Goal: Task Accomplishment & Management: Manage account settings

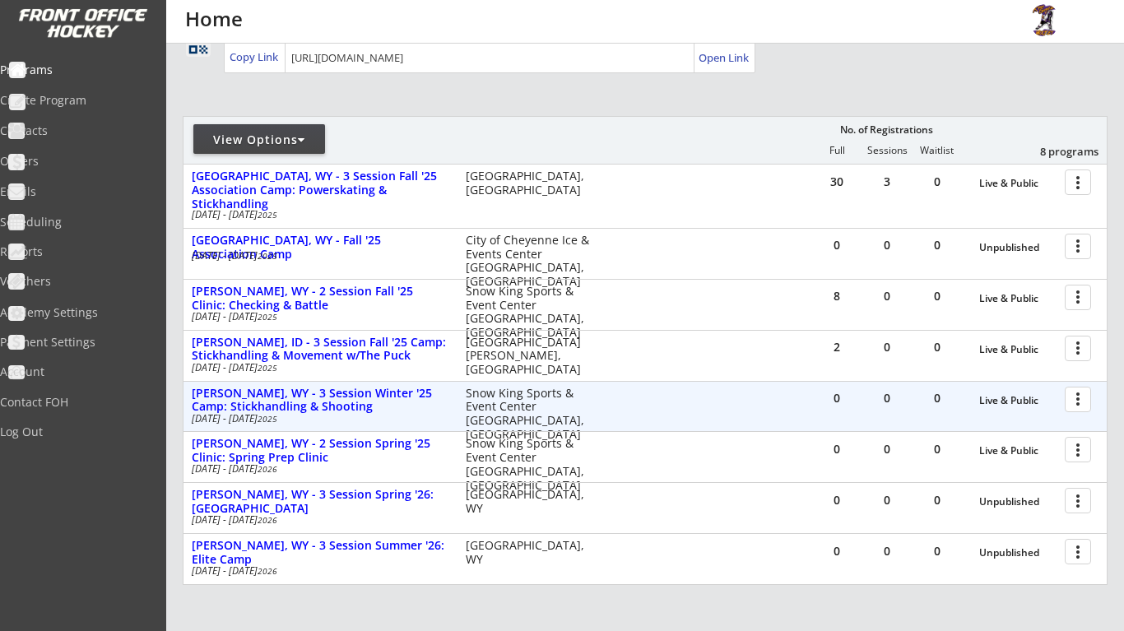
scroll to position [144, 0]
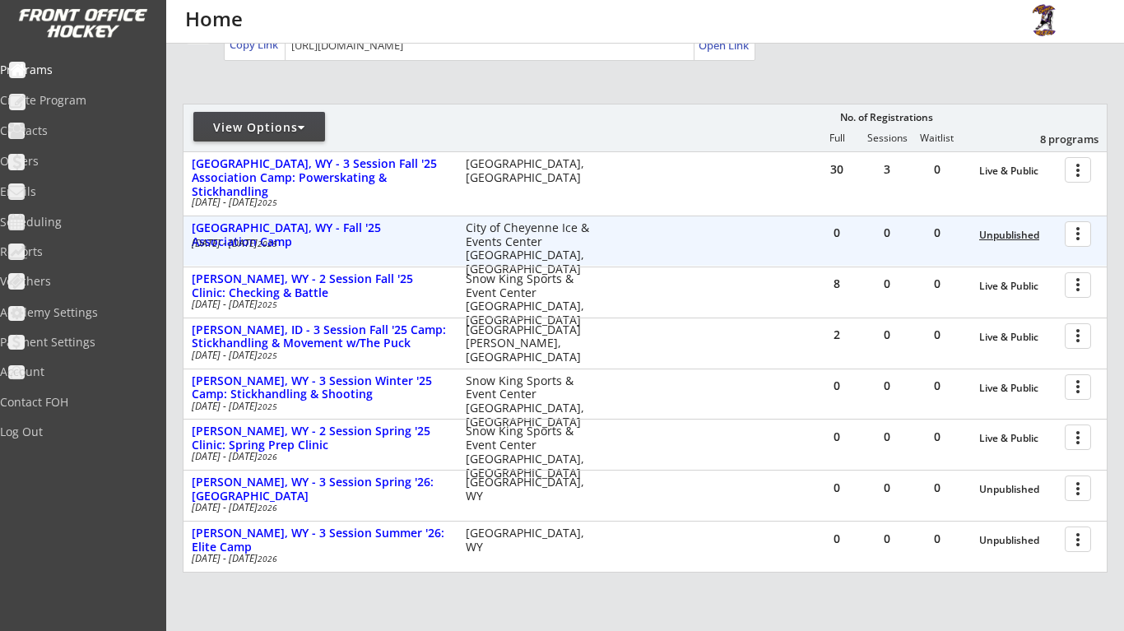
click at [1030, 233] on div "Unpublished" at bounding box center [1017, 236] width 77 height 12
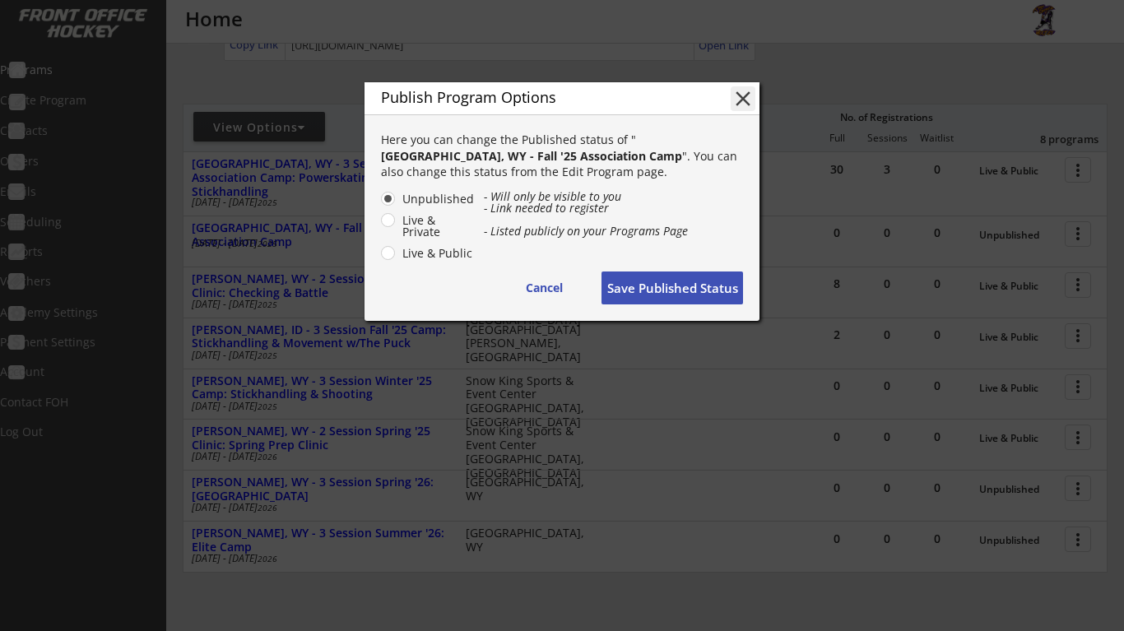
click at [397, 256] on label "Live & Public" at bounding box center [435, 254] width 77 height 12
click at [379, 204] on input "Live & Public" at bounding box center [374, 198] width 11 height 11
radio input "true"
click at [694, 291] on button "Save Published Status" at bounding box center [671, 287] width 141 height 33
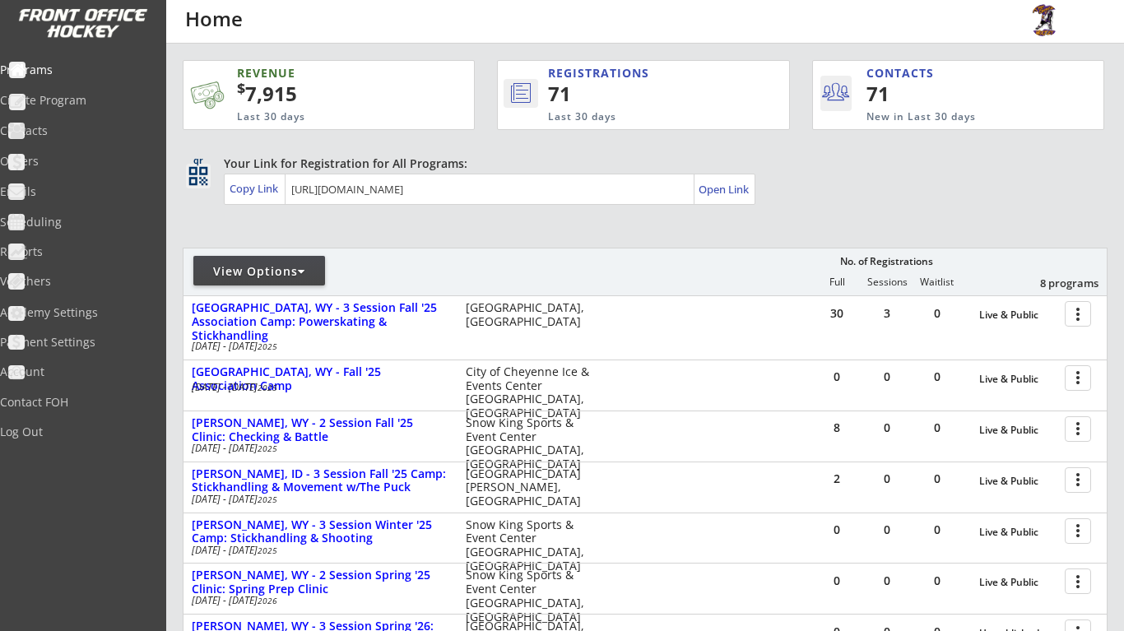
scroll to position [0, 0]
click at [745, 191] on div "Open Link" at bounding box center [724, 190] width 52 height 14
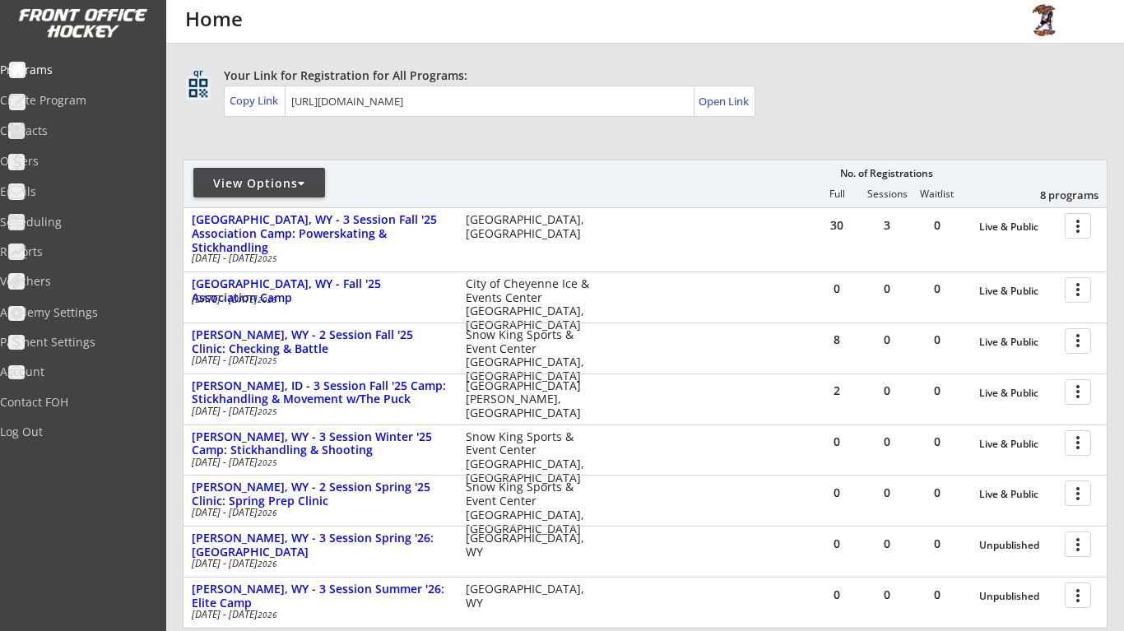
scroll to position [104, 0]
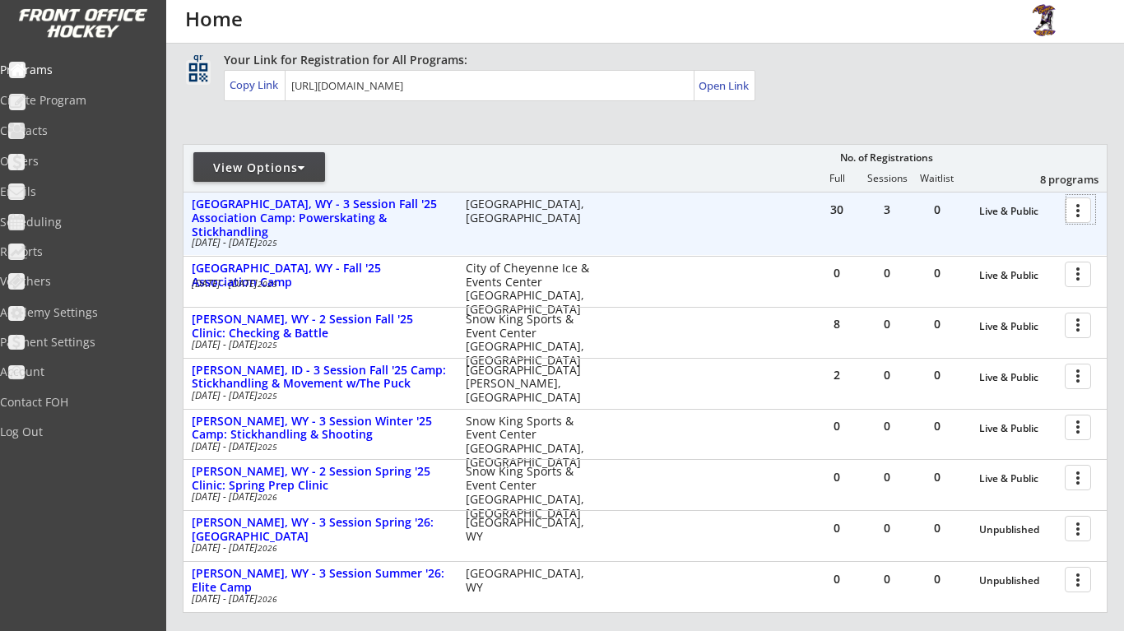
click at [1080, 214] on div at bounding box center [1080, 209] width 29 height 29
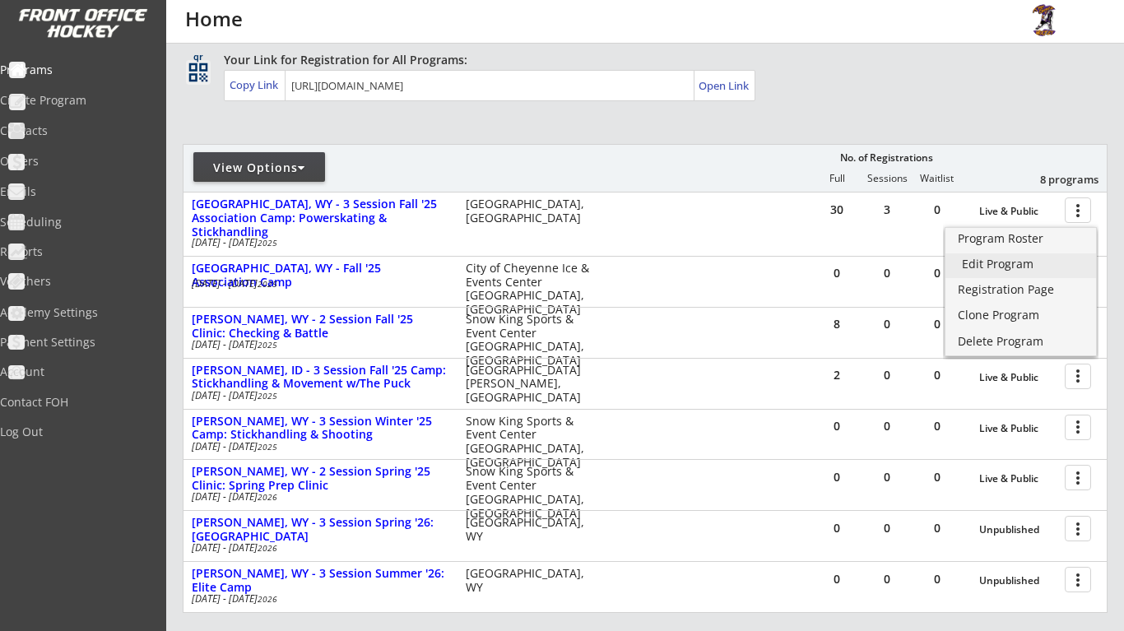
click at [1039, 270] on link "Edit Program" at bounding box center [1020, 265] width 151 height 25
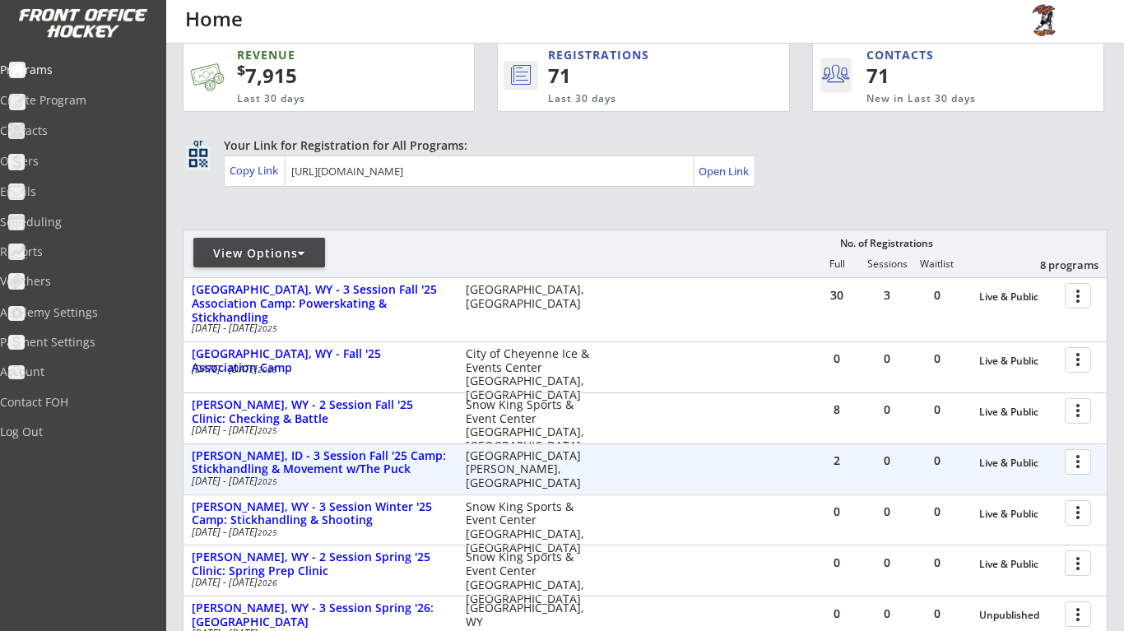
scroll to position [18, 0]
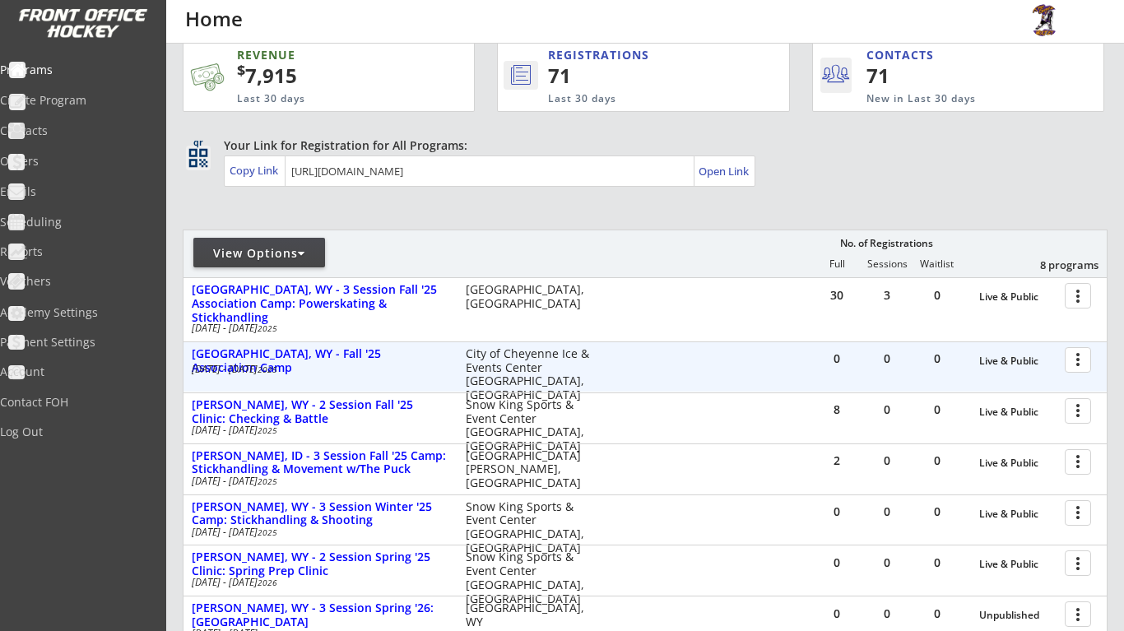
click at [1082, 364] on div at bounding box center [1080, 359] width 29 height 29
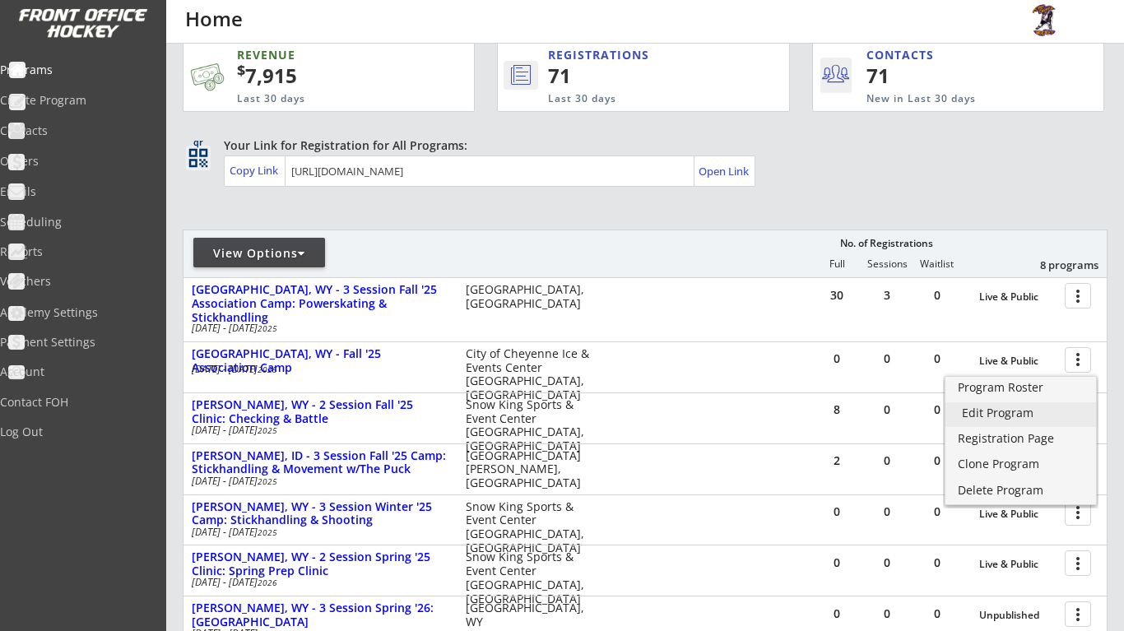
click at [1036, 421] on link "Edit Program" at bounding box center [1020, 414] width 151 height 25
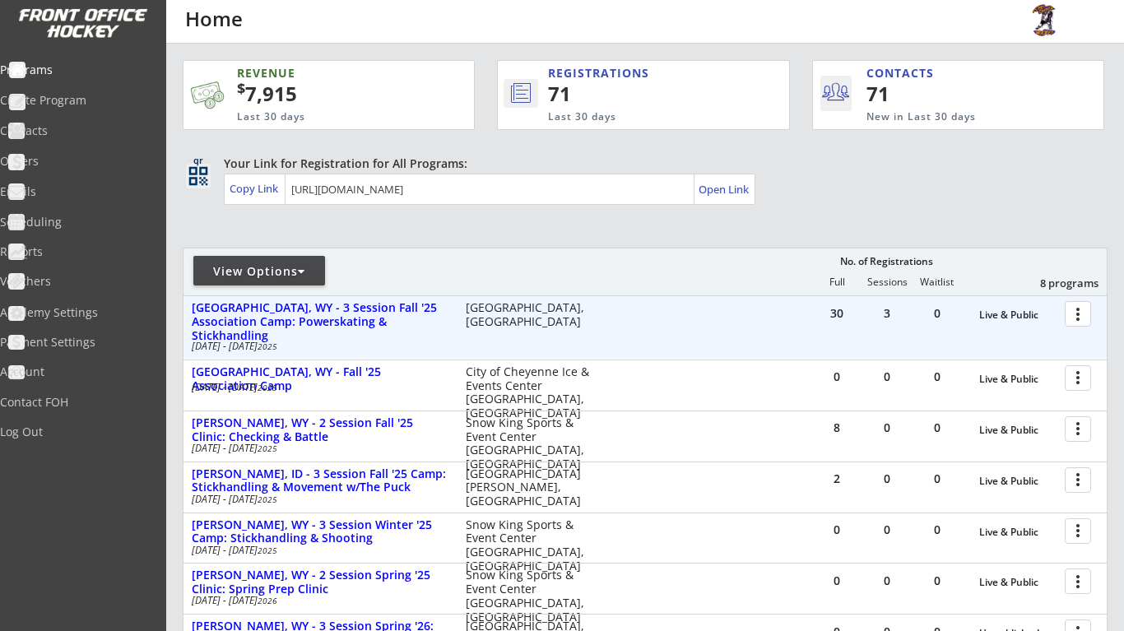
click at [1080, 313] on div at bounding box center [1080, 313] width 29 height 29
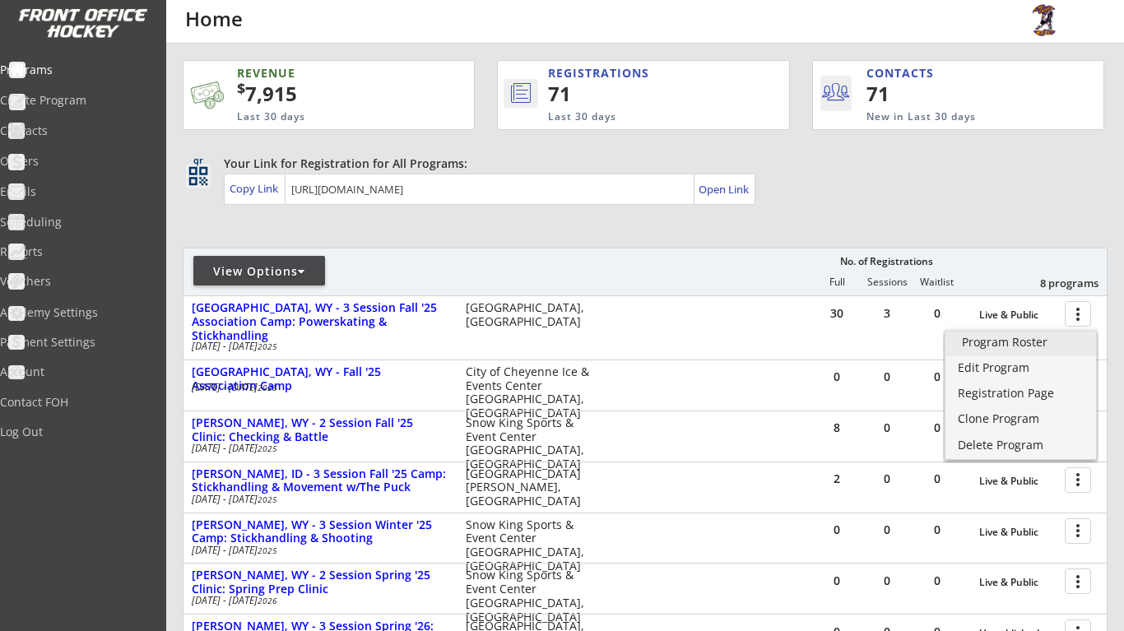
click at [1023, 355] on link "Program Roster" at bounding box center [1020, 344] width 151 height 25
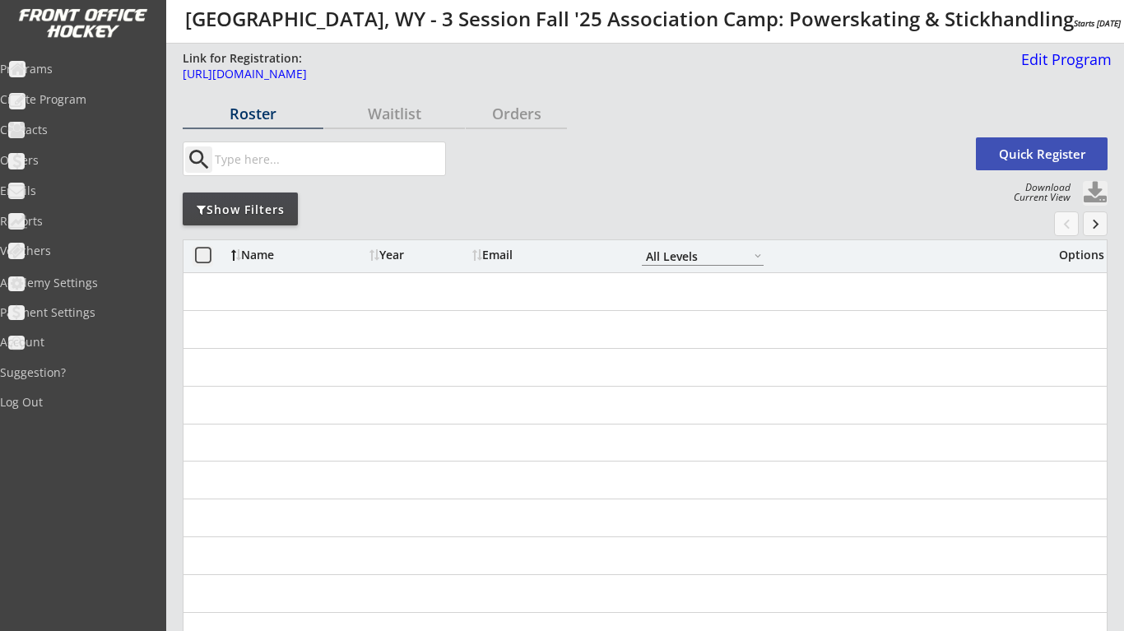
select select ""All Levels""
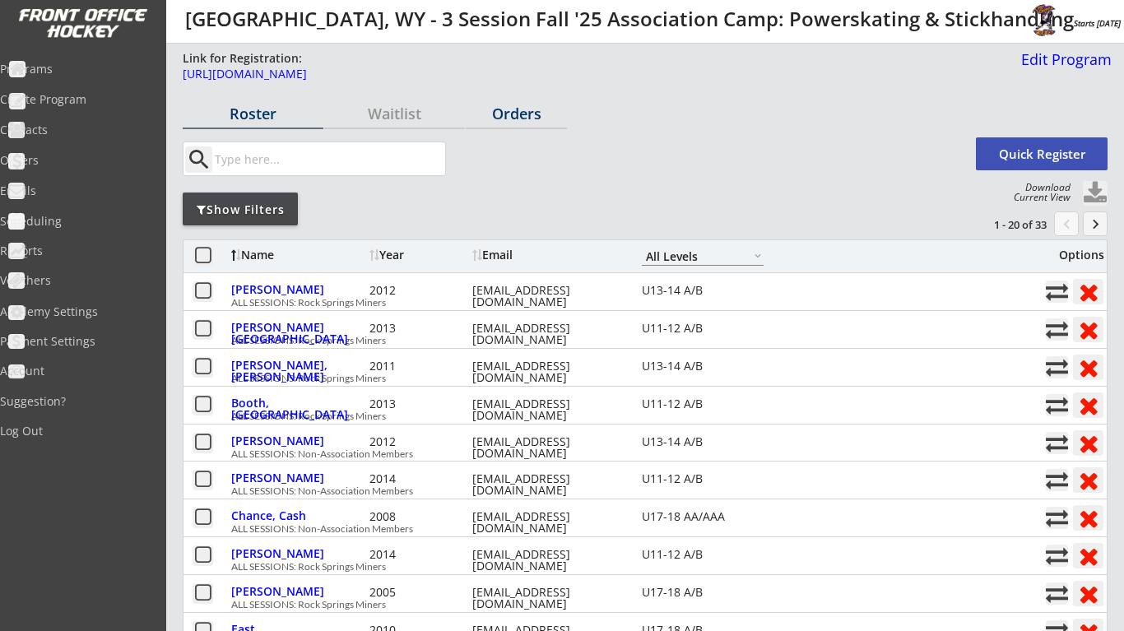
click at [535, 113] on div "Orders" at bounding box center [516, 113] width 101 height 15
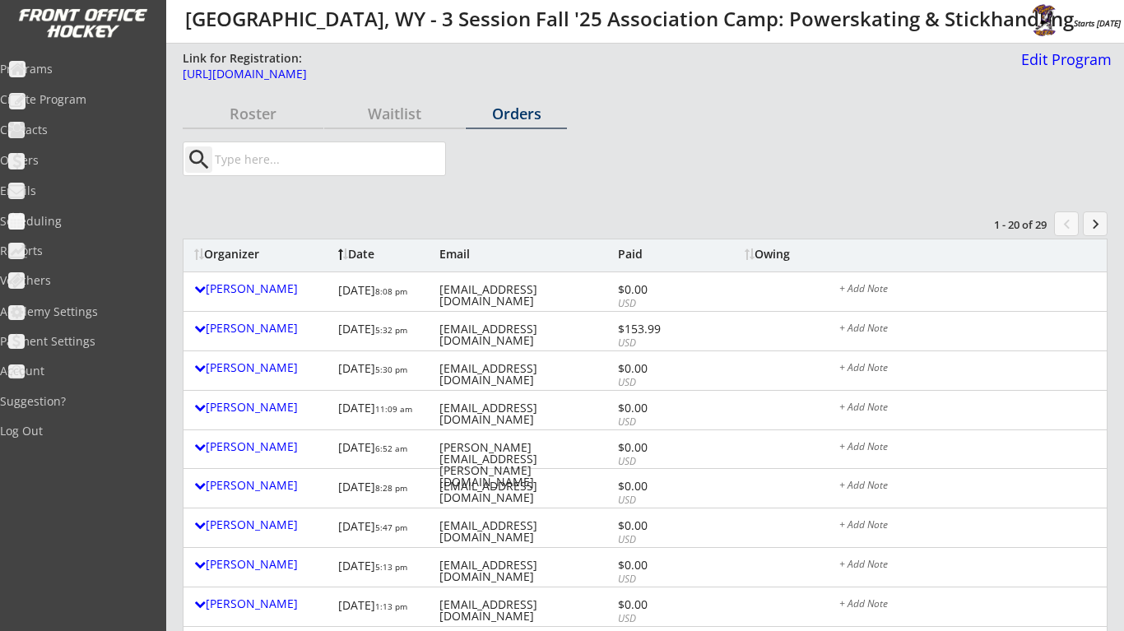
click at [318, 167] on input "input" at bounding box center [328, 158] width 234 height 33
type input "s"
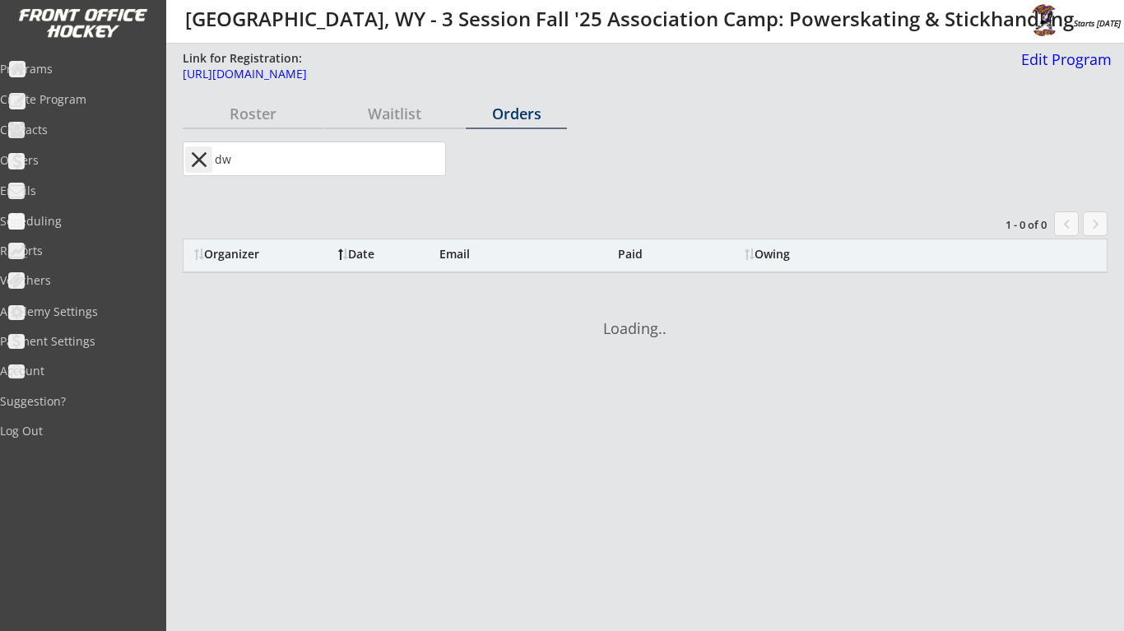
type input "d"
type input "s"
click at [313, 166] on input "input" at bounding box center [328, 158] width 234 height 33
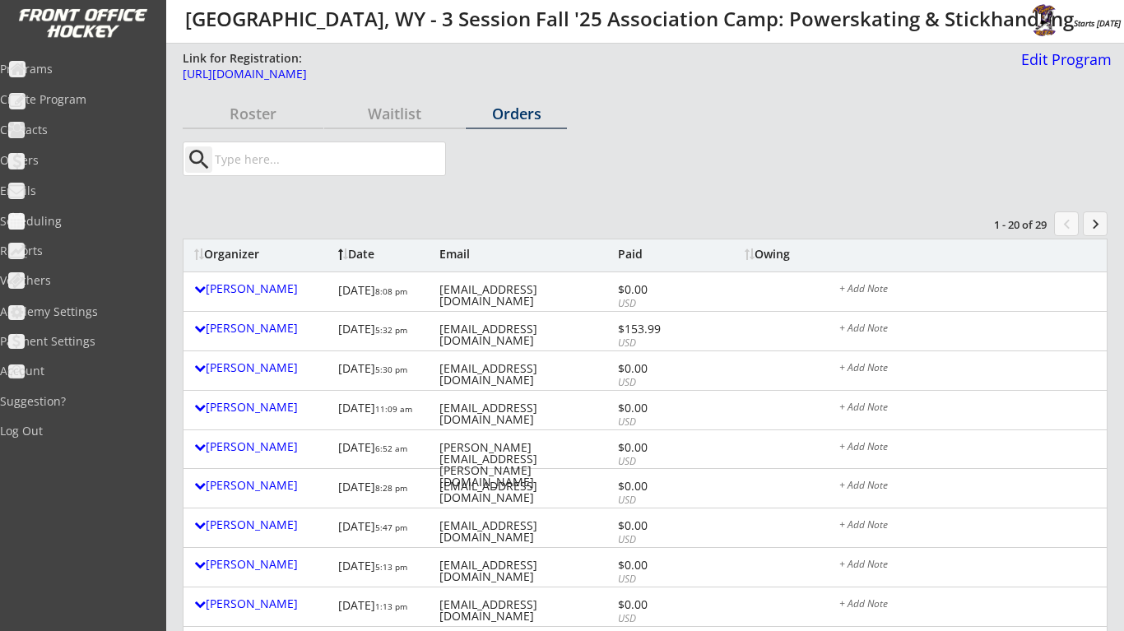
click at [303, 160] on input "input" at bounding box center [328, 158] width 234 height 33
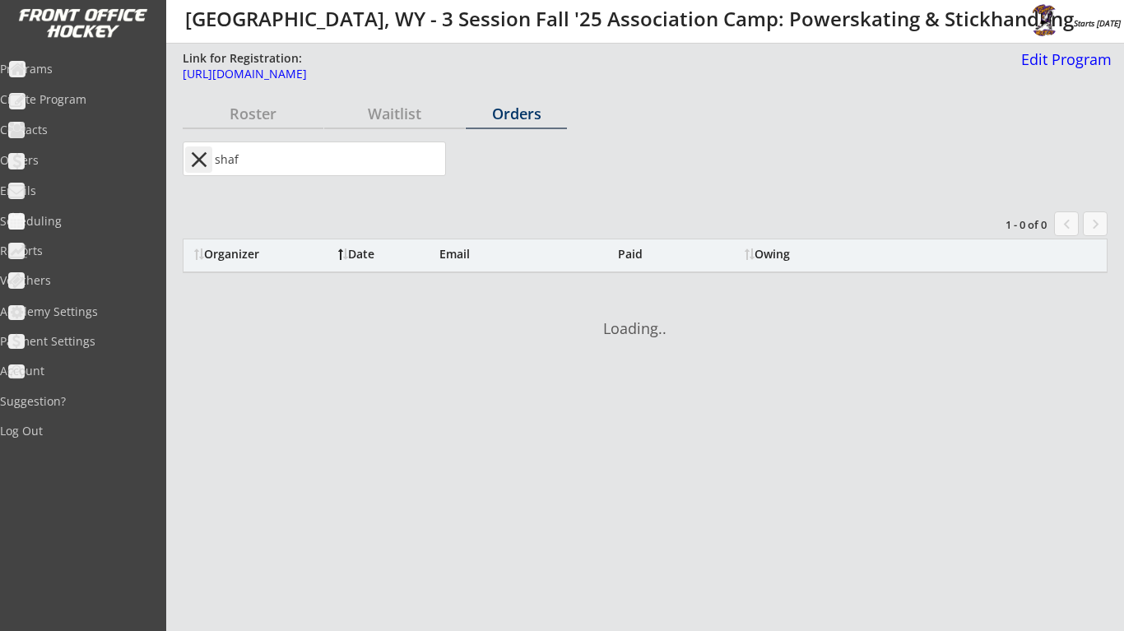
type input "shafe"
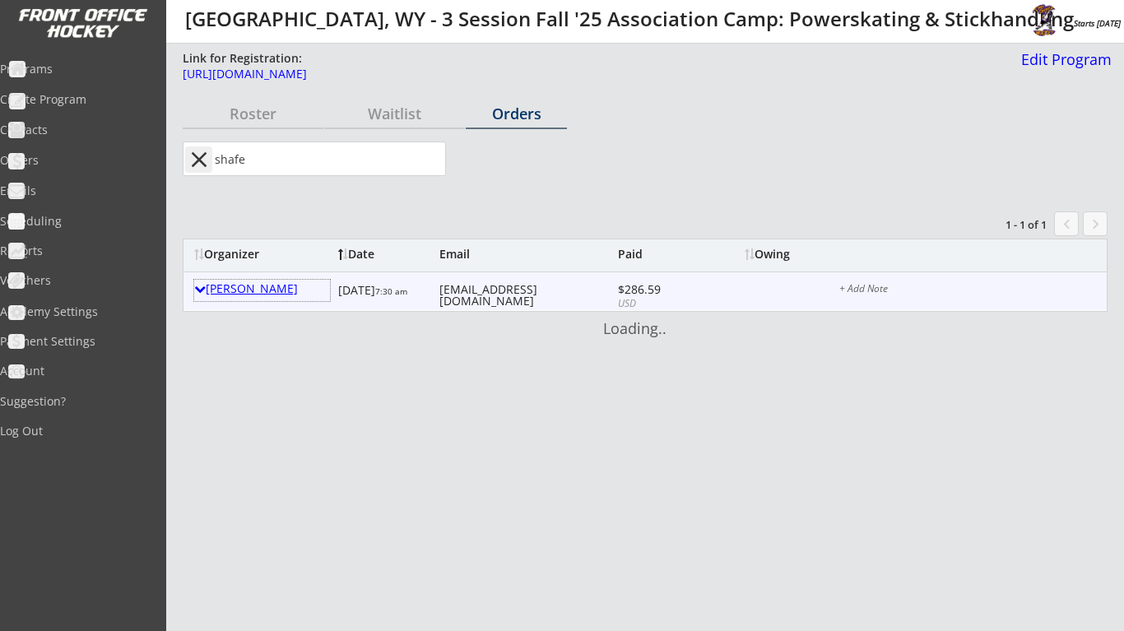
click at [245, 280] on div "Dwaine Shafe" at bounding box center [262, 290] width 136 height 21
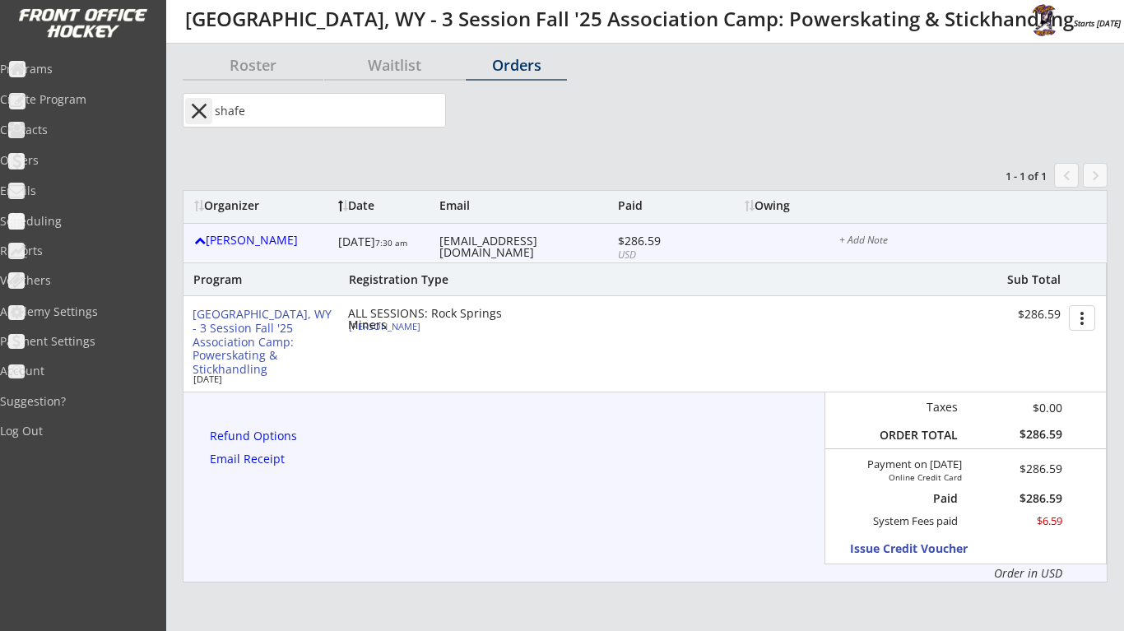
scroll to position [49, 0]
click at [278, 433] on div "Refund Options" at bounding box center [256, 436] width 93 height 12
select select ""No""
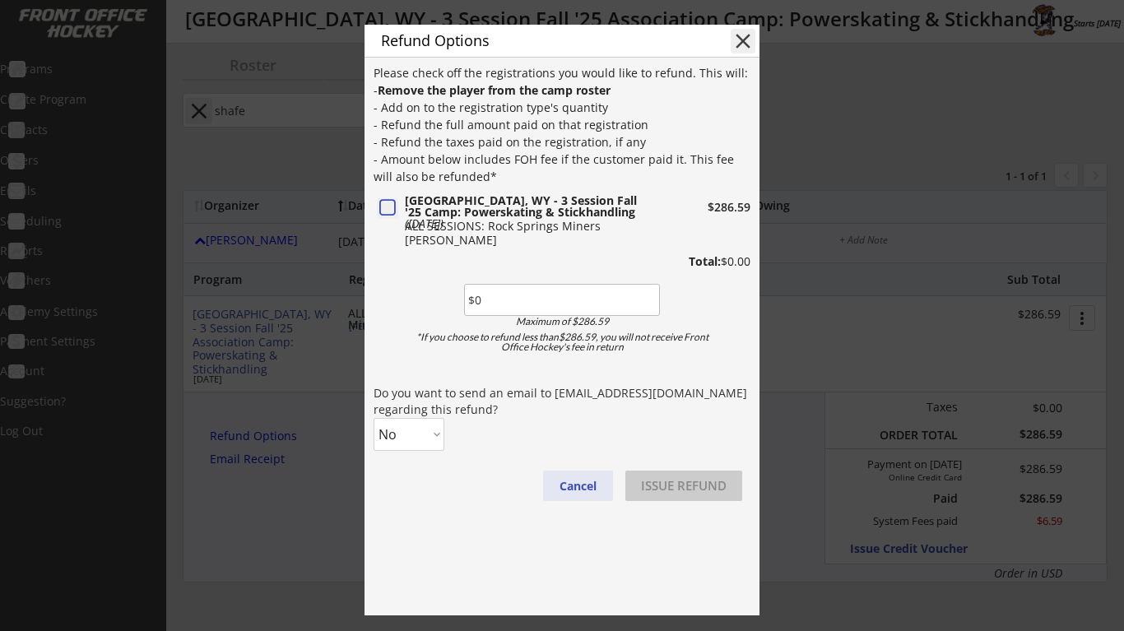
click at [578, 488] on button "Cancel" at bounding box center [578, 486] width 70 height 30
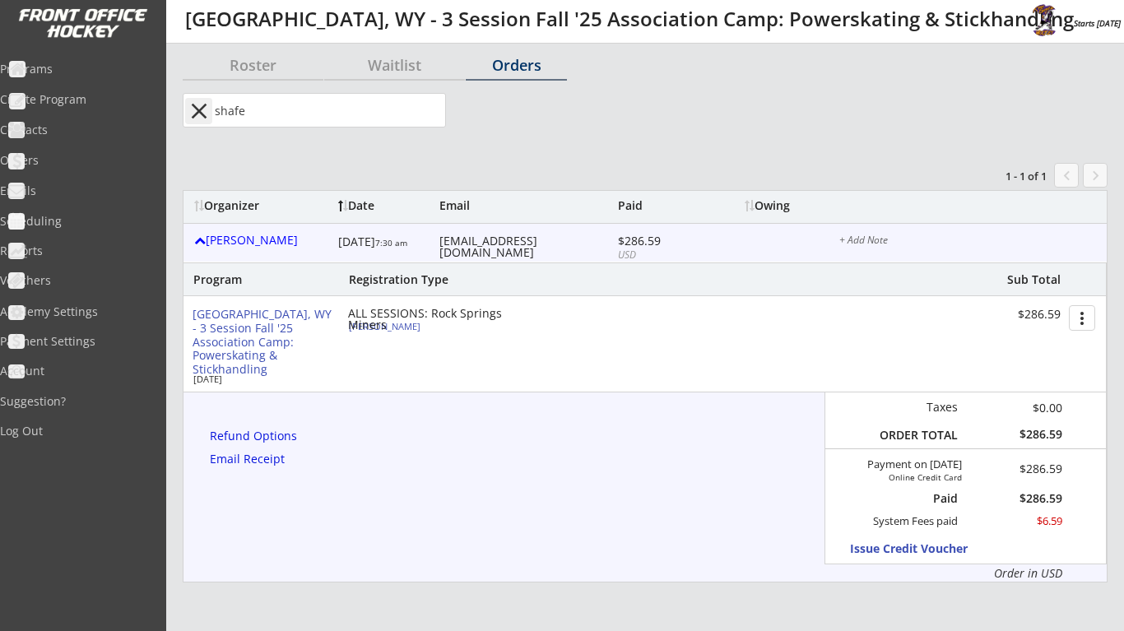
click at [384, 323] on div "James Shafe" at bounding box center [440, 326] width 183 height 9
select select ""U11-12 A/B""
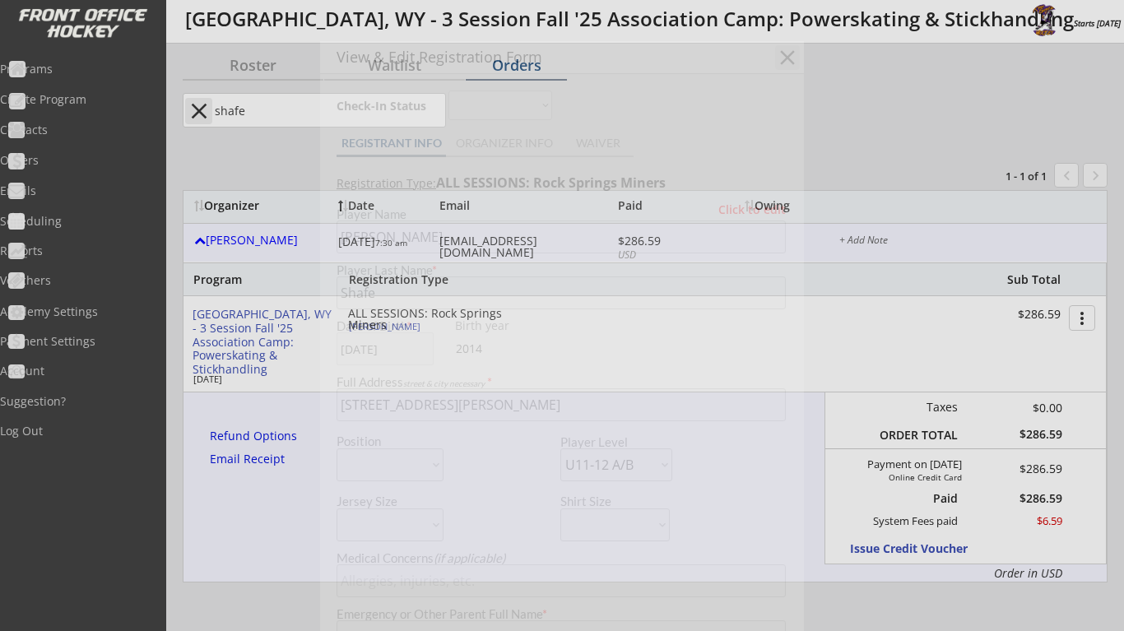
type input "Male"
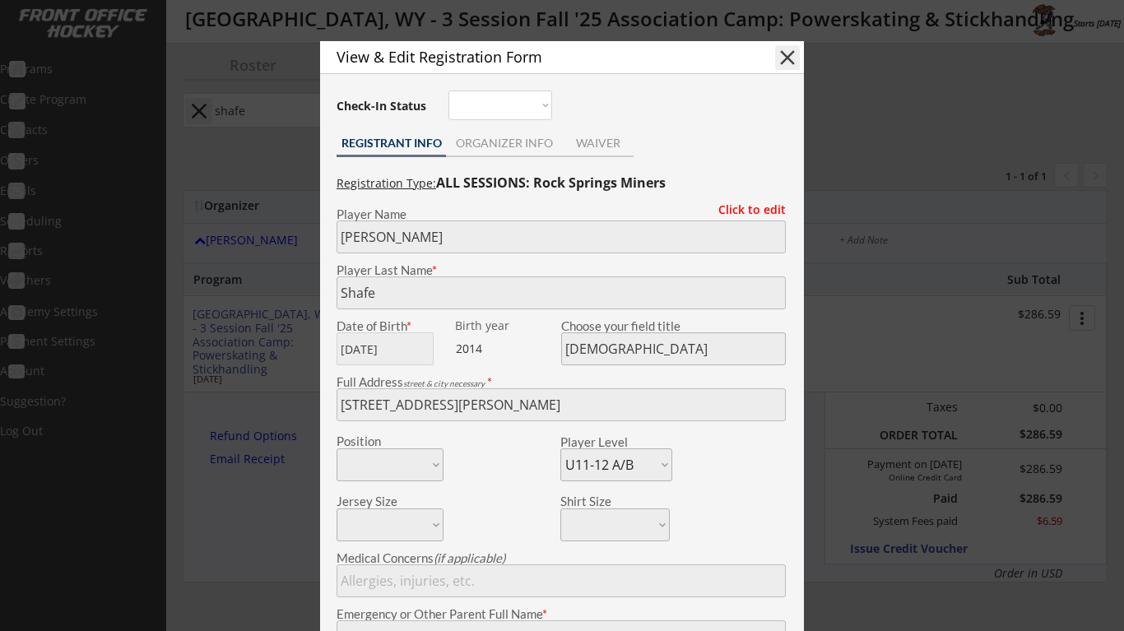
click at [786, 61] on button "close" at bounding box center [787, 57] width 25 height 25
select select ""PLACEHOLDER_1427118222253""
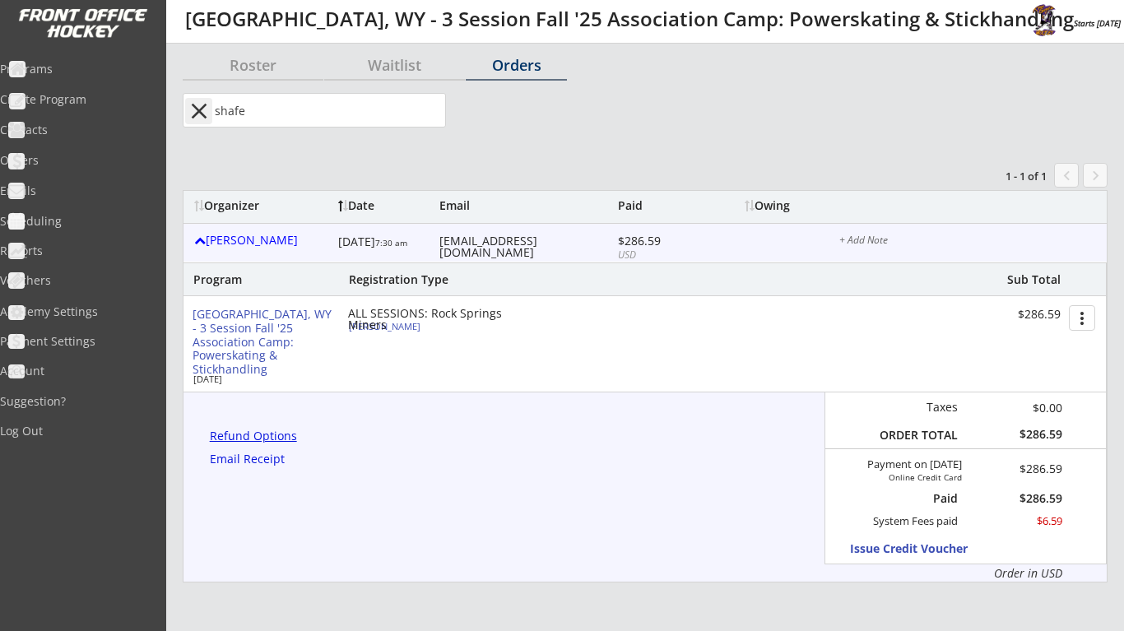
click at [278, 440] on div "Refund Options" at bounding box center [256, 436] width 93 height 12
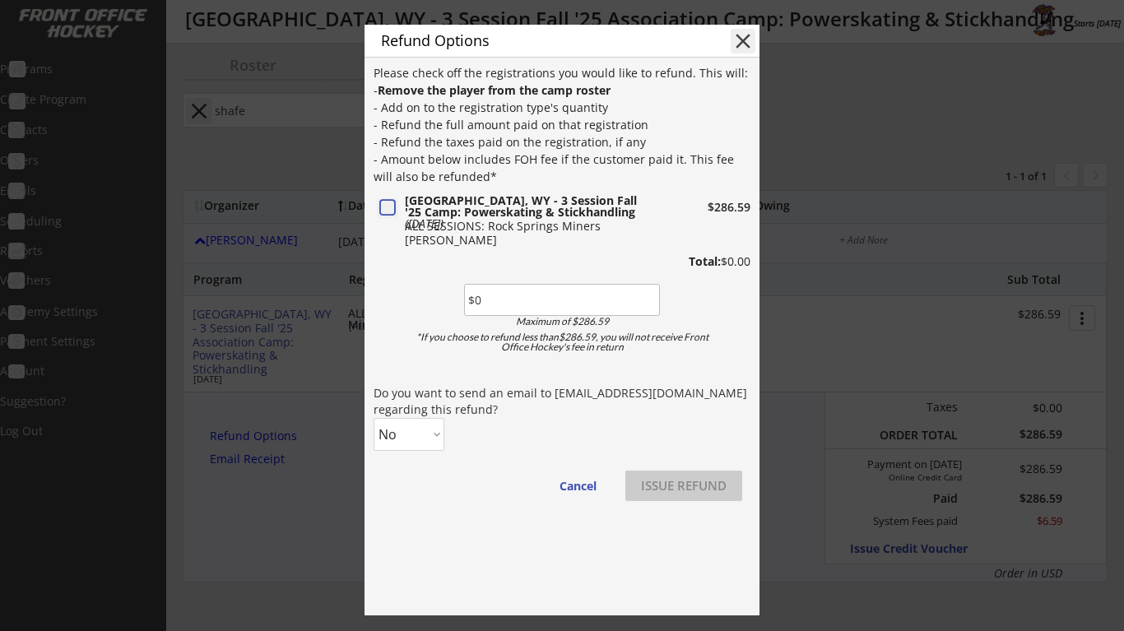
click at [387, 210] on button at bounding box center [387, 208] width 21 height 21
type input "$286.59"
click at [405, 459] on div "Please check off the registrations you would like to refund. This will: - Remov…" at bounding box center [561, 290] width 377 height 452
select select ""Yes""
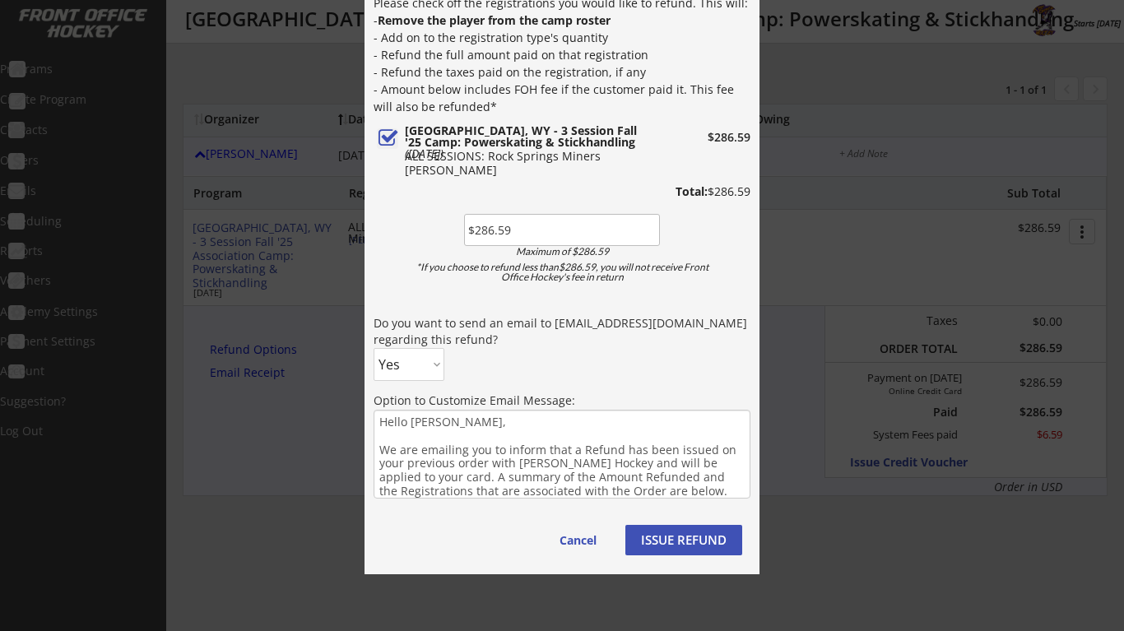
scroll to position [136, 0]
click at [691, 531] on button "ISSUE REFUND" at bounding box center [683, 539] width 117 height 30
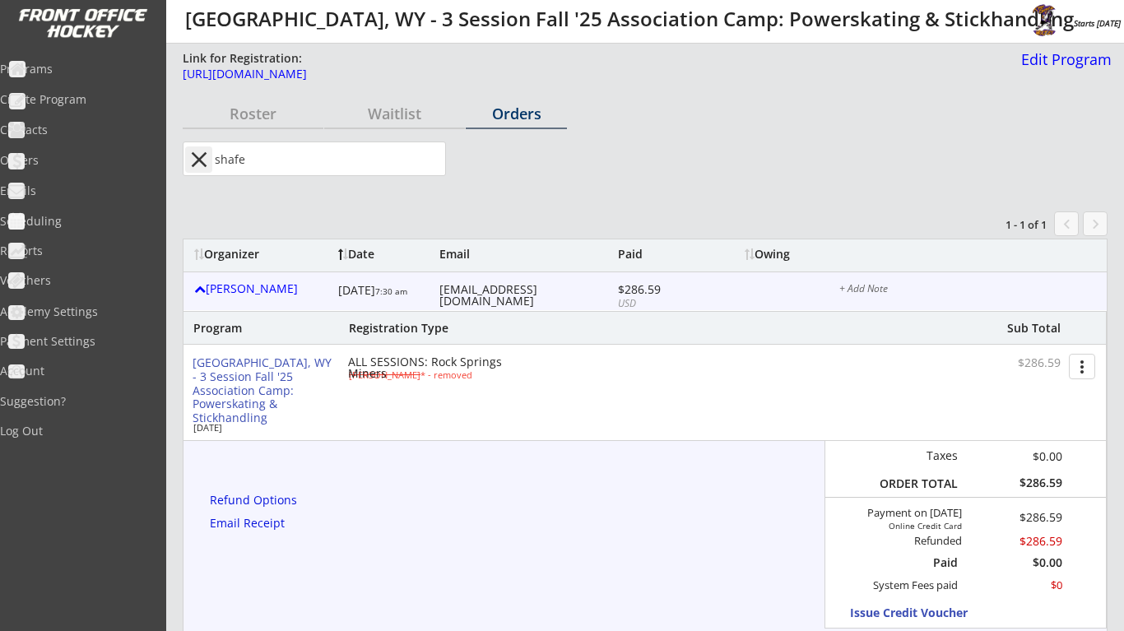
scroll to position [0, 0]
click at [204, 158] on button "close" at bounding box center [198, 159] width 27 height 26
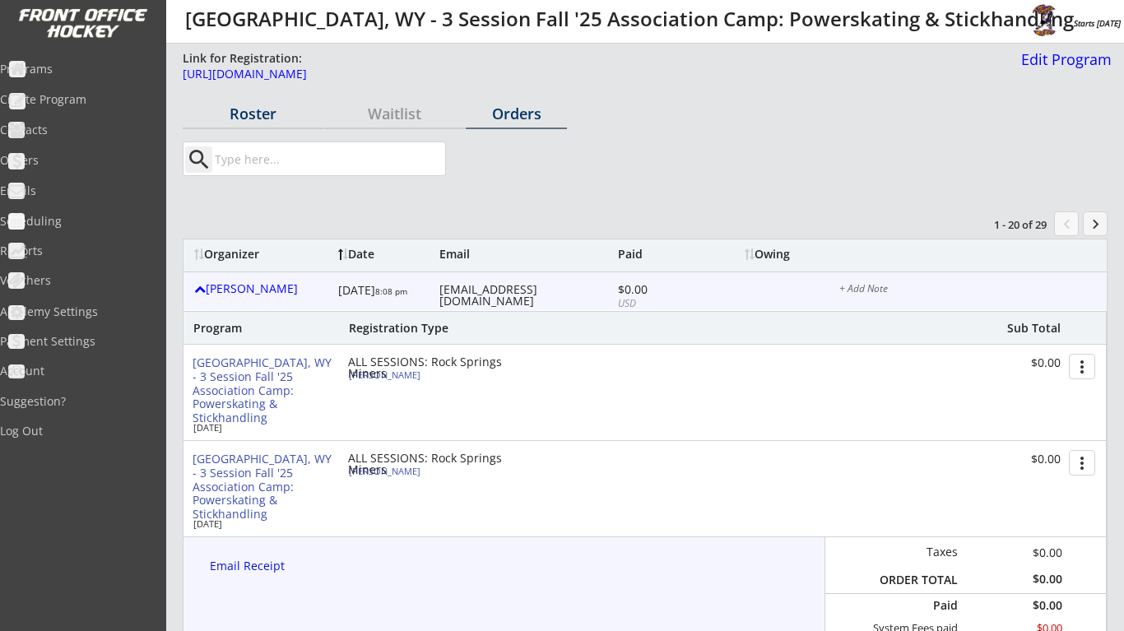
click at [261, 118] on div "Roster" at bounding box center [253, 113] width 141 height 15
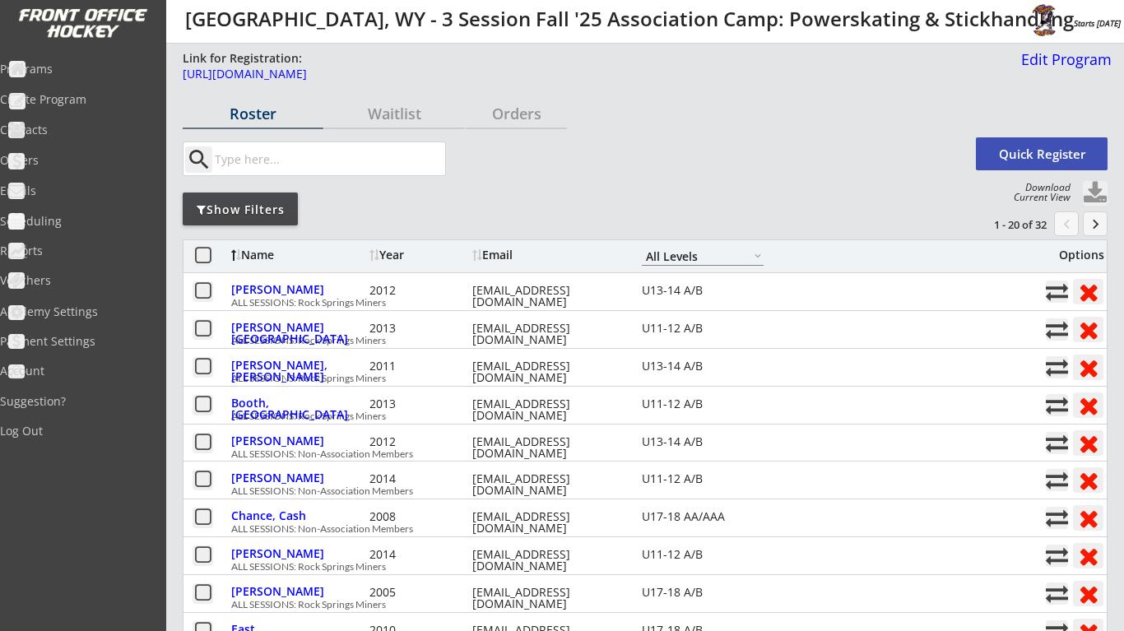
click at [1066, 165] on button "Quick Register" at bounding box center [1042, 153] width 132 height 33
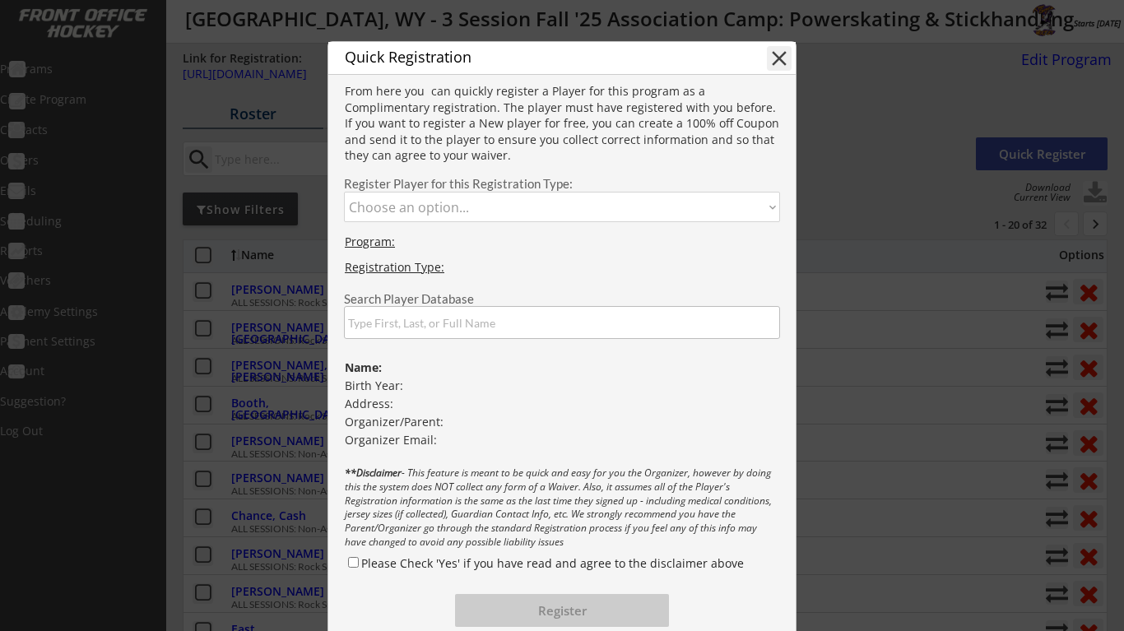
select select ""1348695171700984260__LOOKUP__1750437305996x921912304186425300""
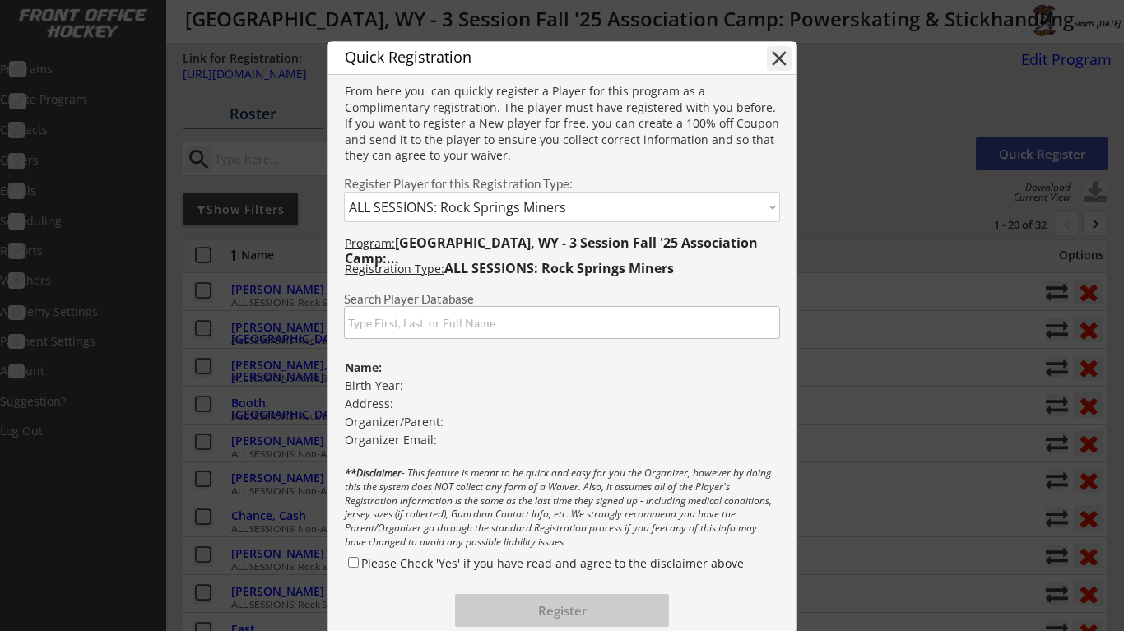
click at [505, 314] on input "input" at bounding box center [562, 322] width 436 height 33
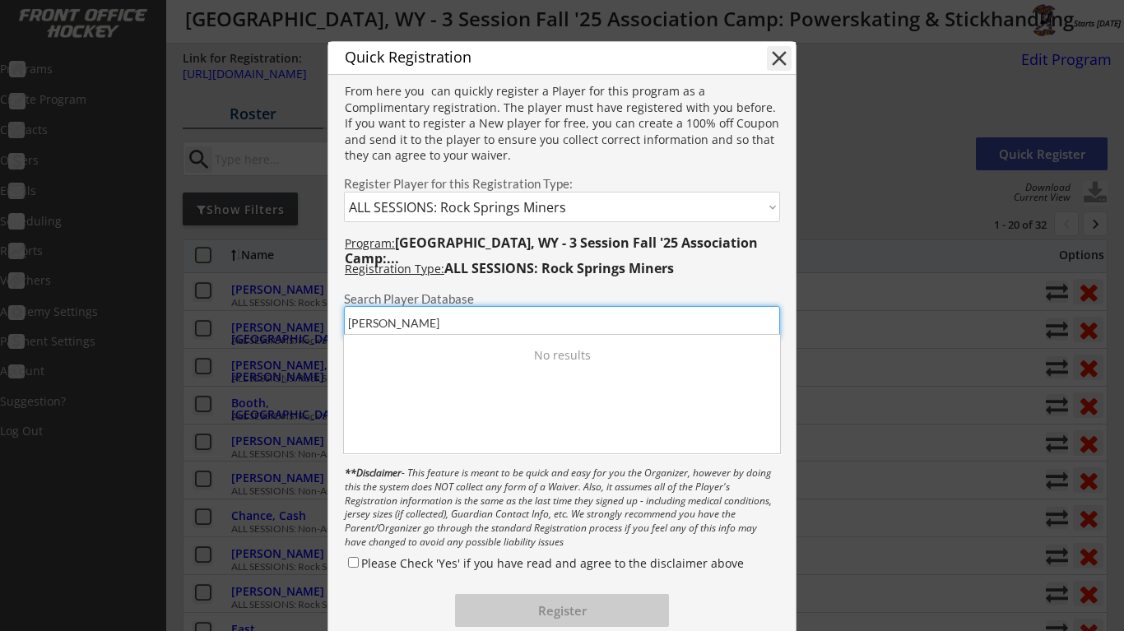
type input "J"
type input "Shafe"
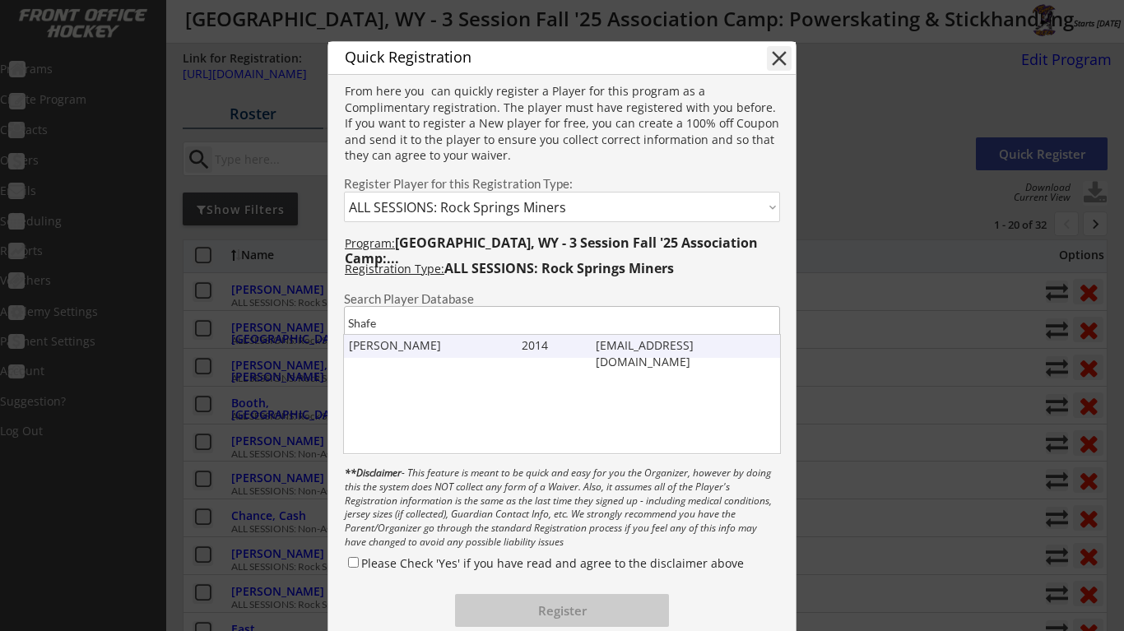
click at [522, 349] on div "2014" at bounding box center [551, 345] width 59 height 16
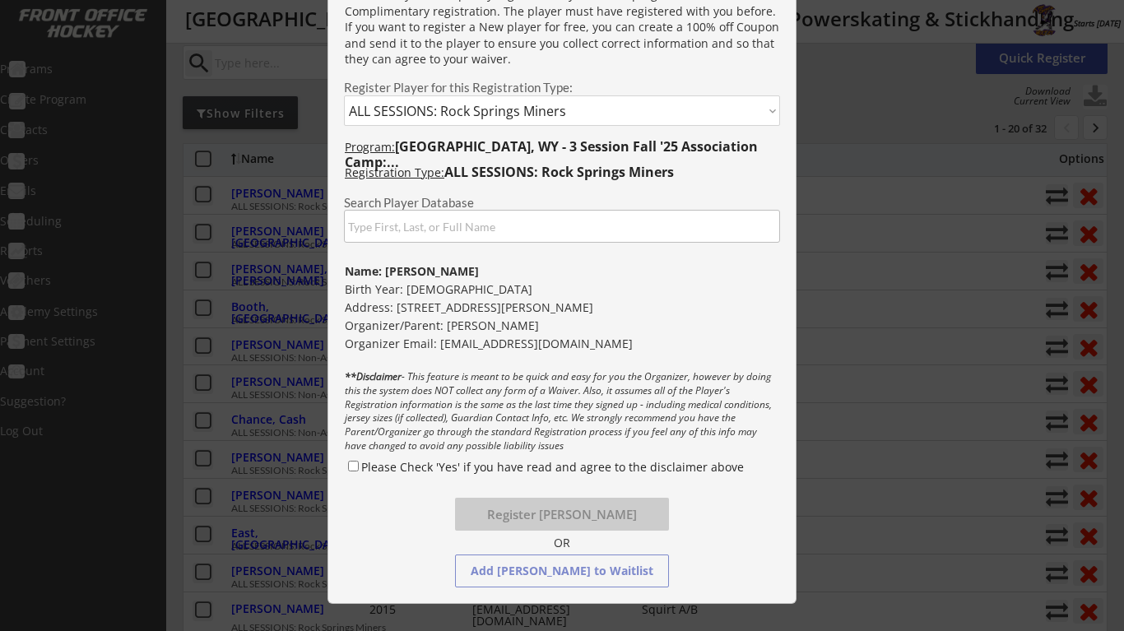
scroll to position [100, 0]
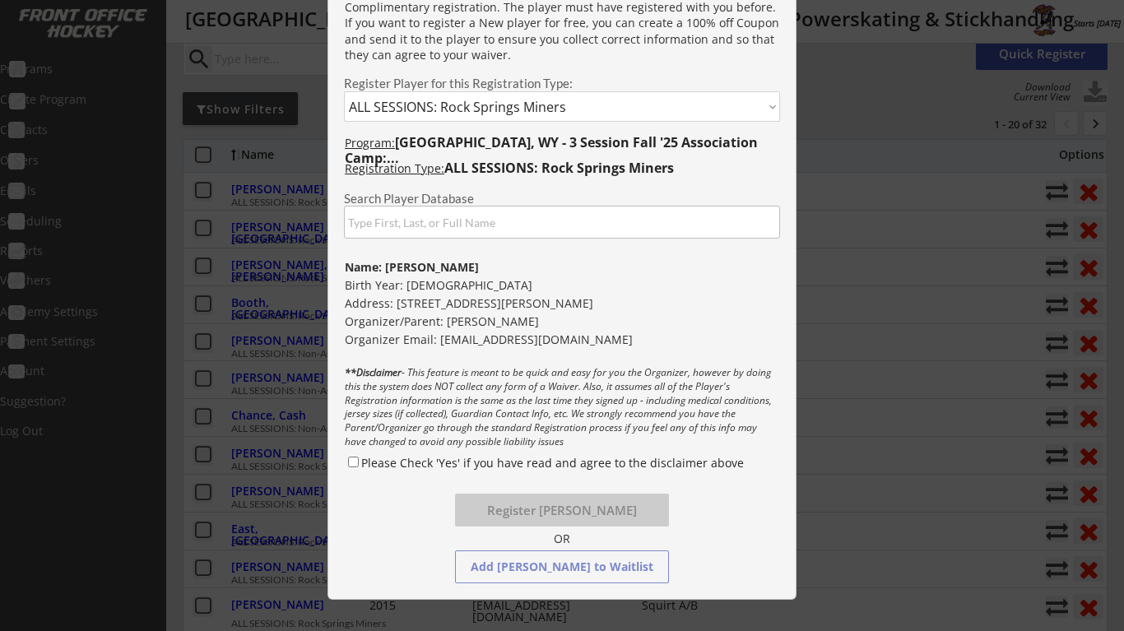
click at [354, 464] on input "Please Check 'Yes' if you have read and agree to the disclaimer above" at bounding box center [353, 462] width 11 height 11
checkbox input "true"
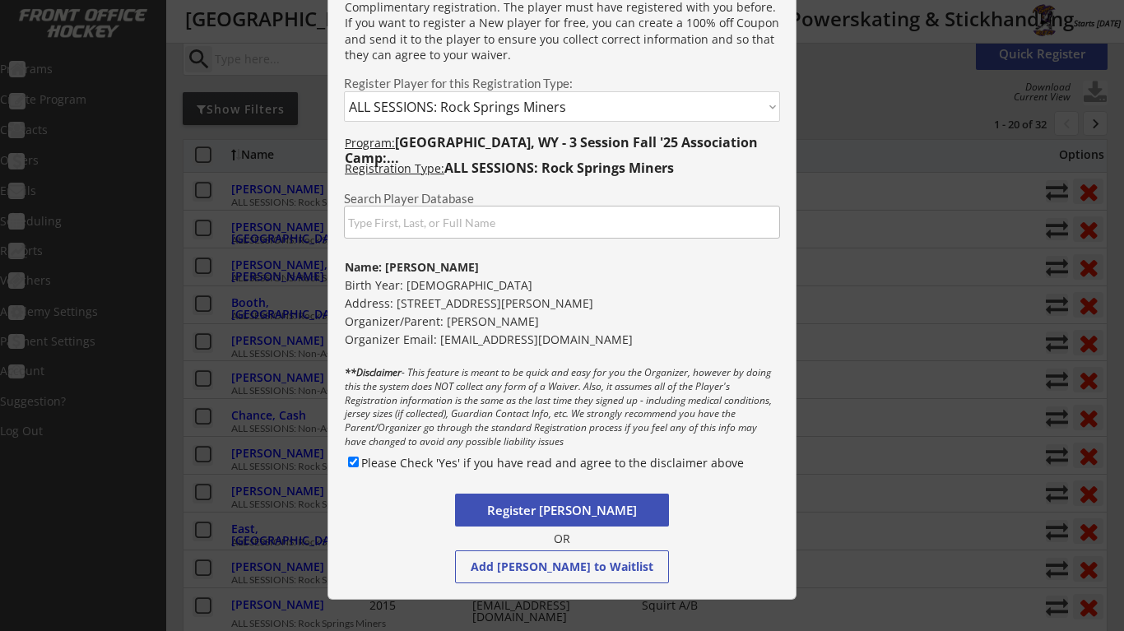
click at [535, 499] on button "Register James Shafe" at bounding box center [562, 510] width 214 height 33
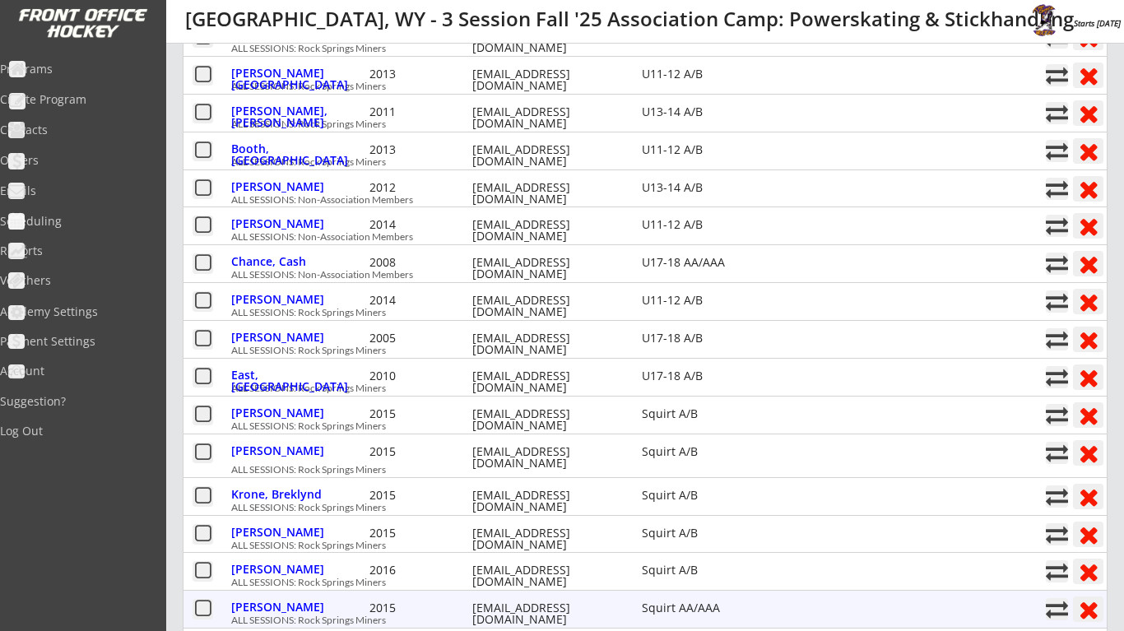
scroll to position [20, 0]
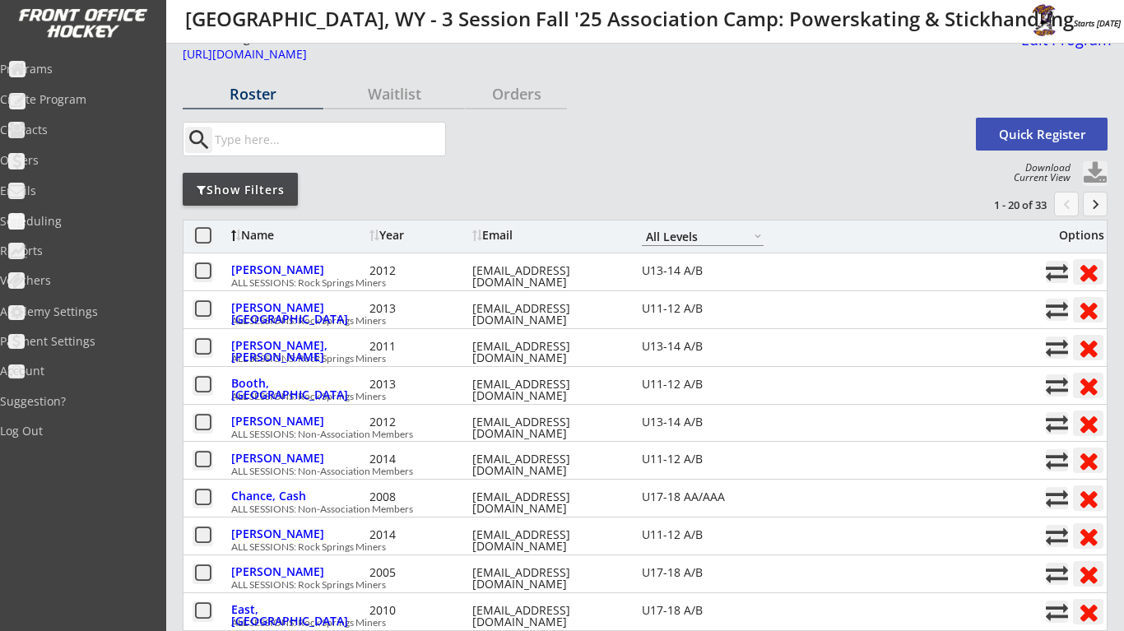
click at [1092, 210] on button "keyboard_arrow_right" at bounding box center [1095, 204] width 25 height 25
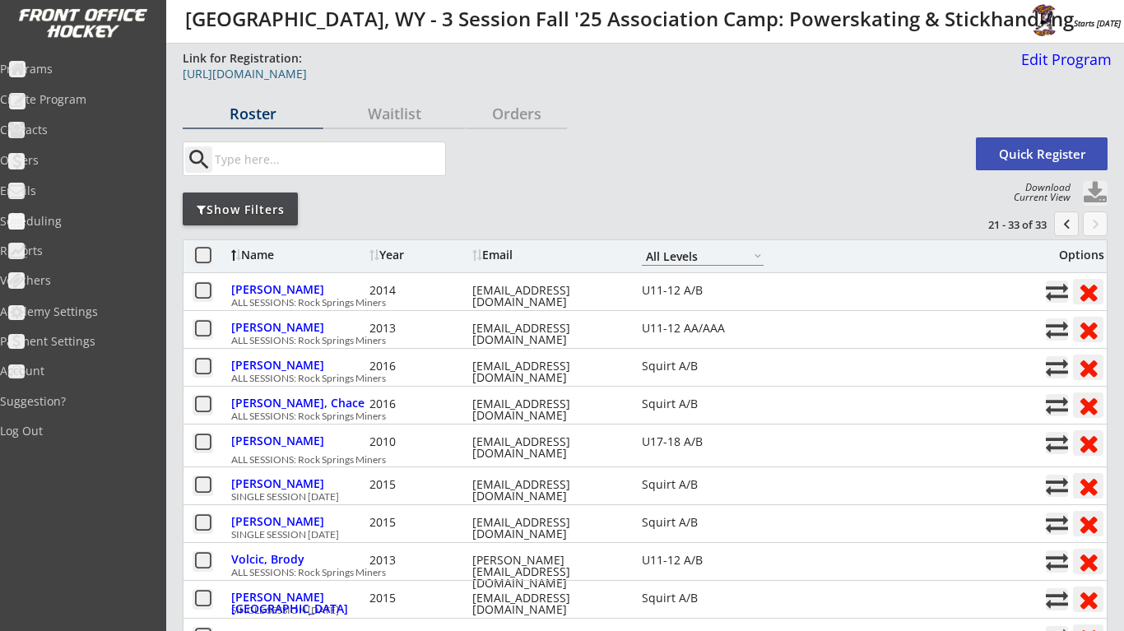
scroll to position [0, 0]
click at [103, 60] on div "Programs" at bounding box center [78, 70] width 156 height 29
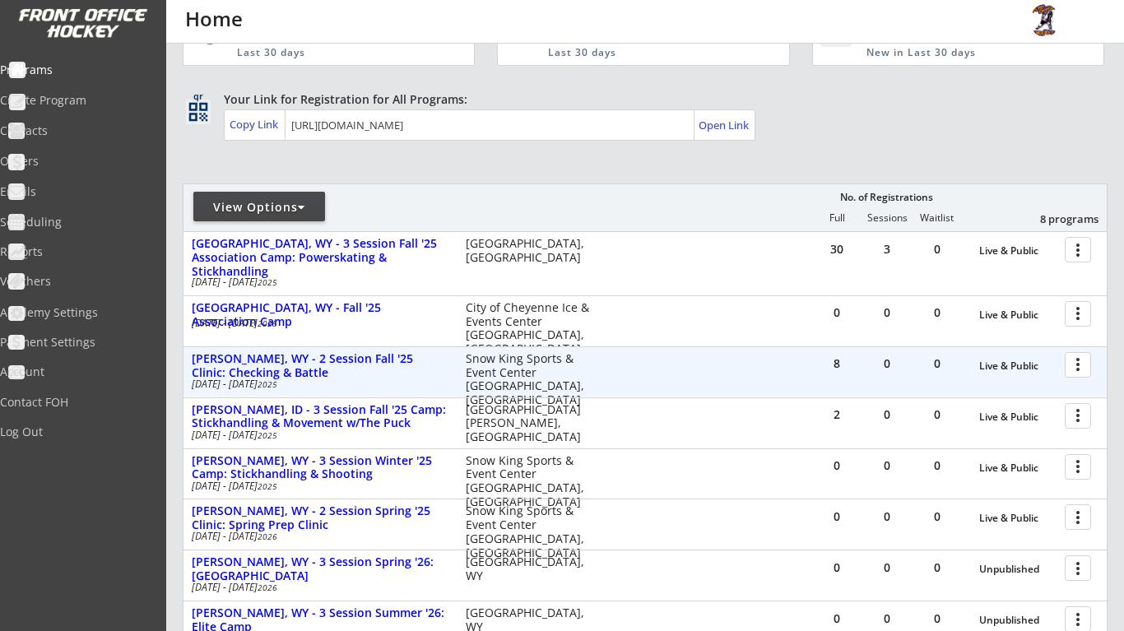
scroll to position [65, 0]
click at [1079, 361] on div at bounding box center [1080, 363] width 29 height 29
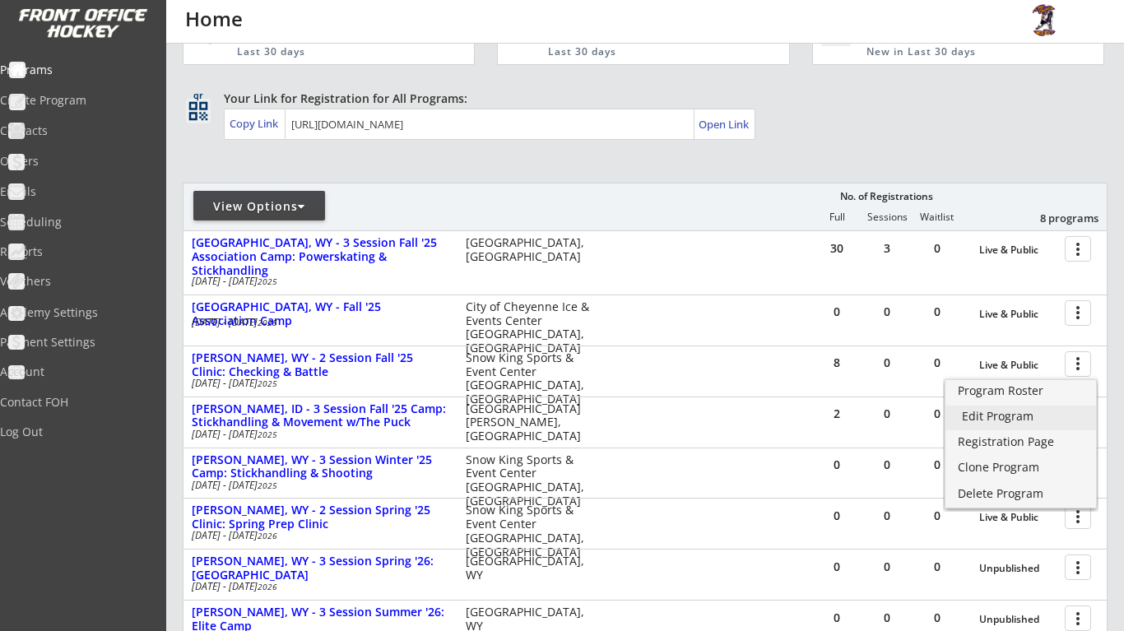
click at [1042, 421] on div "Edit Program" at bounding box center [1021, 416] width 118 height 12
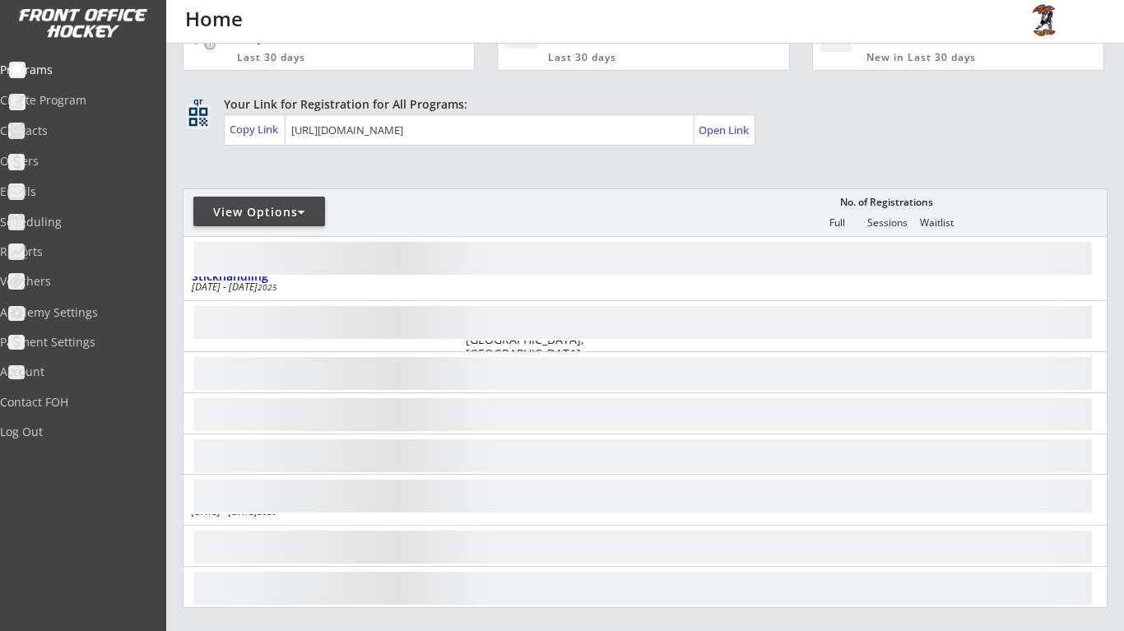
scroll to position [63, 0]
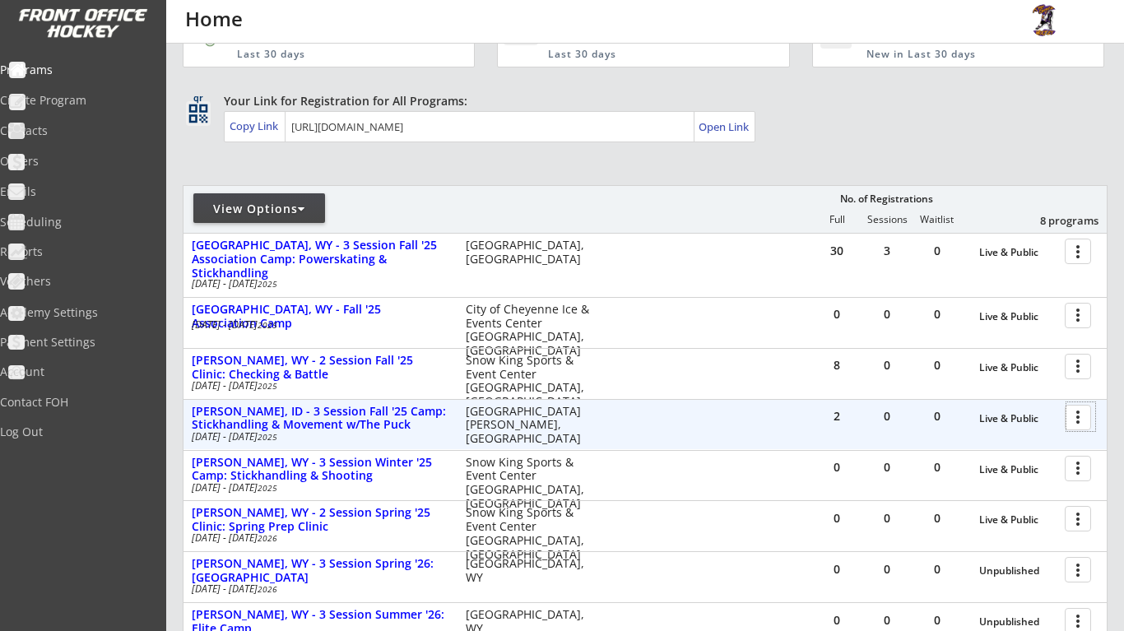
click at [1074, 416] on div at bounding box center [1080, 416] width 29 height 29
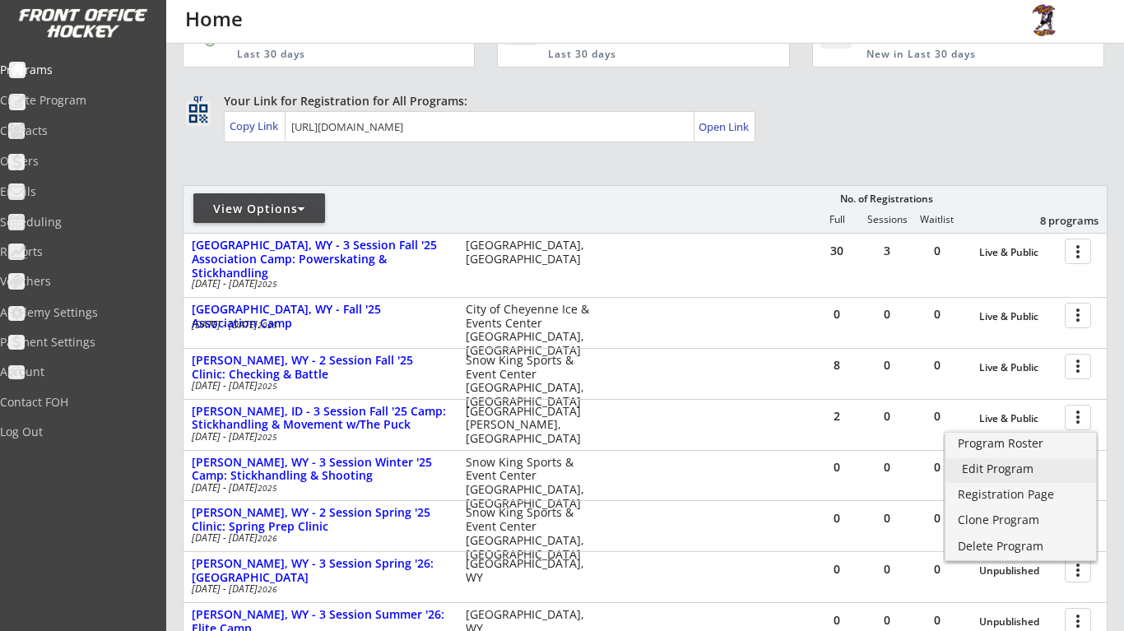
click at [1039, 466] on div "Edit Program" at bounding box center [1021, 469] width 118 height 12
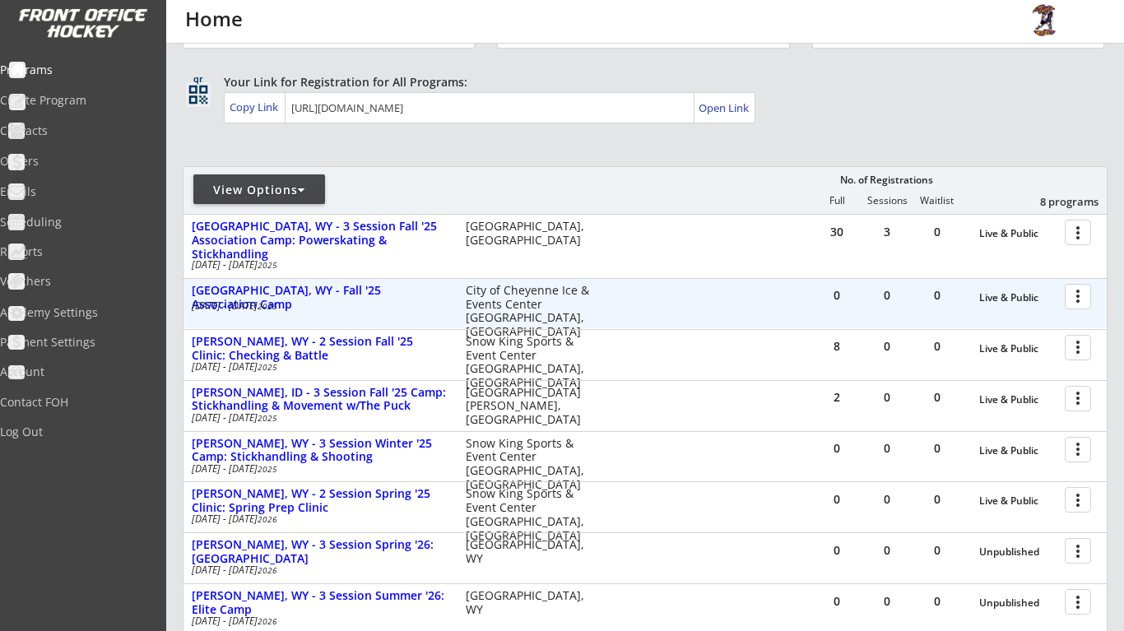
scroll to position [88, 0]
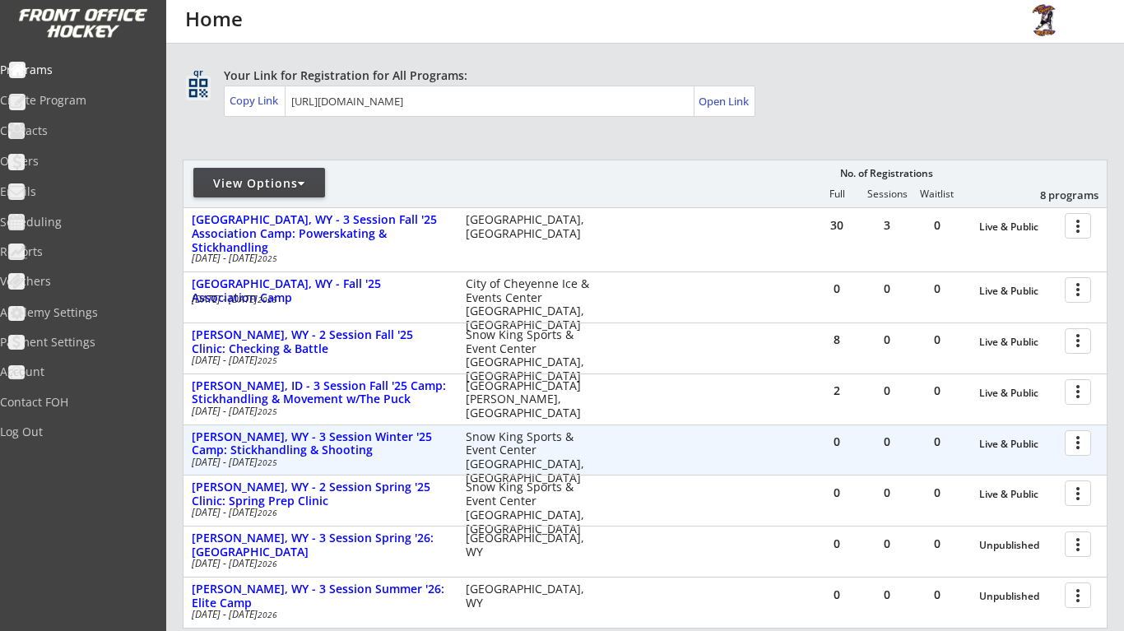
click at [1085, 438] on div at bounding box center [1080, 442] width 29 height 29
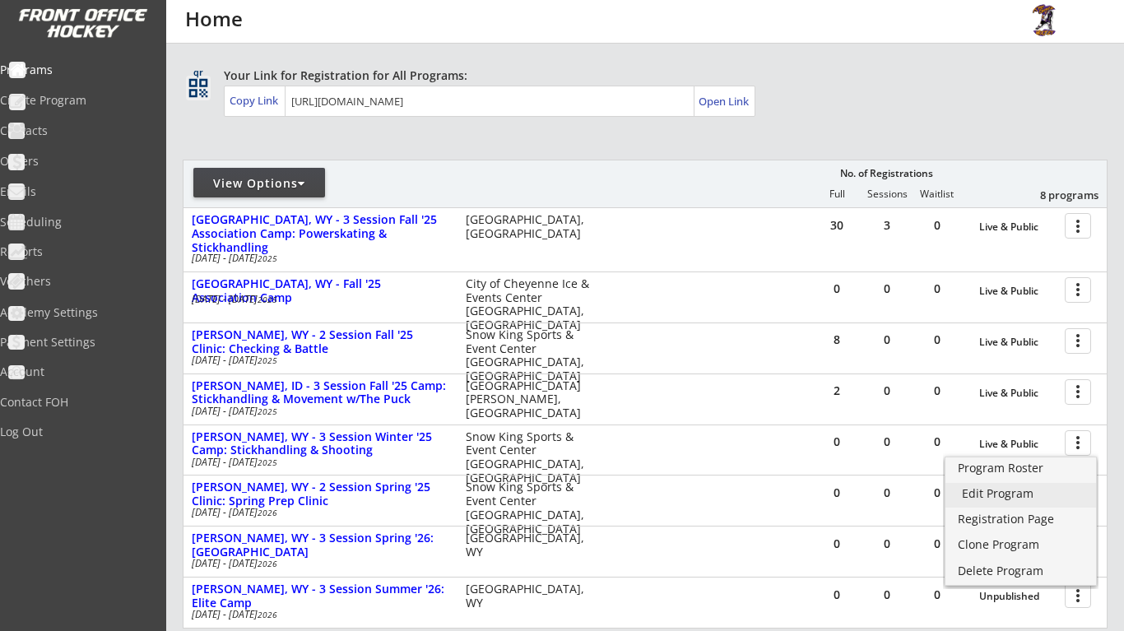
click at [1024, 489] on div "Edit Program" at bounding box center [1021, 494] width 118 height 12
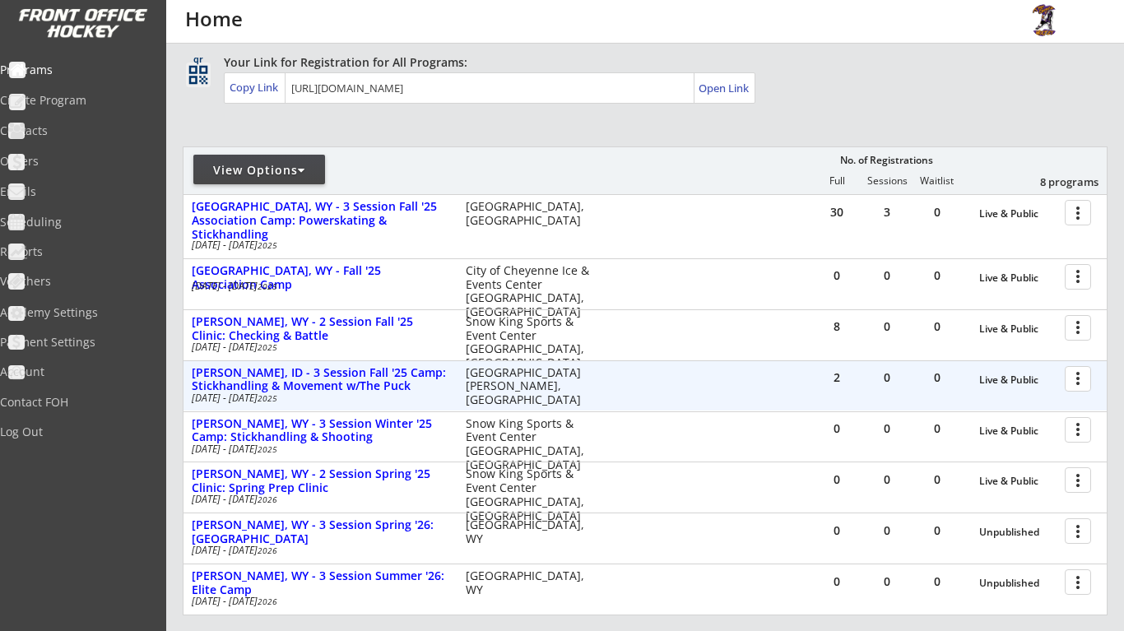
scroll to position [165, 0]
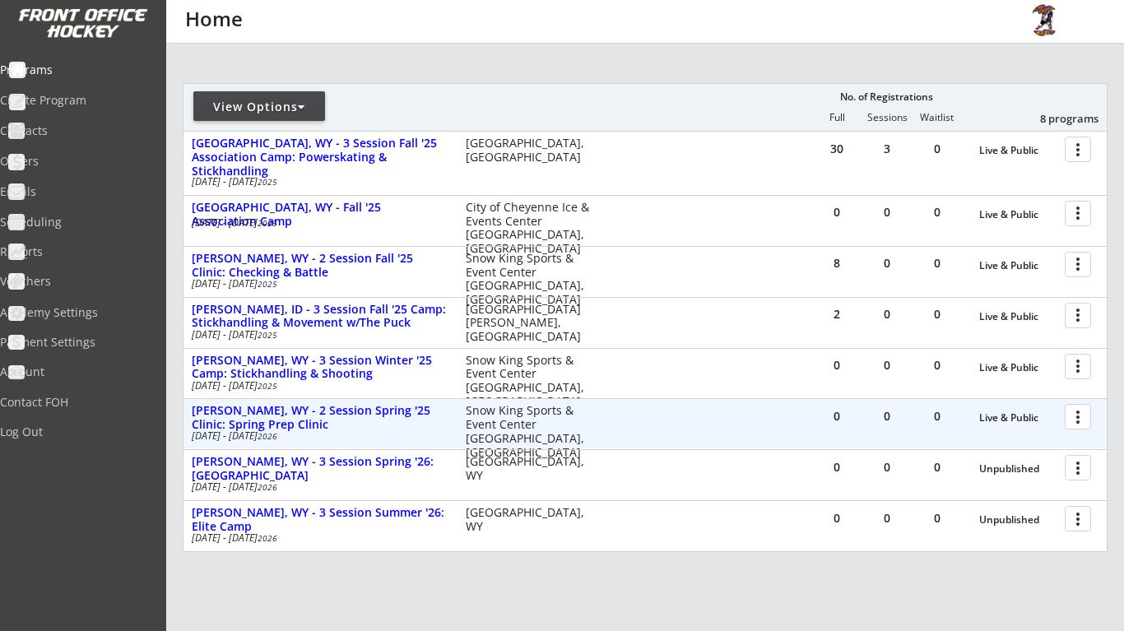
click at [1084, 416] on div at bounding box center [1080, 415] width 29 height 29
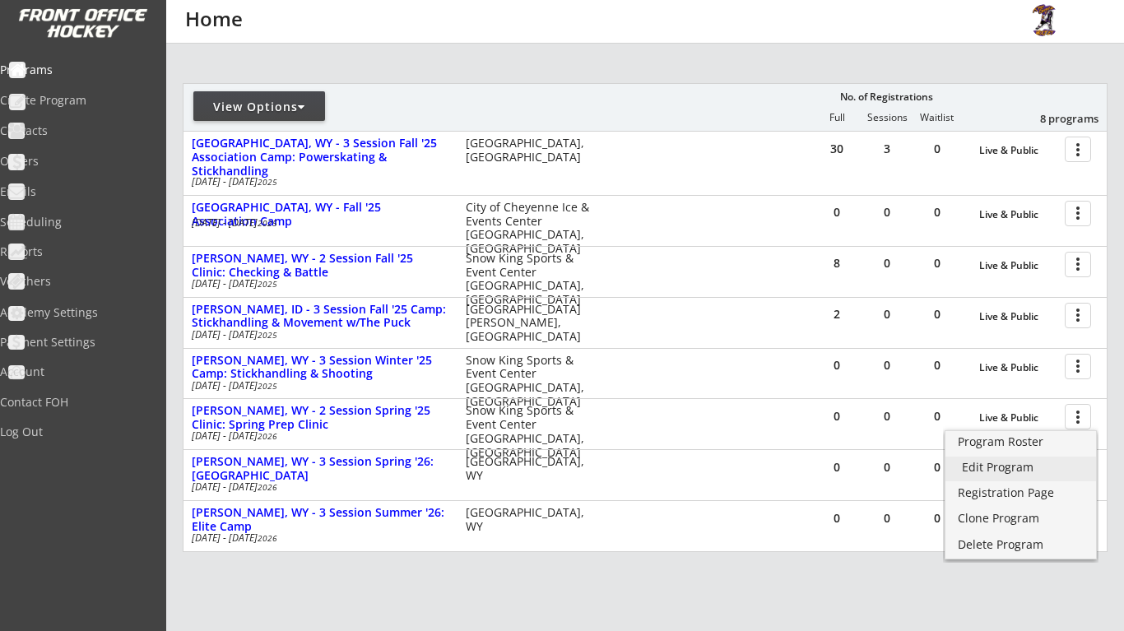
click at [1044, 474] on link "Edit Program" at bounding box center [1020, 469] width 151 height 25
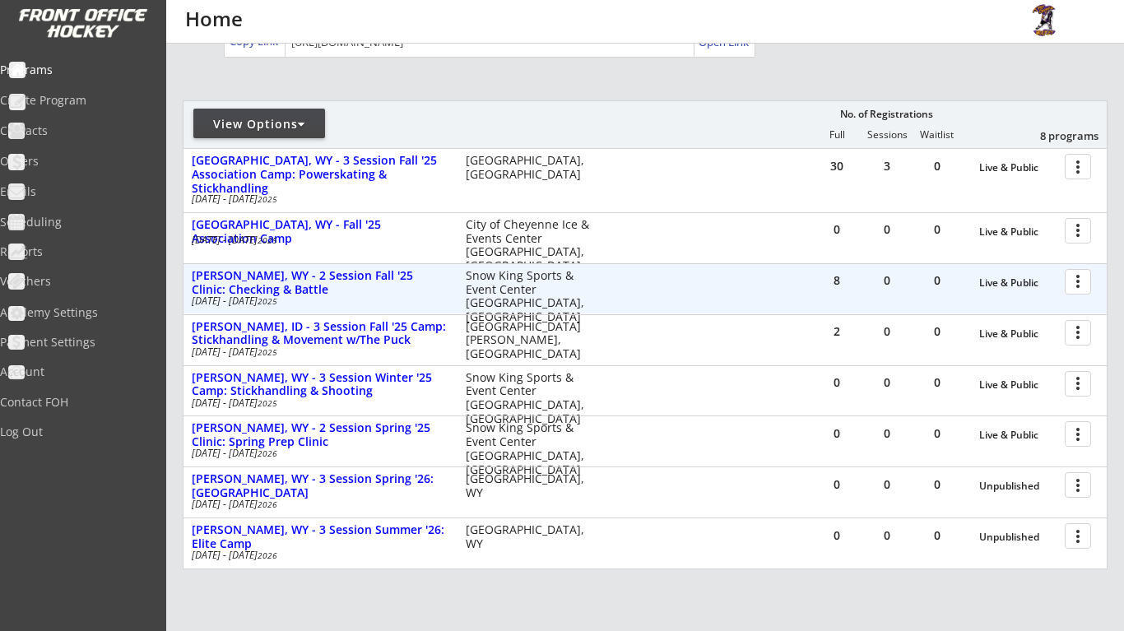
scroll to position [150, 0]
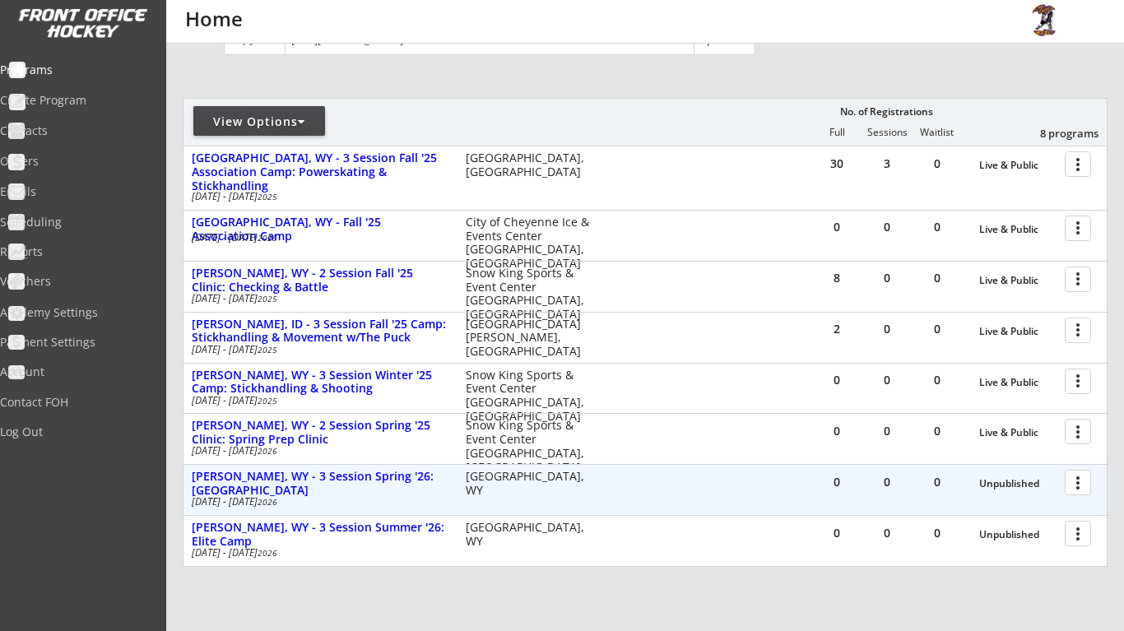
click at [1081, 483] on div at bounding box center [1080, 481] width 29 height 29
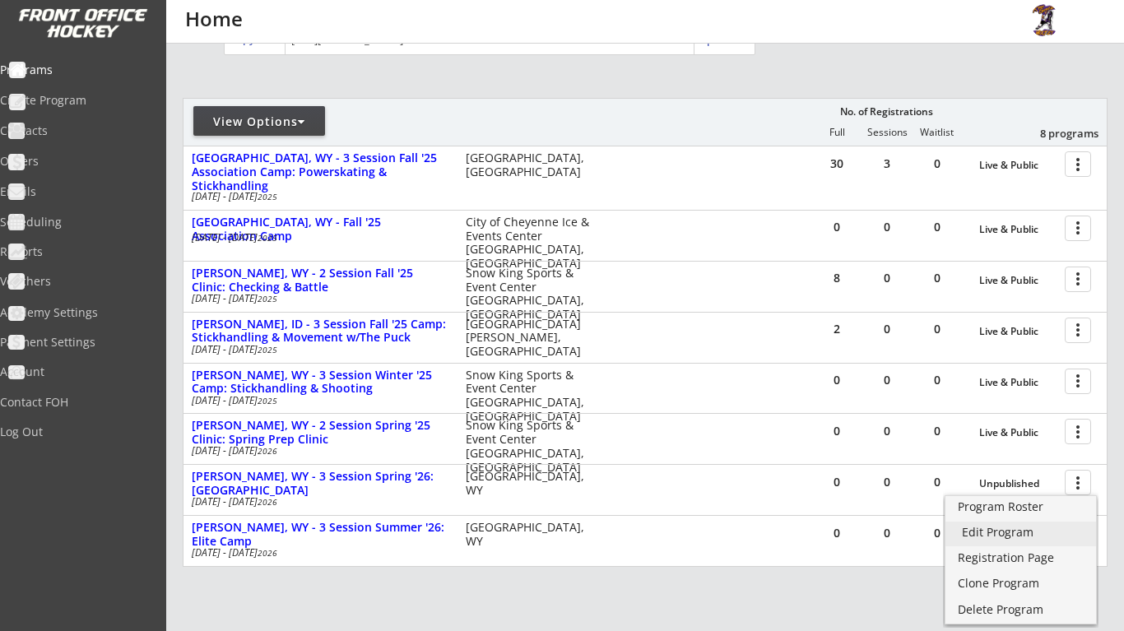
click at [1024, 533] on div "Edit Program" at bounding box center [1021, 532] width 118 height 12
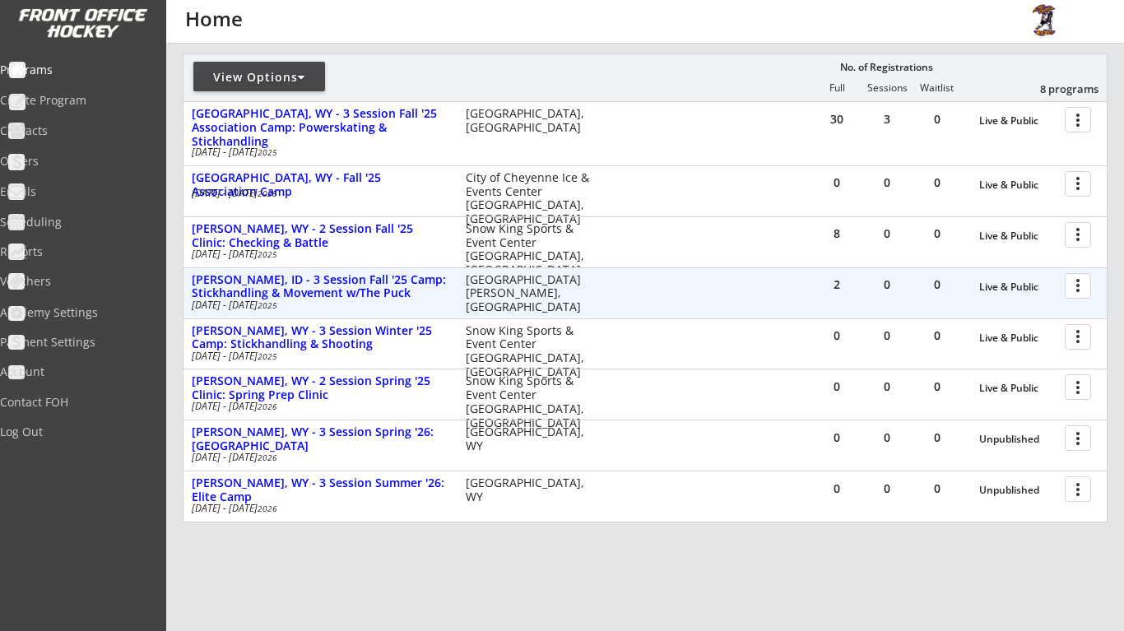
scroll to position [201, 0]
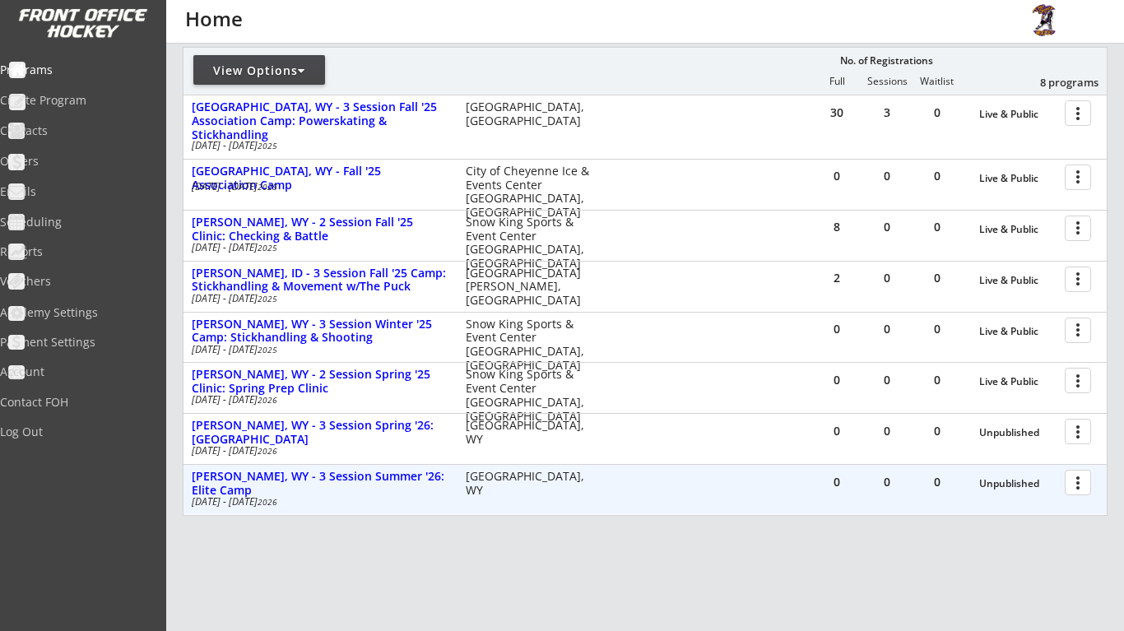
click at [1073, 476] on div at bounding box center [1080, 481] width 29 height 29
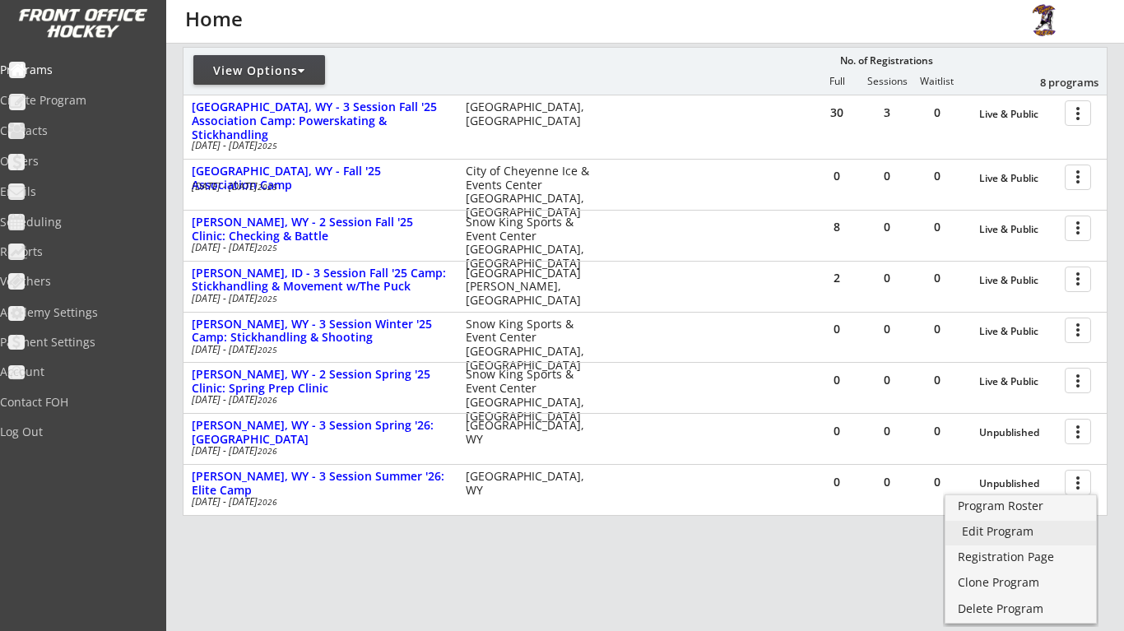
click at [1030, 526] on div "Edit Program" at bounding box center [1021, 532] width 118 height 12
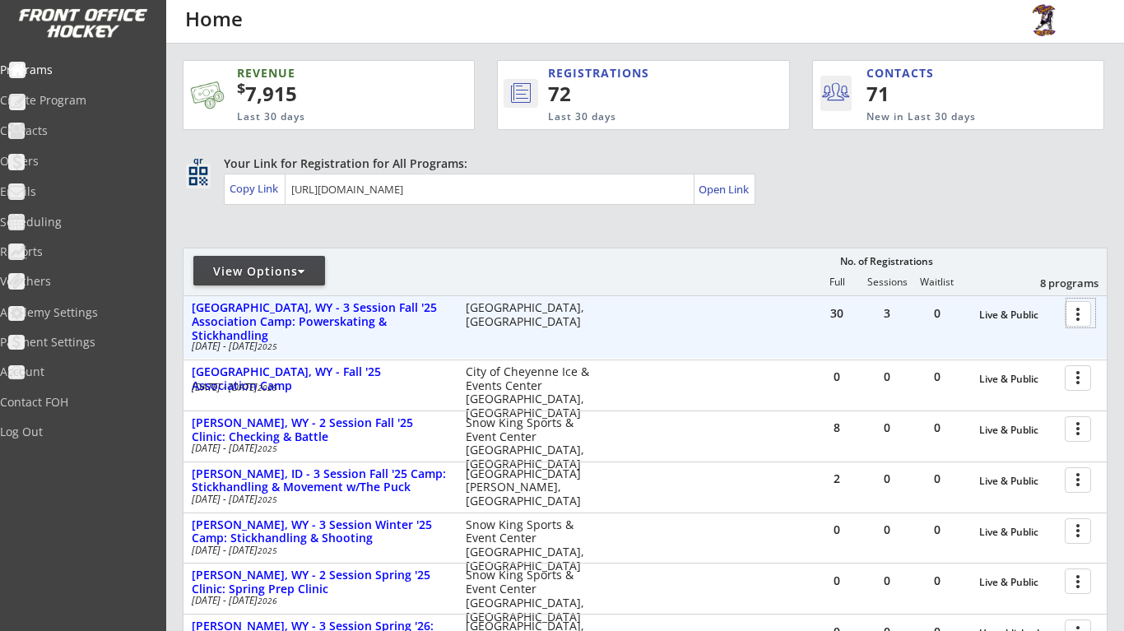
click at [1083, 318] on div at bounding box center [1080, 313] width 29 height 29
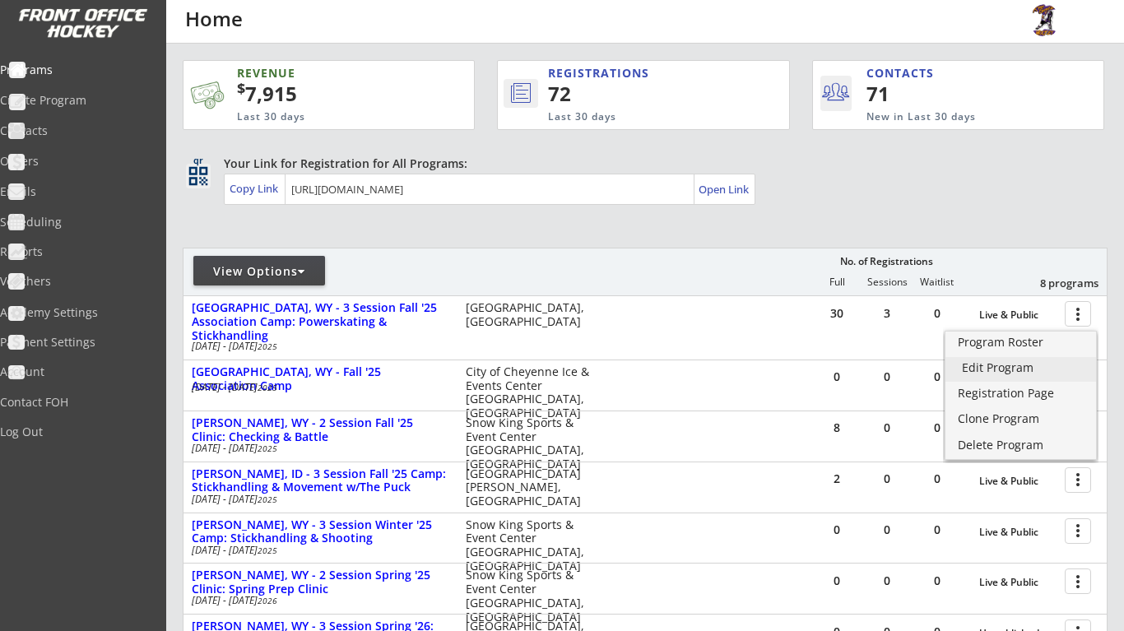
click at [1020, 366] on div "Edit Program" at bounding box center [1021, 368] width 118 height 12
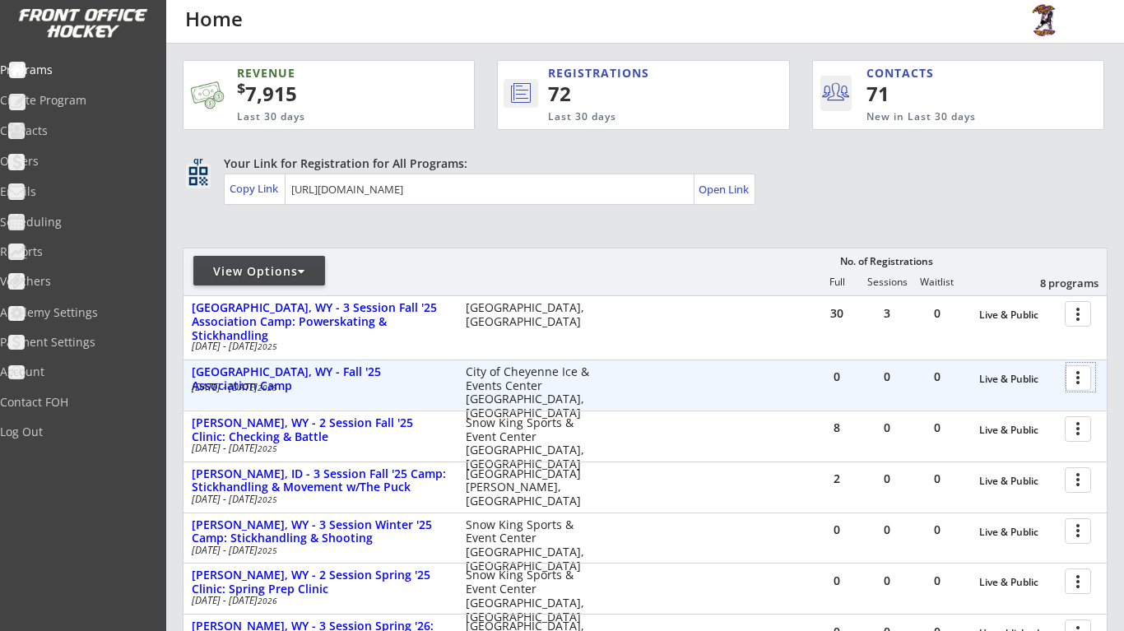
click at [1079, 382] on div at bounding box center [1080, 377] width 29 height 29
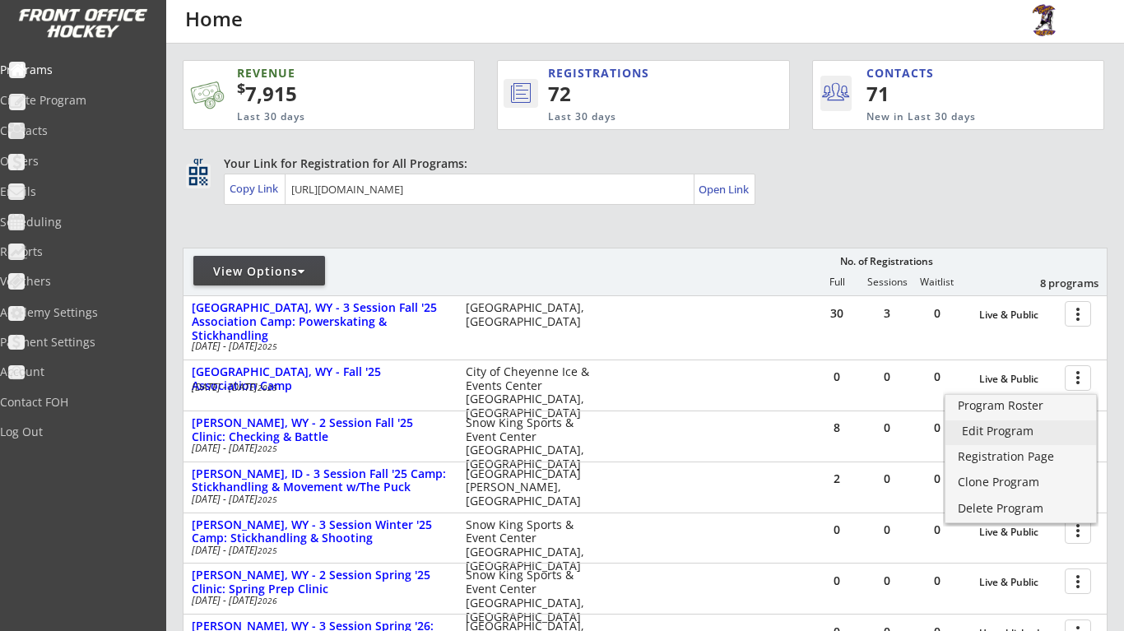
click at [990, 426] on div "Edit Program" at bounding box center [1021, 431] width 118 height 12
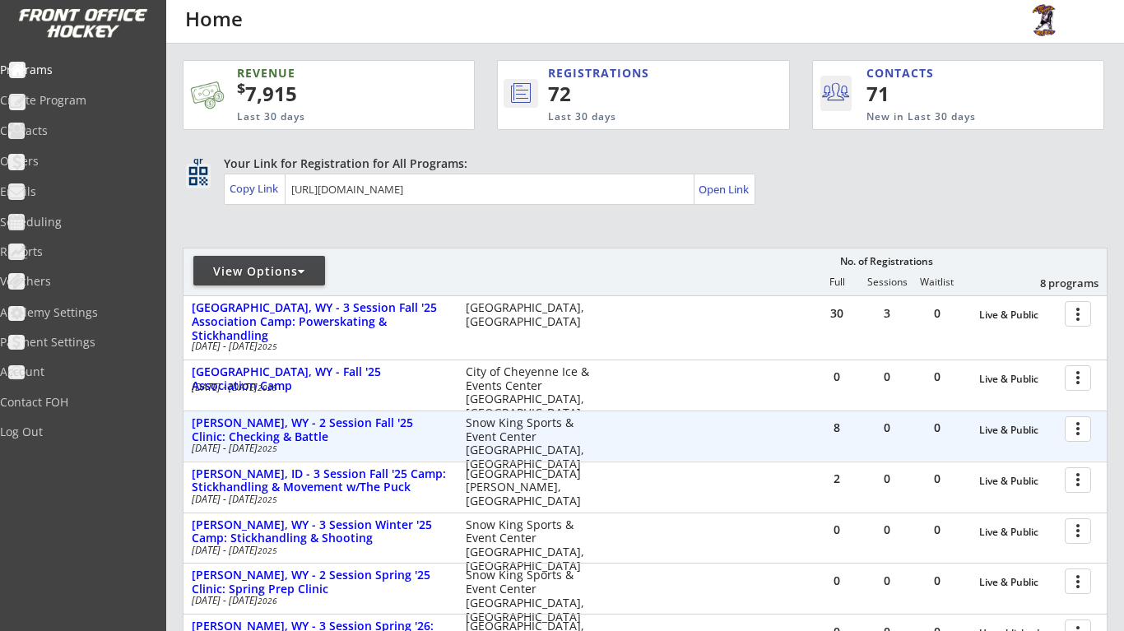
click at [1087, 426] on div at bounding box center [1080, 428] width 29 height 29
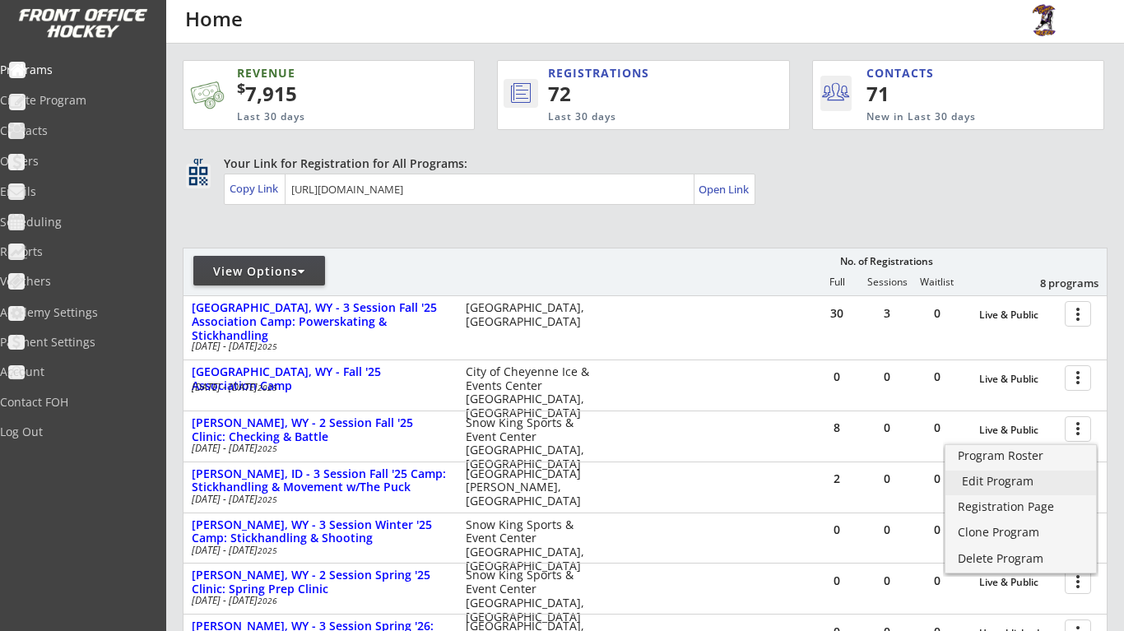
click at [1027, 485] on div "Edit Program" at bounding box center [1021, 481] width 118 height 12
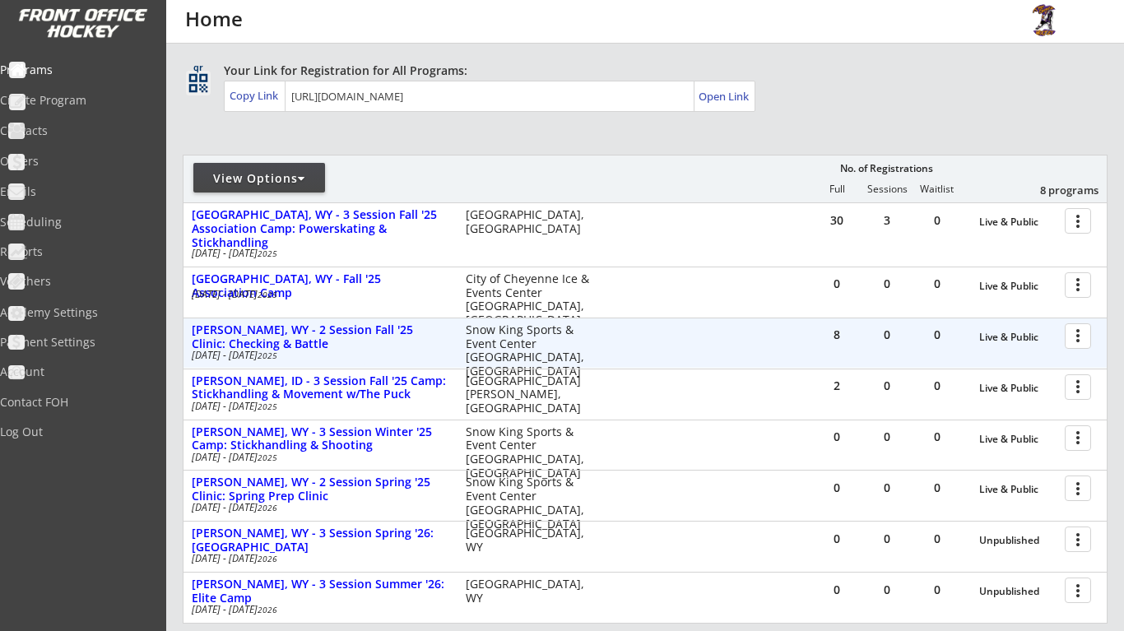
scroll to position [98, 0]
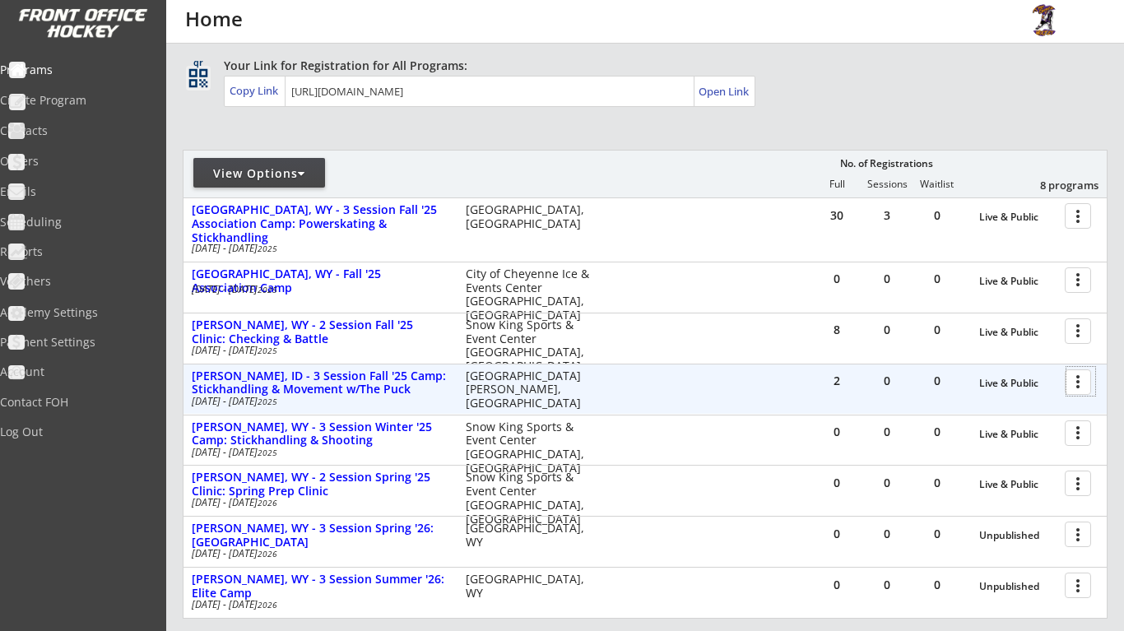
click at [1077, 378] on div at bounding box center [1080, 381] width 29 height 29
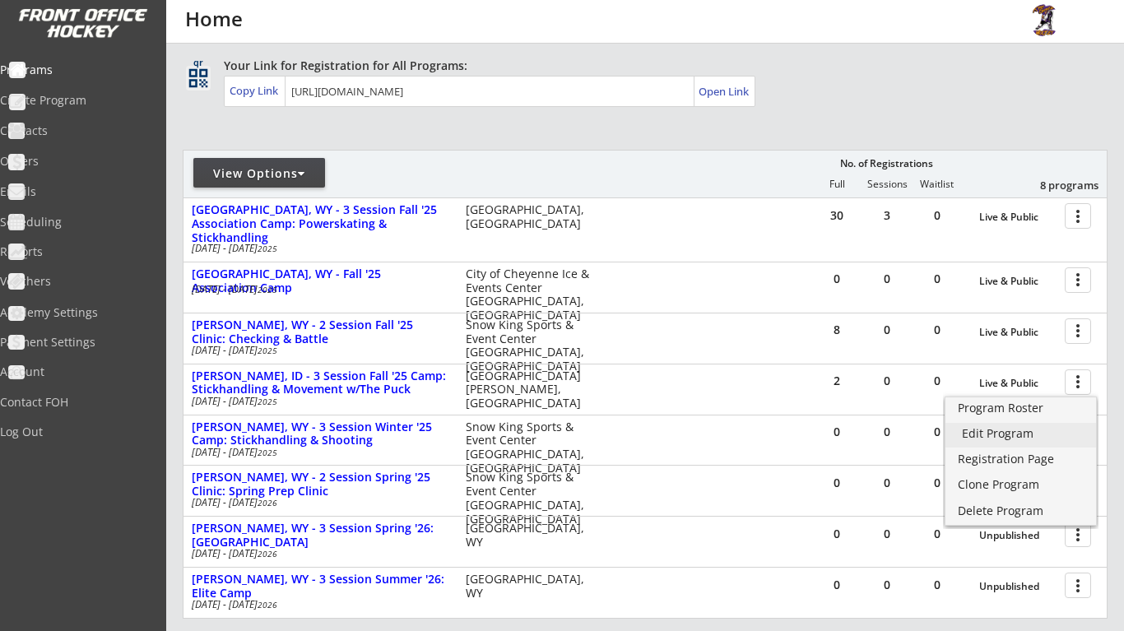
click at [1031, 434] on div "Edit Program" at bounding box center [1021, 434] width 118 height 12
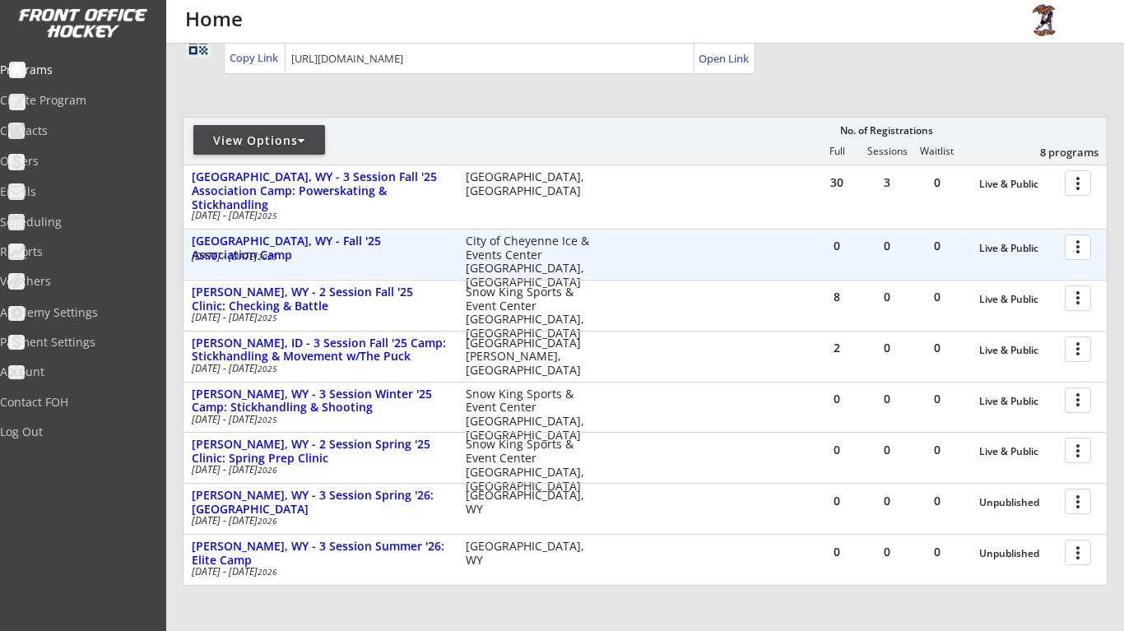
scroll to position [132, 0]
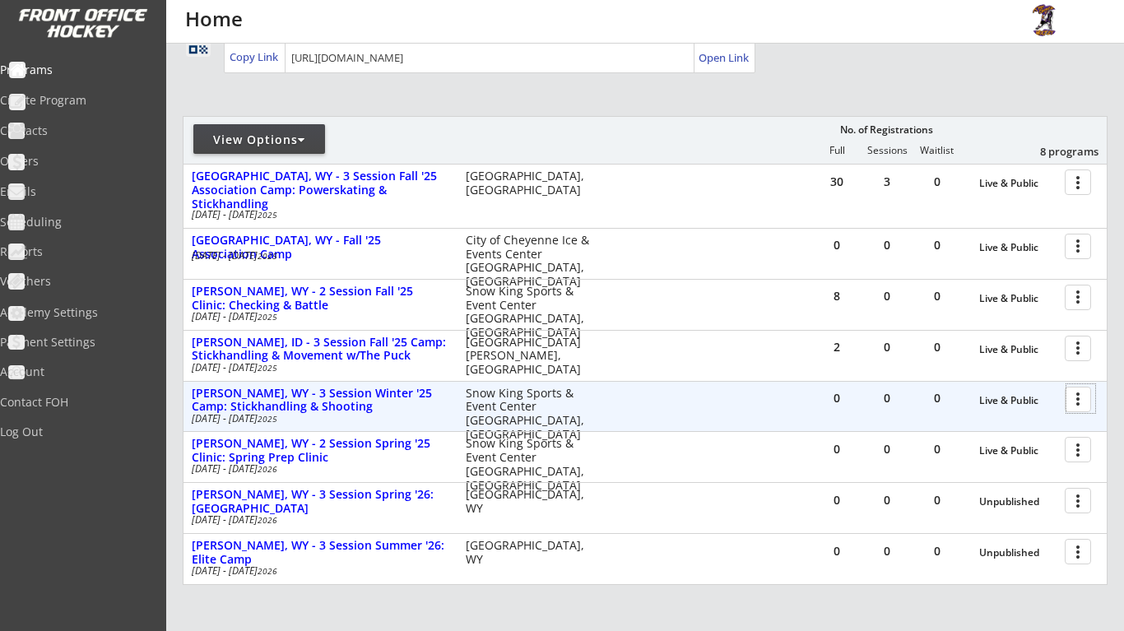
click at [1077, 398] on div at bounding box center [1080, 398] width 29 height 29
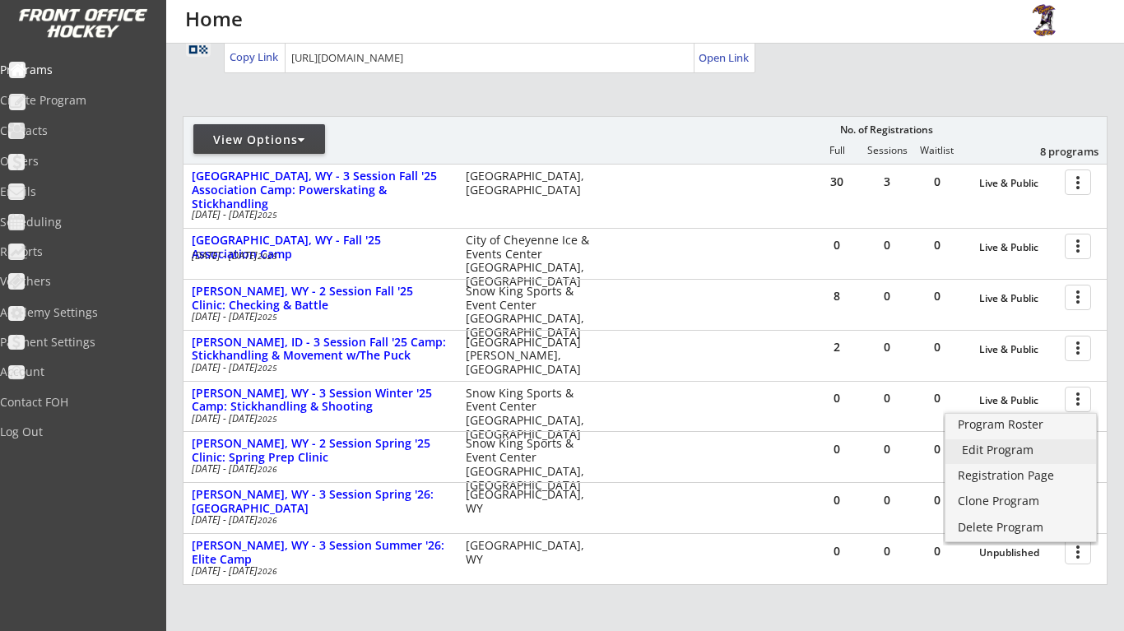
click at [1052, 450] on div "Edit Program" at bounding box center [1021, 450] width 118 height 12
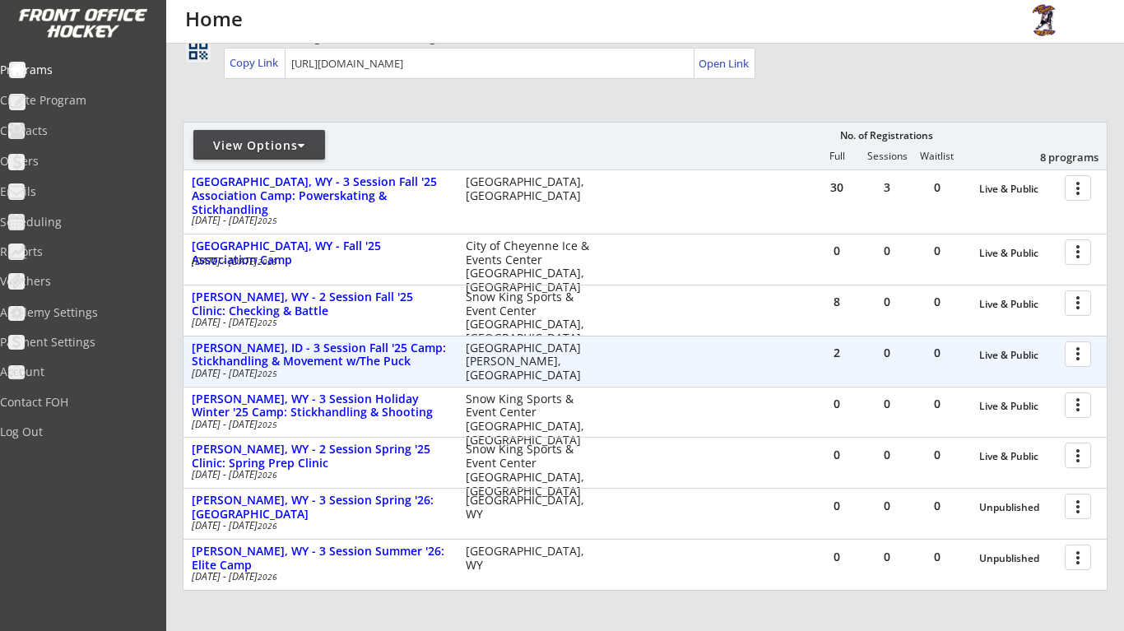
scroll to position [132, 0]
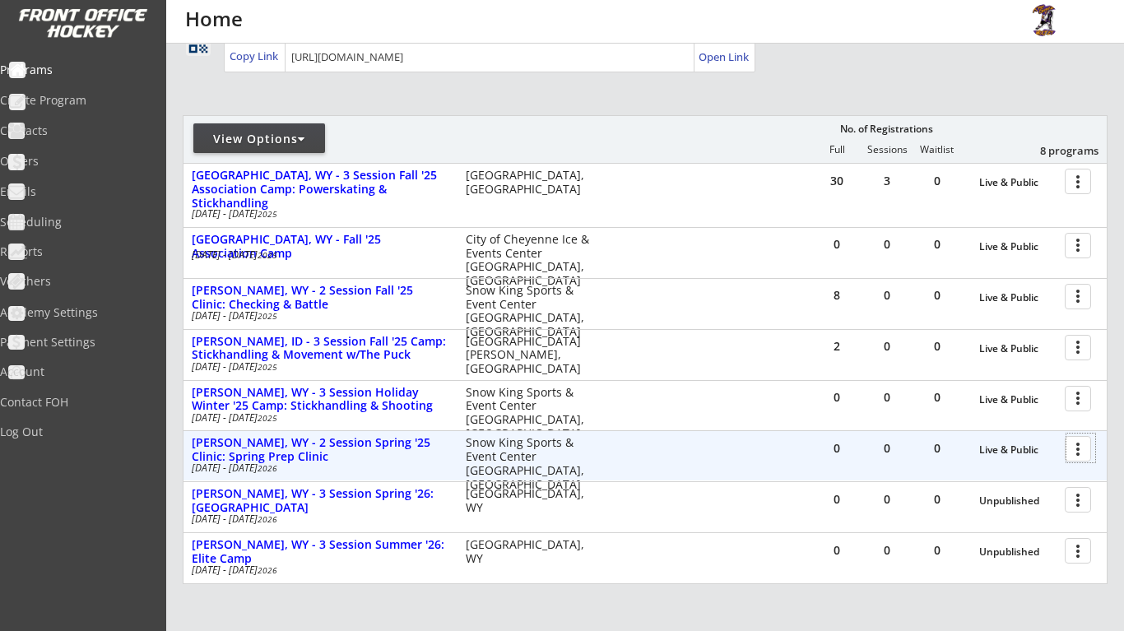
click at [1078, 446] on div at bounding box center [1080, 448] width 29 height 29
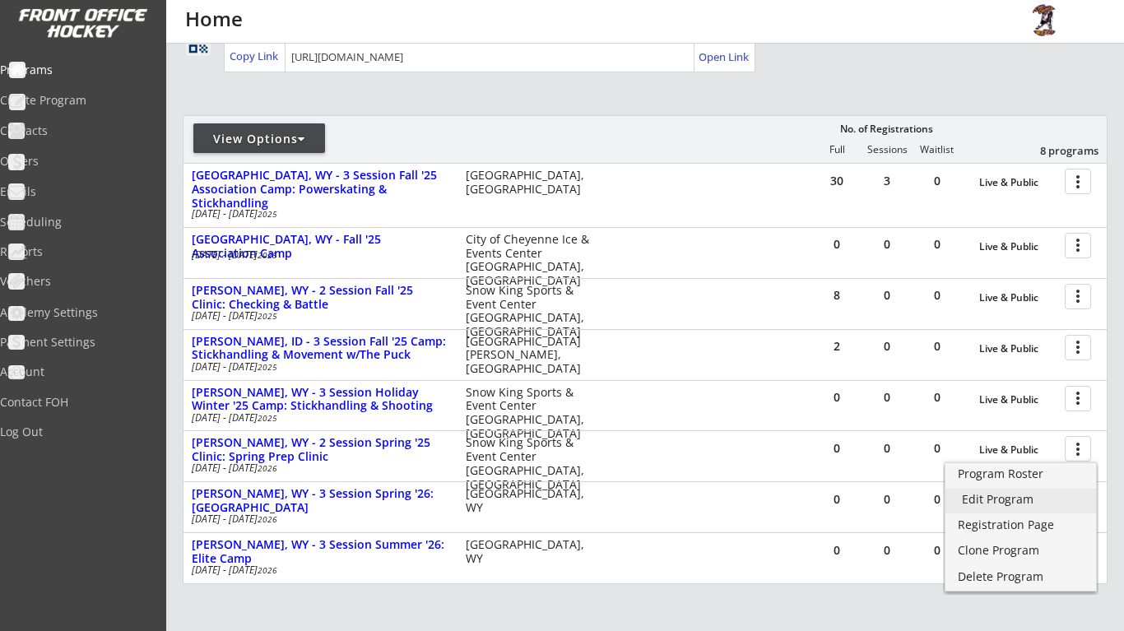
click at [1041, 502] on div "Edit Program" at bounding box center [1021, 500] width 118 height 12
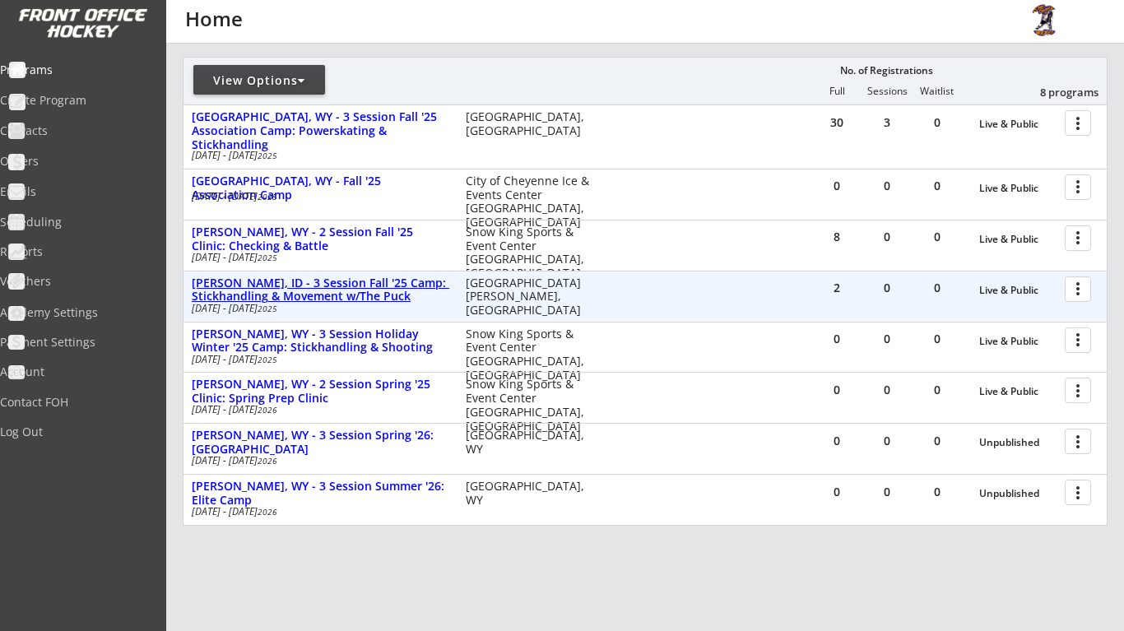
scroll to position [192, 0]
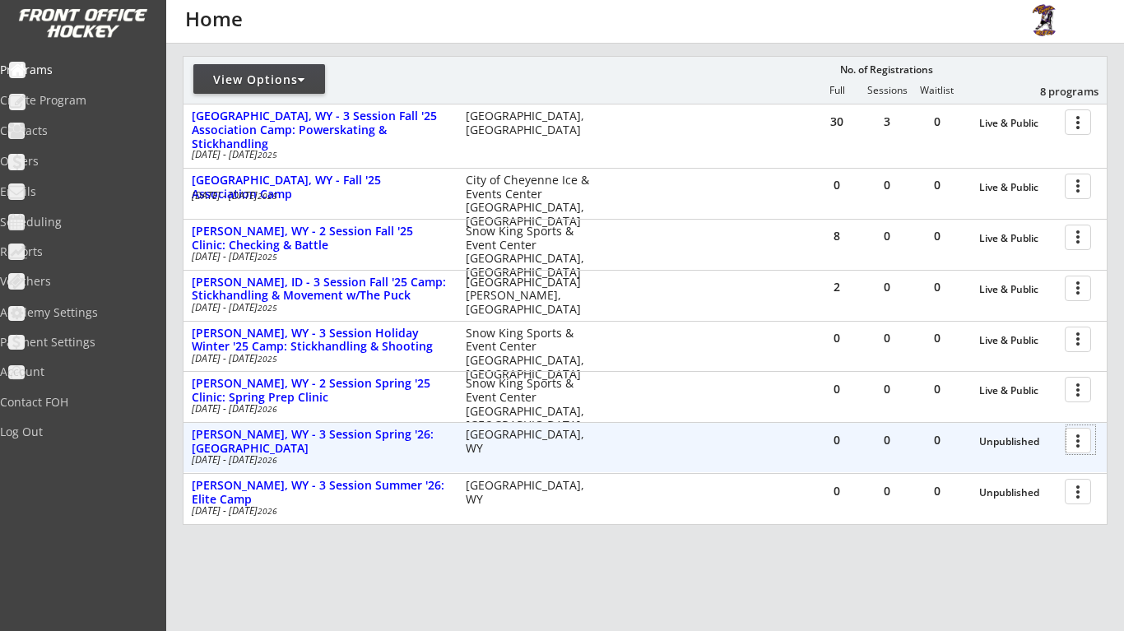
click at [1068, 441] on div at bounding box center [1080, 439] width 29 height 29
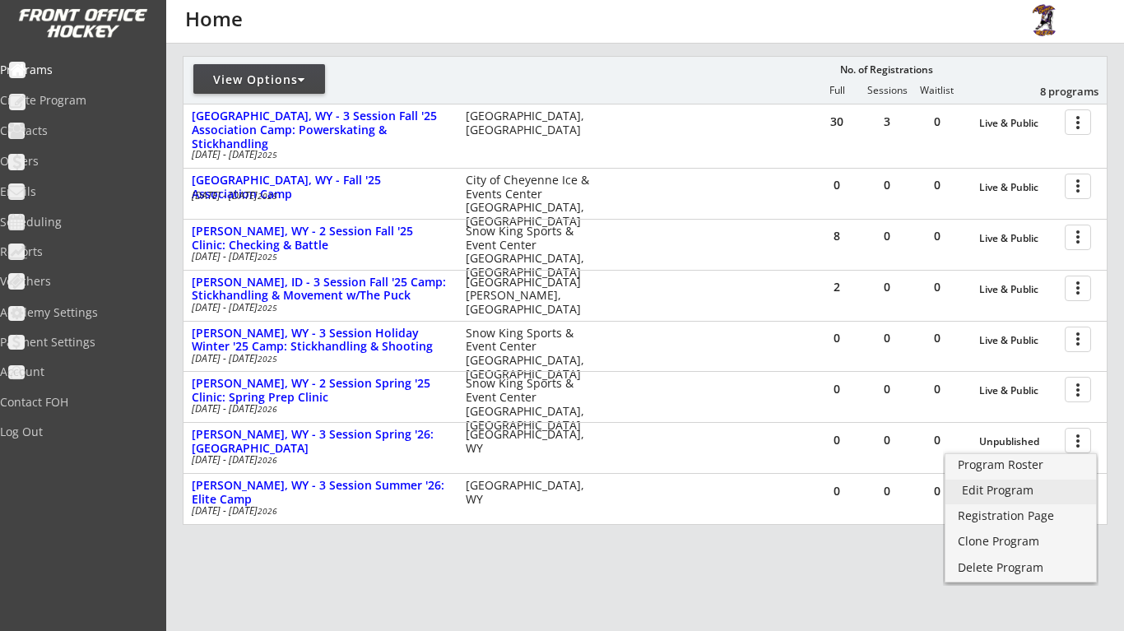
click at [1013, 496] on div "Edit Program" at bounding box center [1021, 491] width 118 height 12
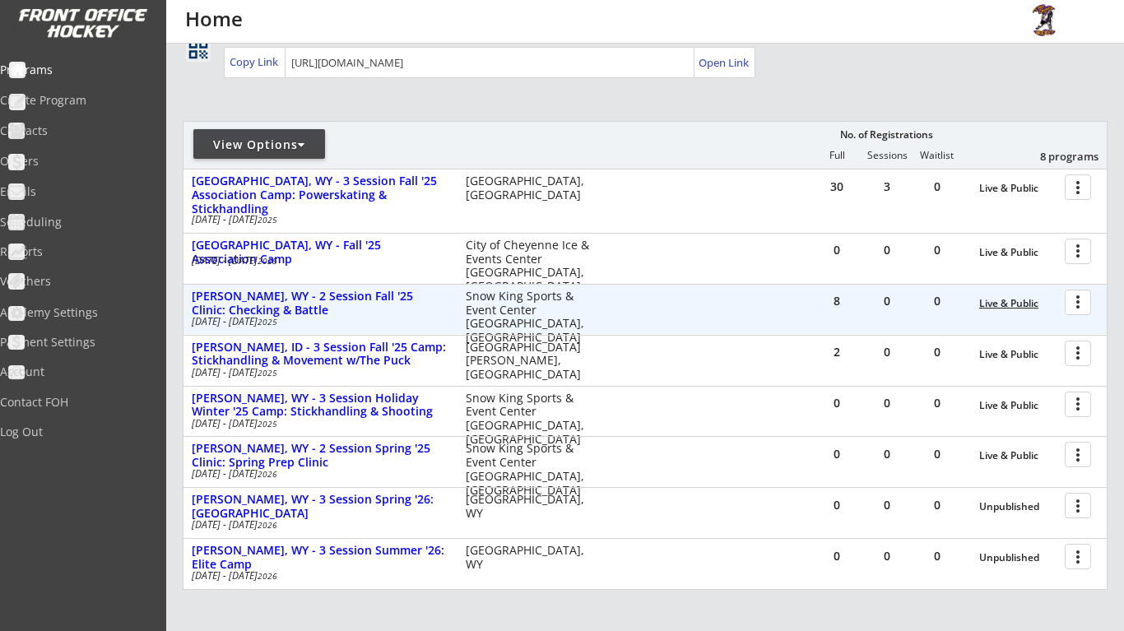
scroll to position [129, 0]
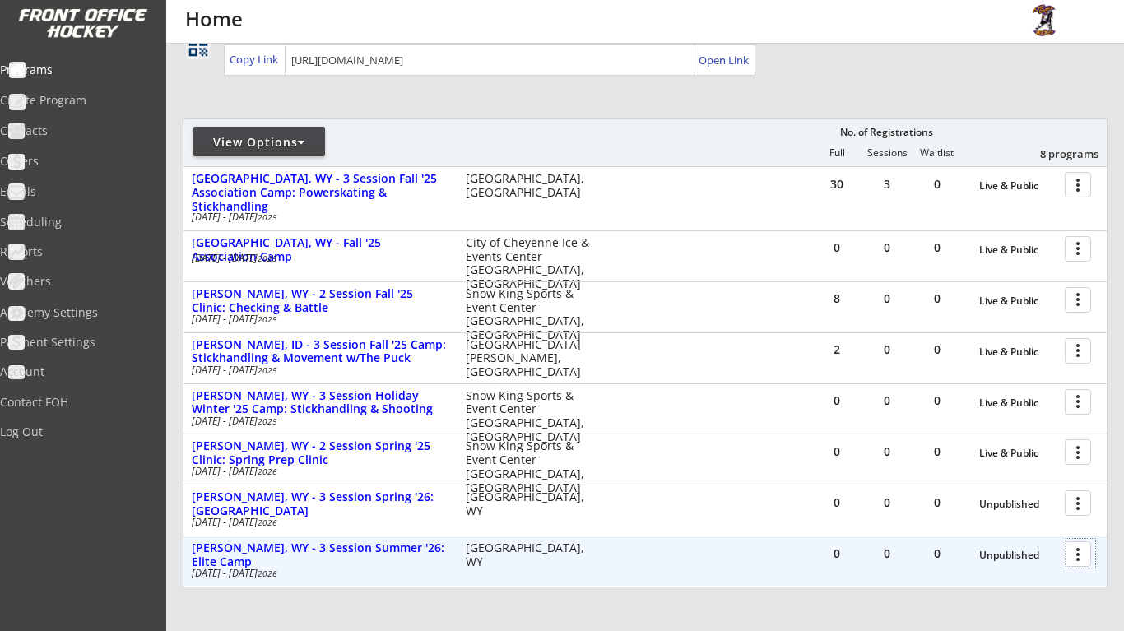
click at [1081, 542] on div at bounding box center [1080, 553] width 29 height 29
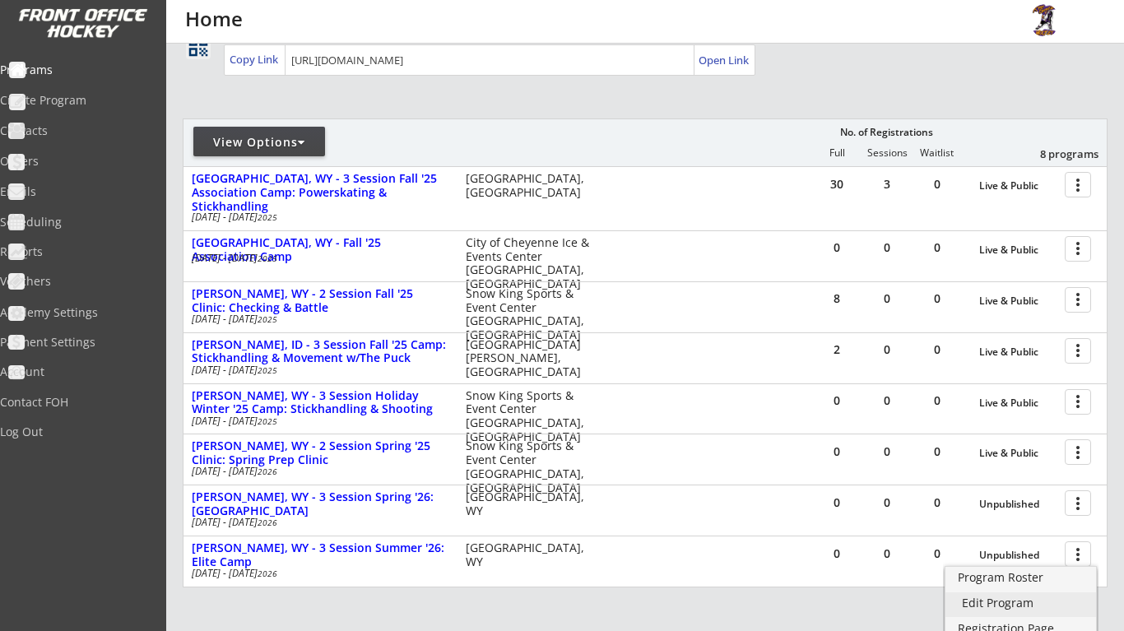
click at [983, 604] on div "Edit Program" at bounding box center [1021, 603] width 118 height 12
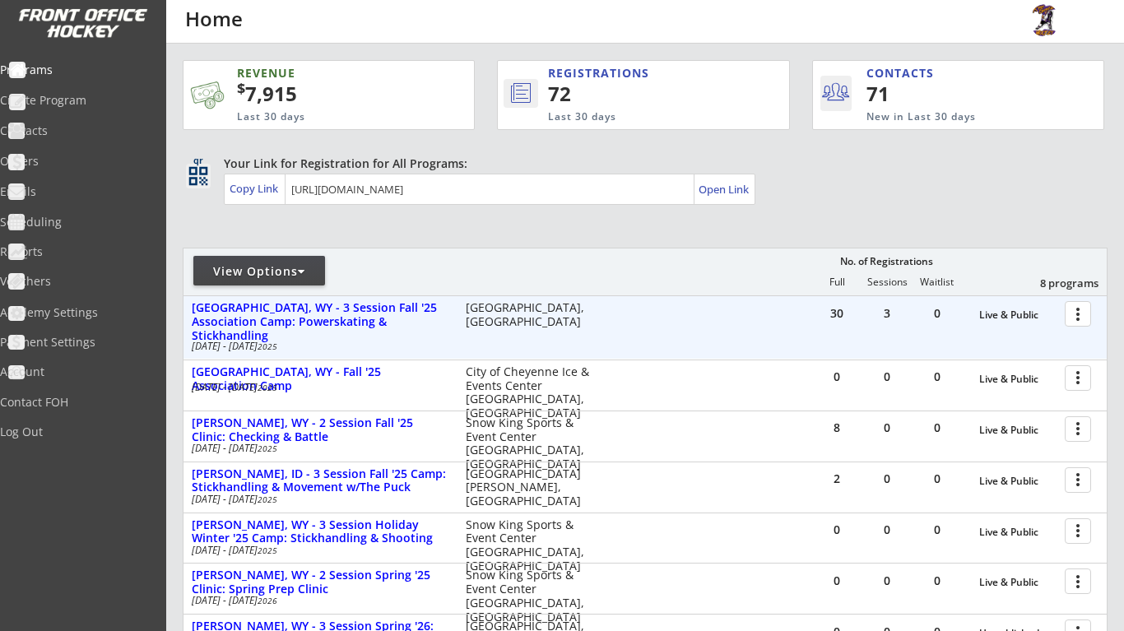
click at [1078, 313] on div at bounding box center [1080, 313] width 29 height 29
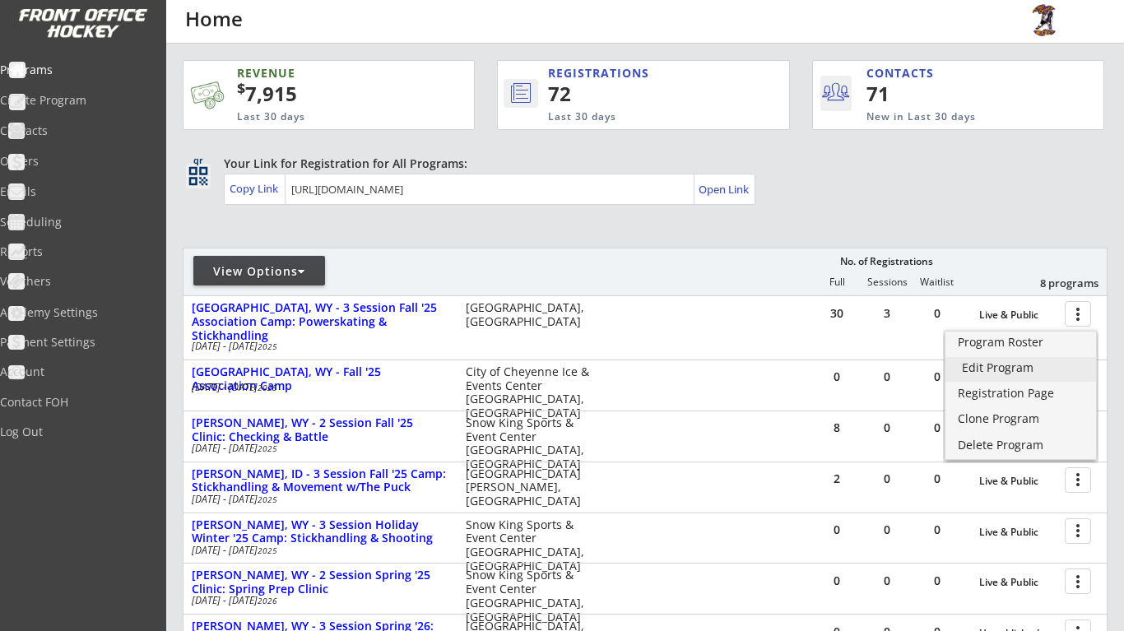
click at [1039, 371] on div "Edit Program" at bounding box center [1021, 368] width 118 height 12
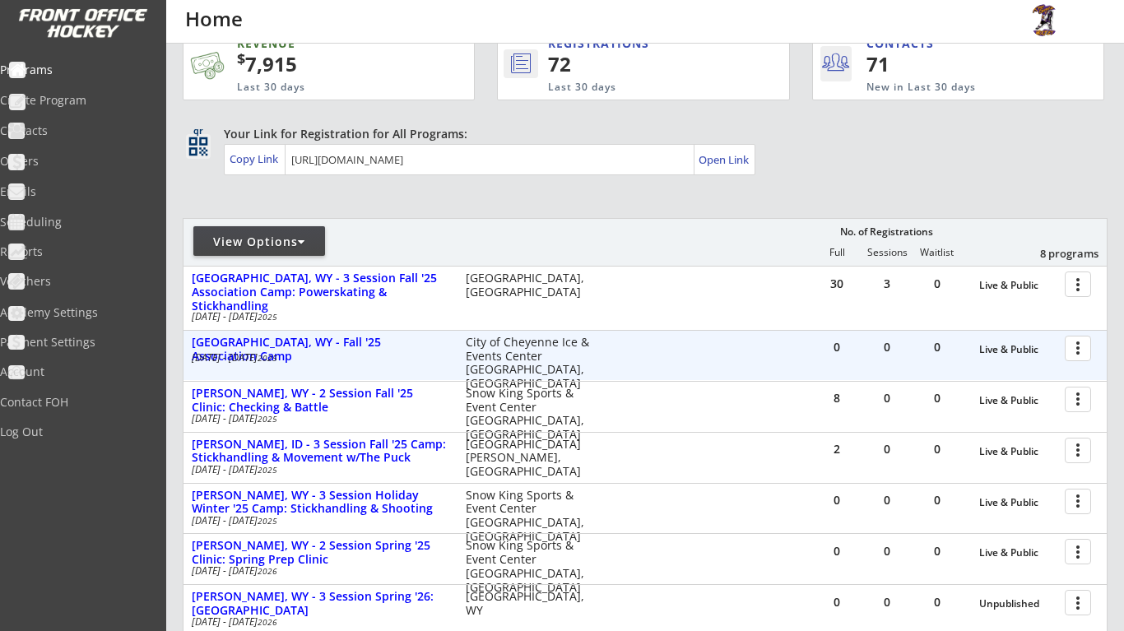
scroll to position [44, 0]
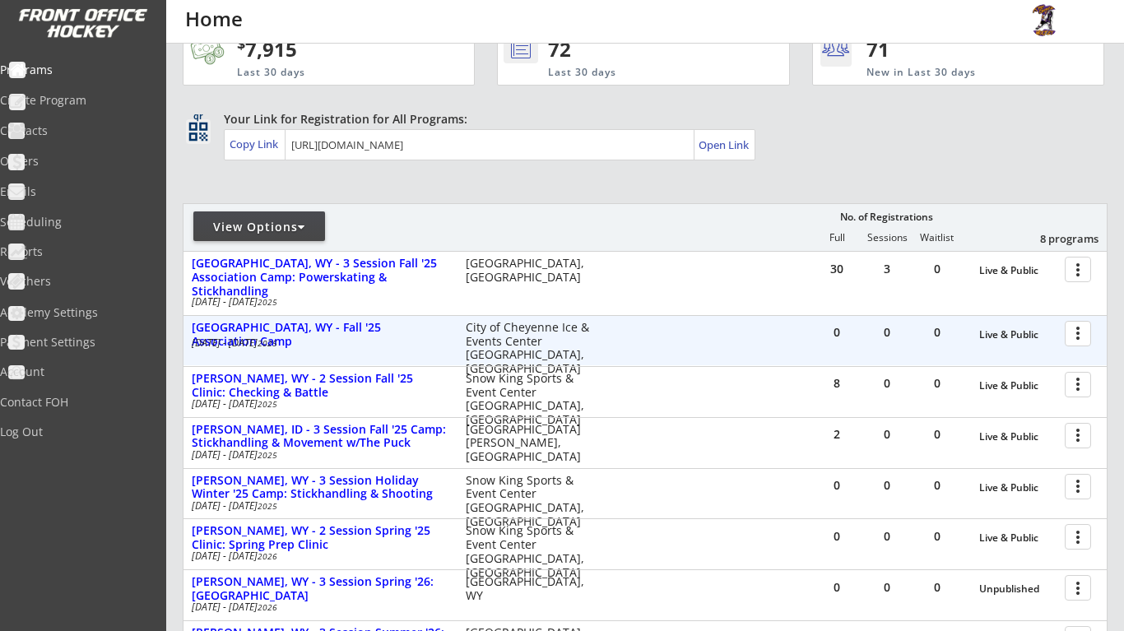
click at [1081, 331] on div at bounding box center [1080, 332] width 29 height 29
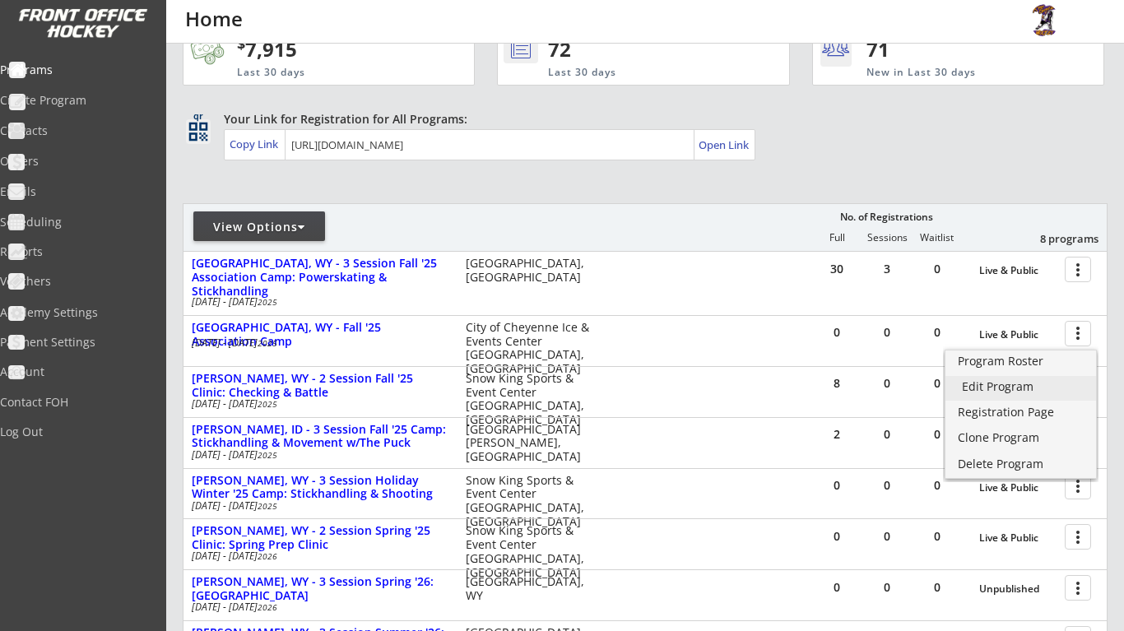
click at [1039, 383] on div "Edit Program" at bounding box center [1021, 387] width 118 height 12
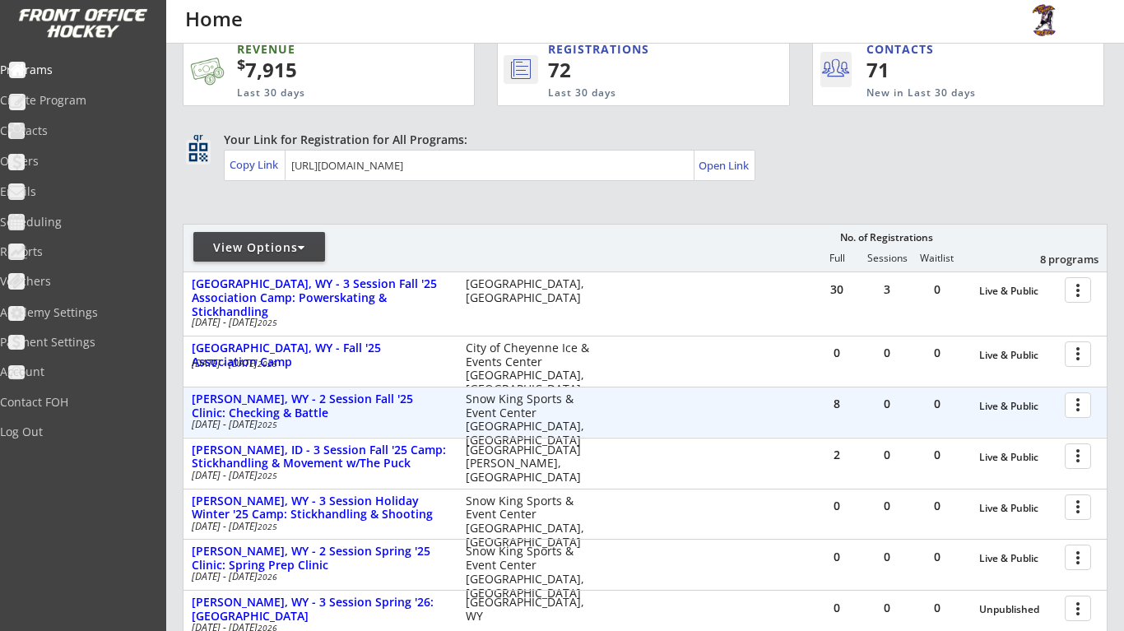
scroll to position [39, 0]
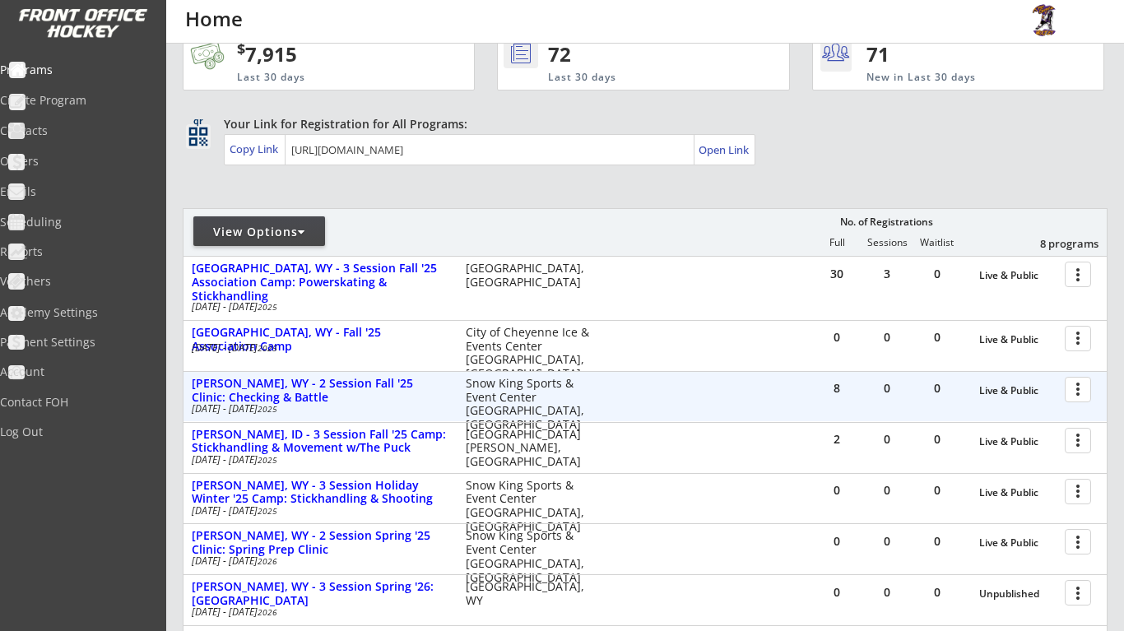
click at [1083, 386] on div at bounding box center [1080, 388] width 29 height 29
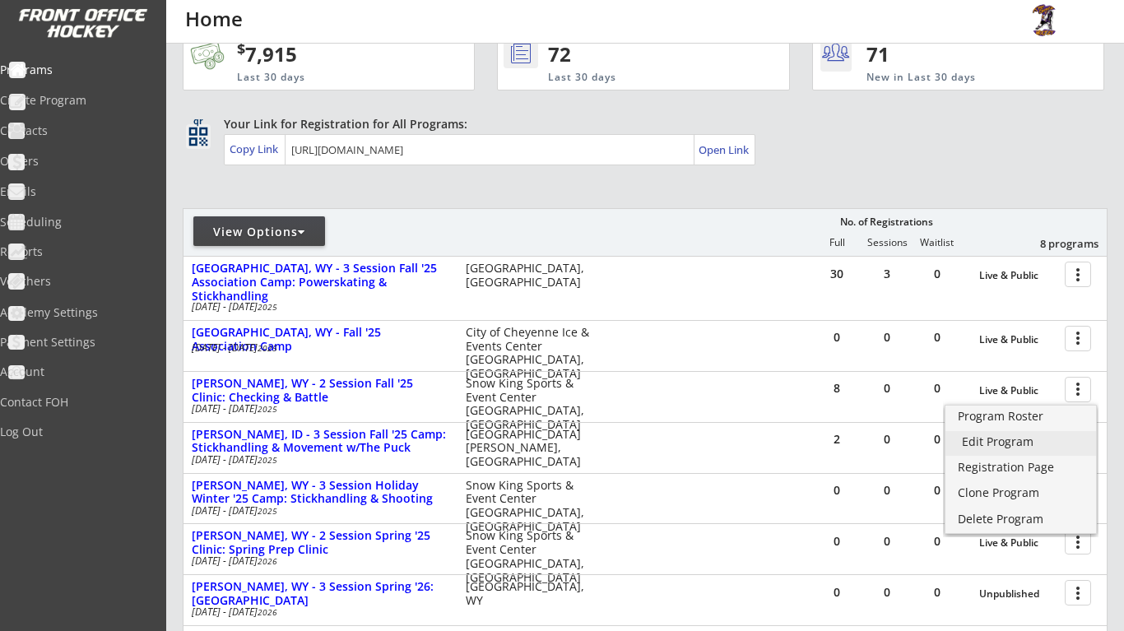
click at [1043, 445] on div "Edit Program" at bounding box center [1021, 442] width 118 height 12
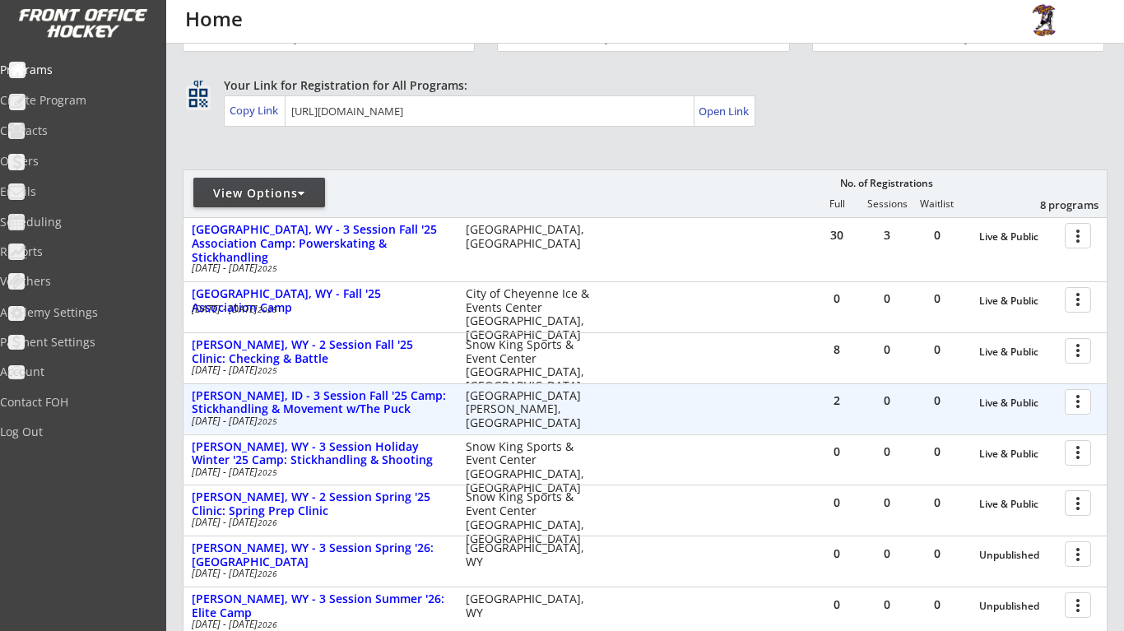
scroll to position [86, 0]
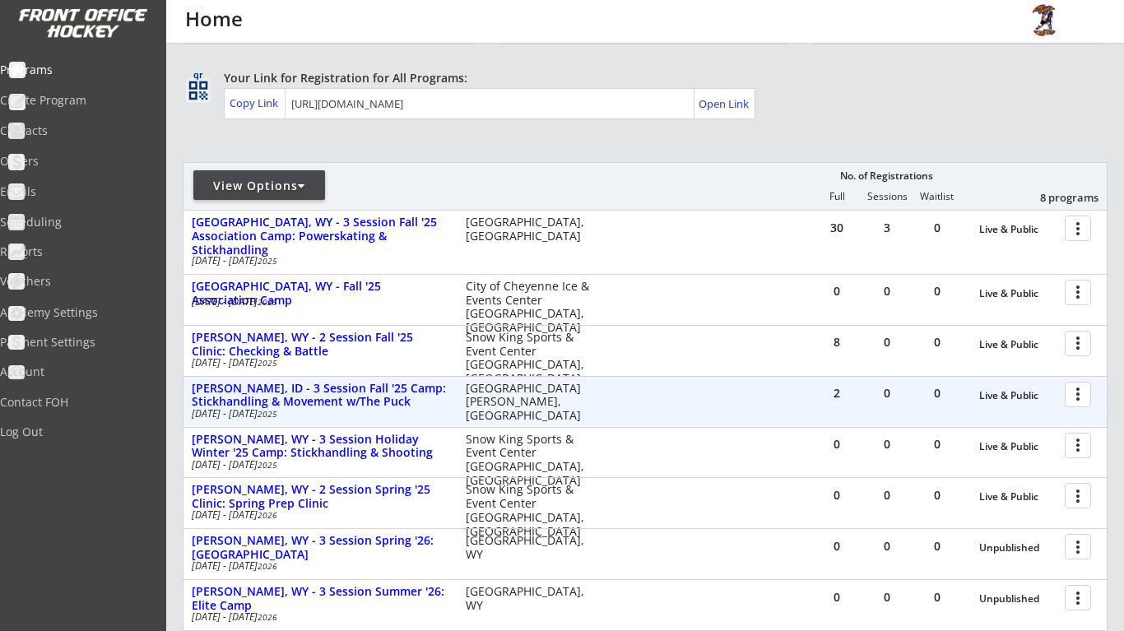
click at [1076, 394] on div at bounding box center [1080, 393] width 29 height 29
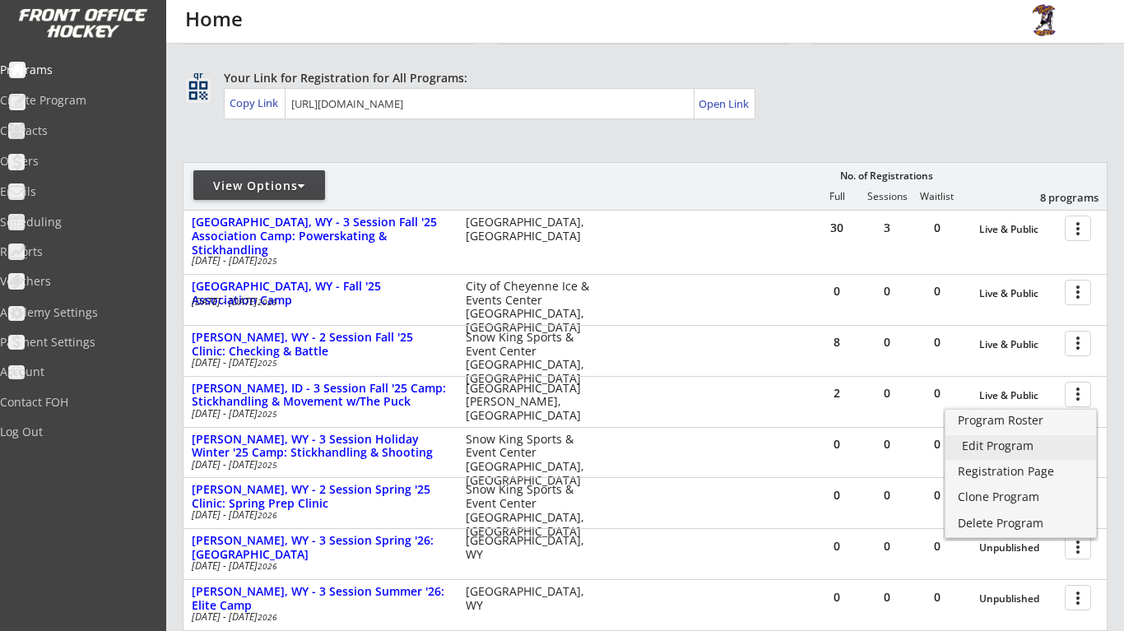
click at [1031, 449] on div "Edit Program" at bounding box center [1021, 446] width 118 height 12
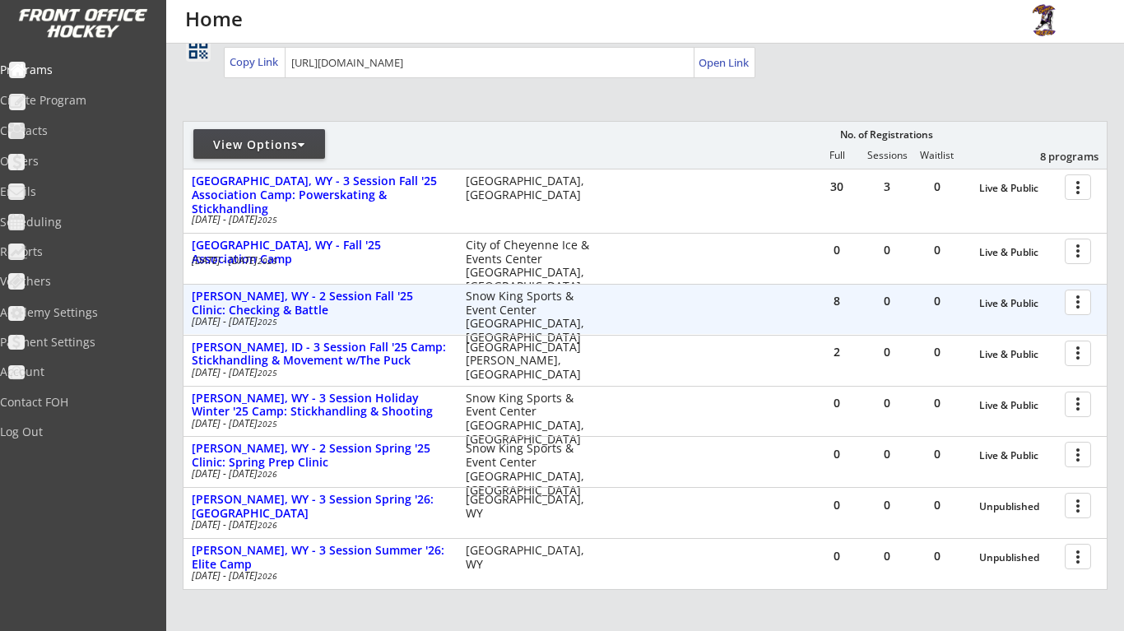
scroll to position [160, 0]
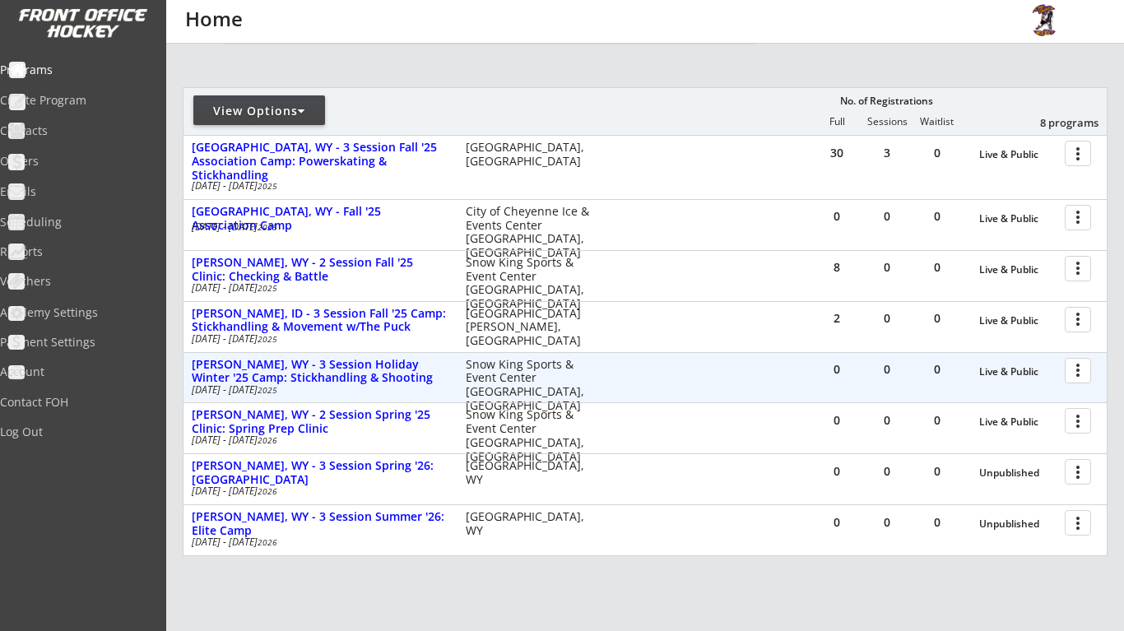
click at [1079, 369] on div at bounding box center [1080, 369] width 29 height 29
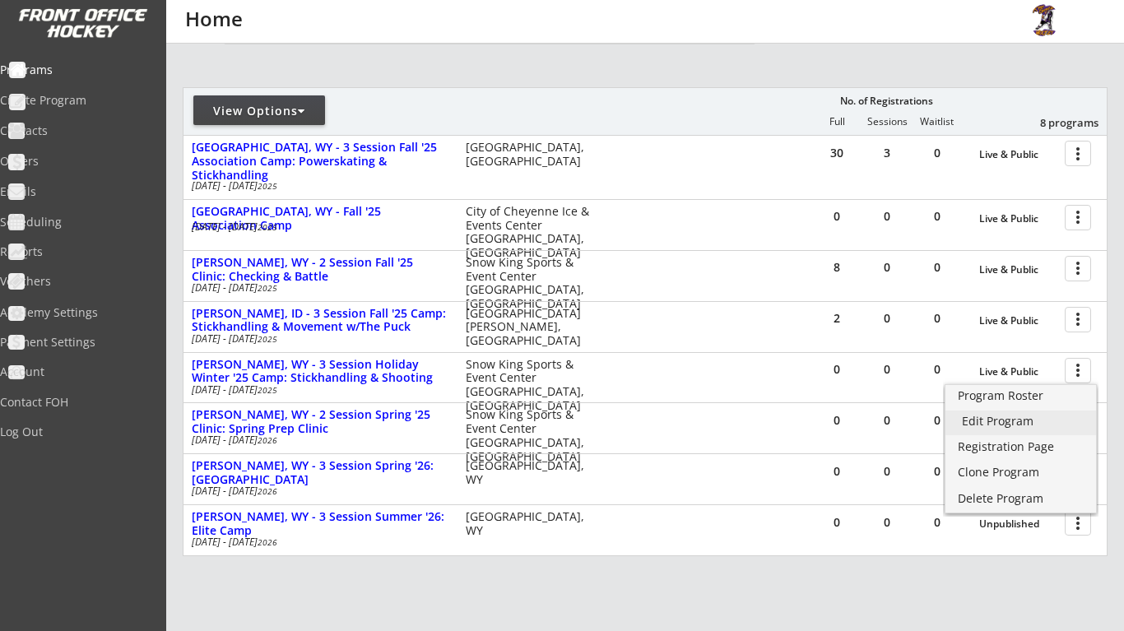
click at [1028, 431] on link "Edit Program" at bounding box center [1020, 422] width 151 height 25
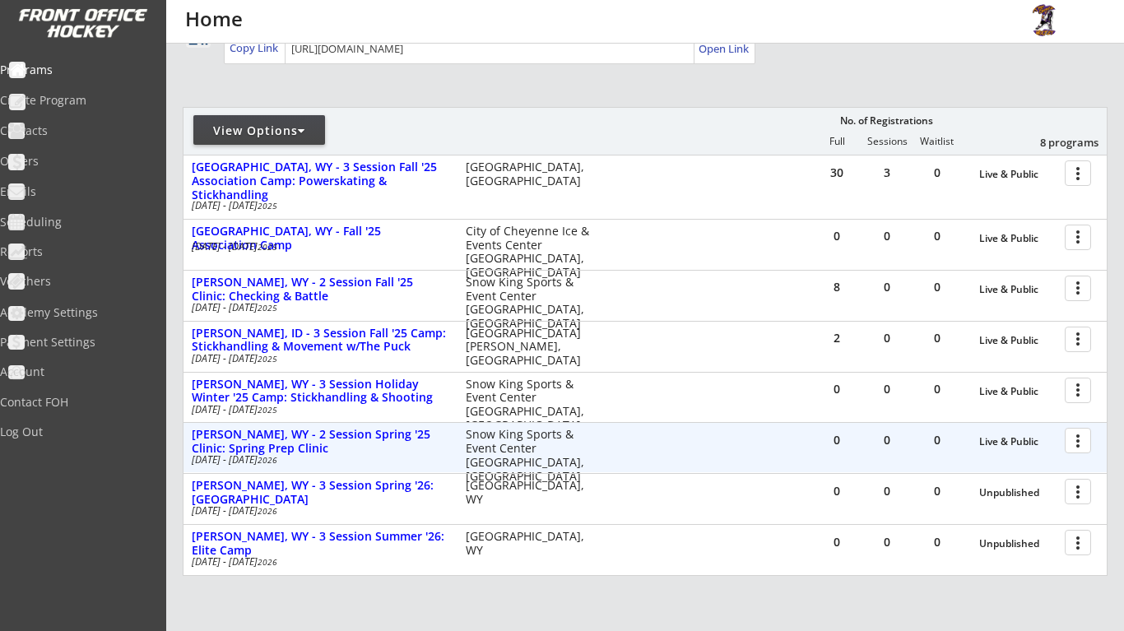
scroll to position [144, 0]
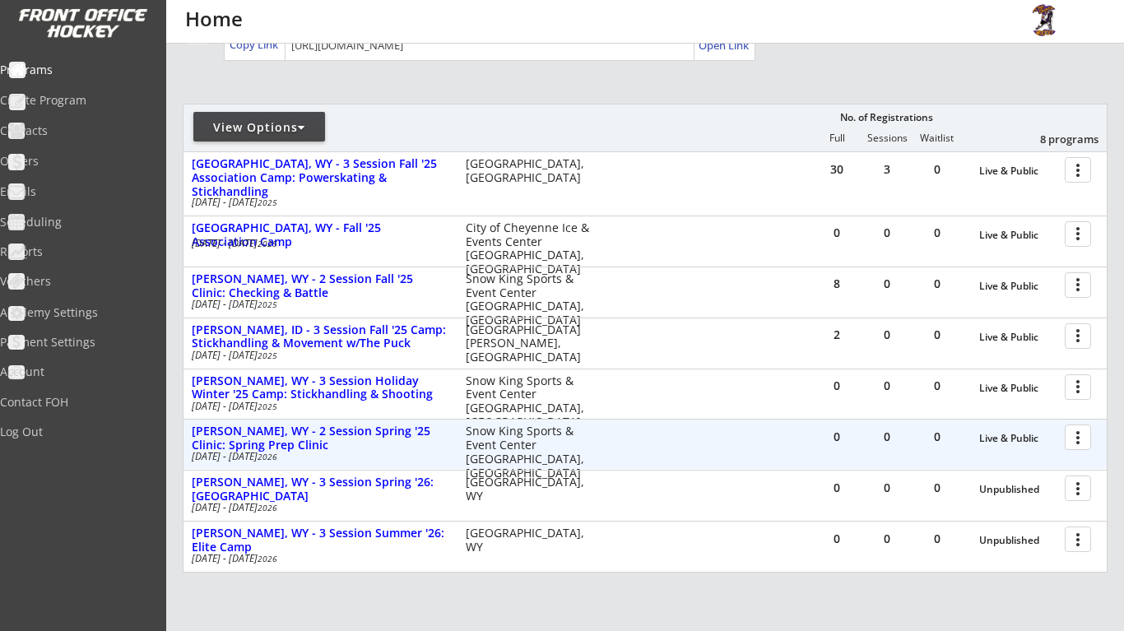
click at [1081, 435] on div at bounding box center [1080, 436] width 29 height 29
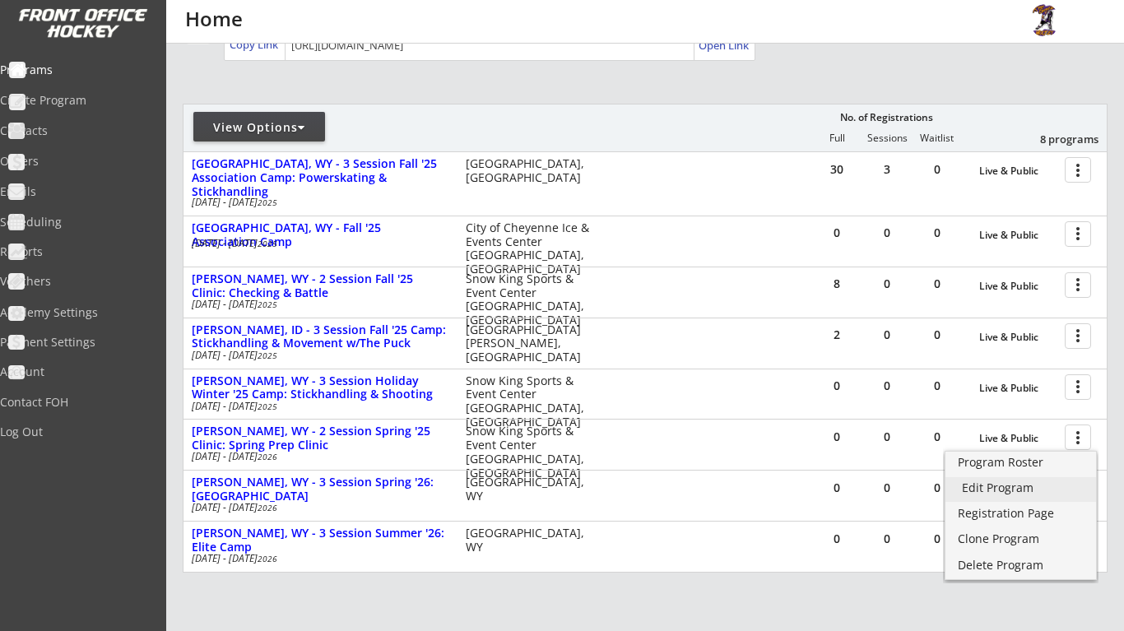
click at [1005, 489] on div "Edit Program" at bounding box center [1021, 488] width 118 height 12
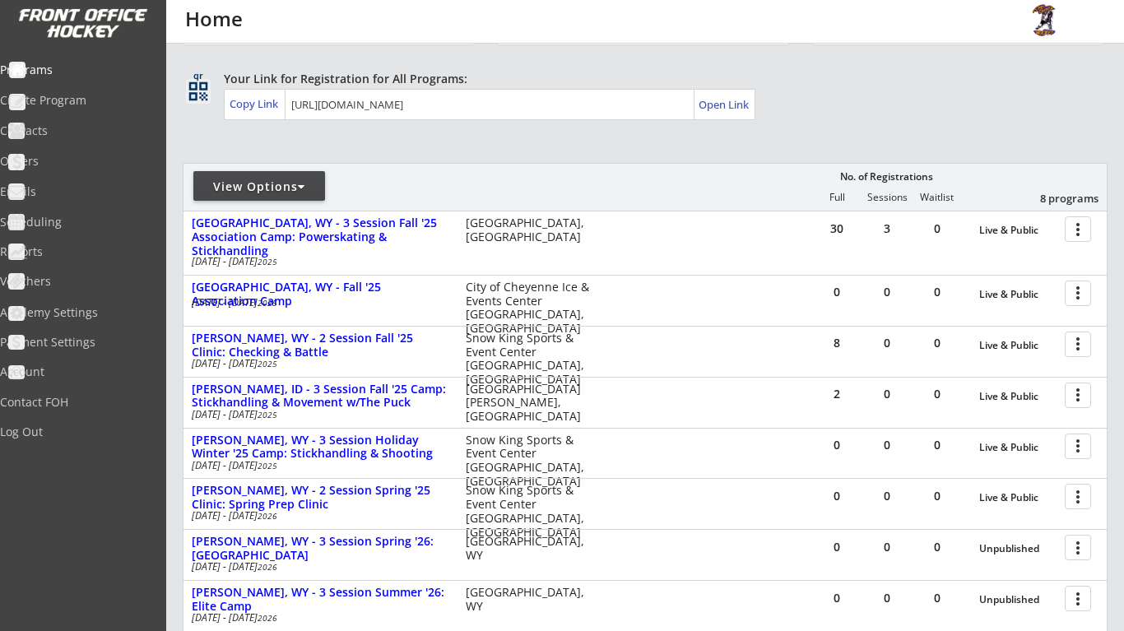
scroll to position [100, 0]
